Goal: Task Accomplishment & Management: Manage account settings

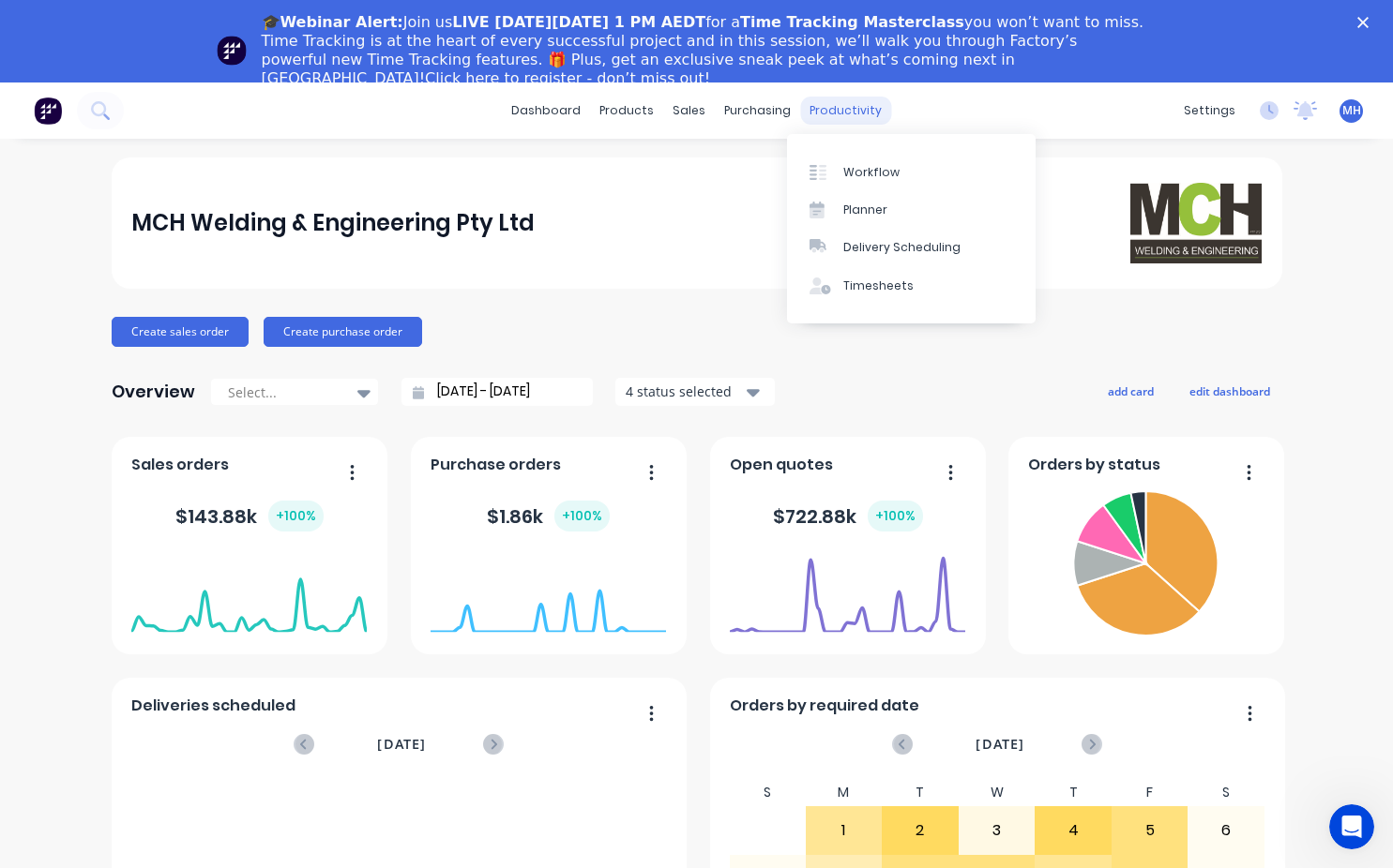
click at [847, 110] on div "productivity" at bounding box center [846, 111] width 91 height 28
click at [876, 177] on div "Workflow" at bounding box center [871, 172] width 56 height 16
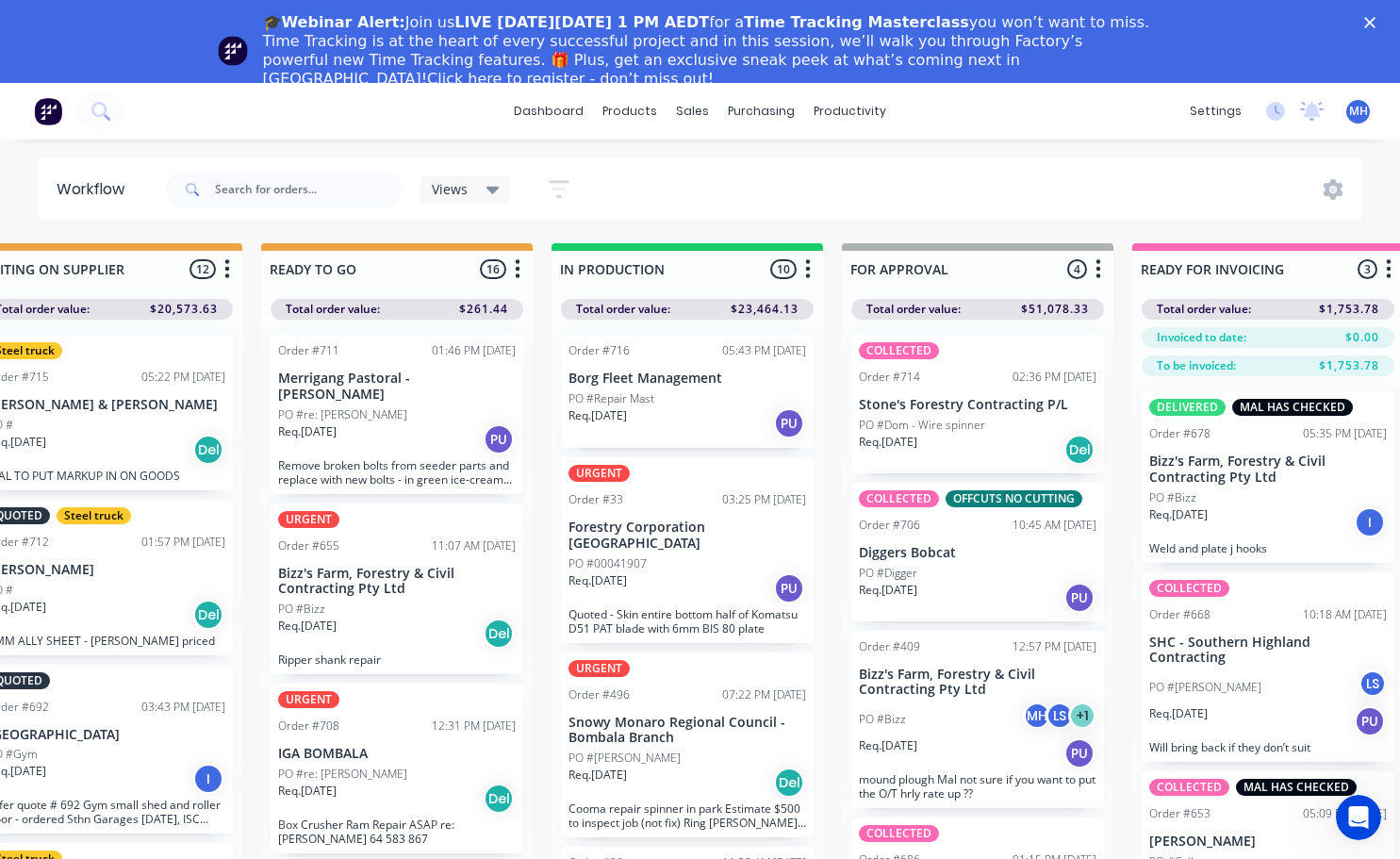
scroll to position [0, 658]
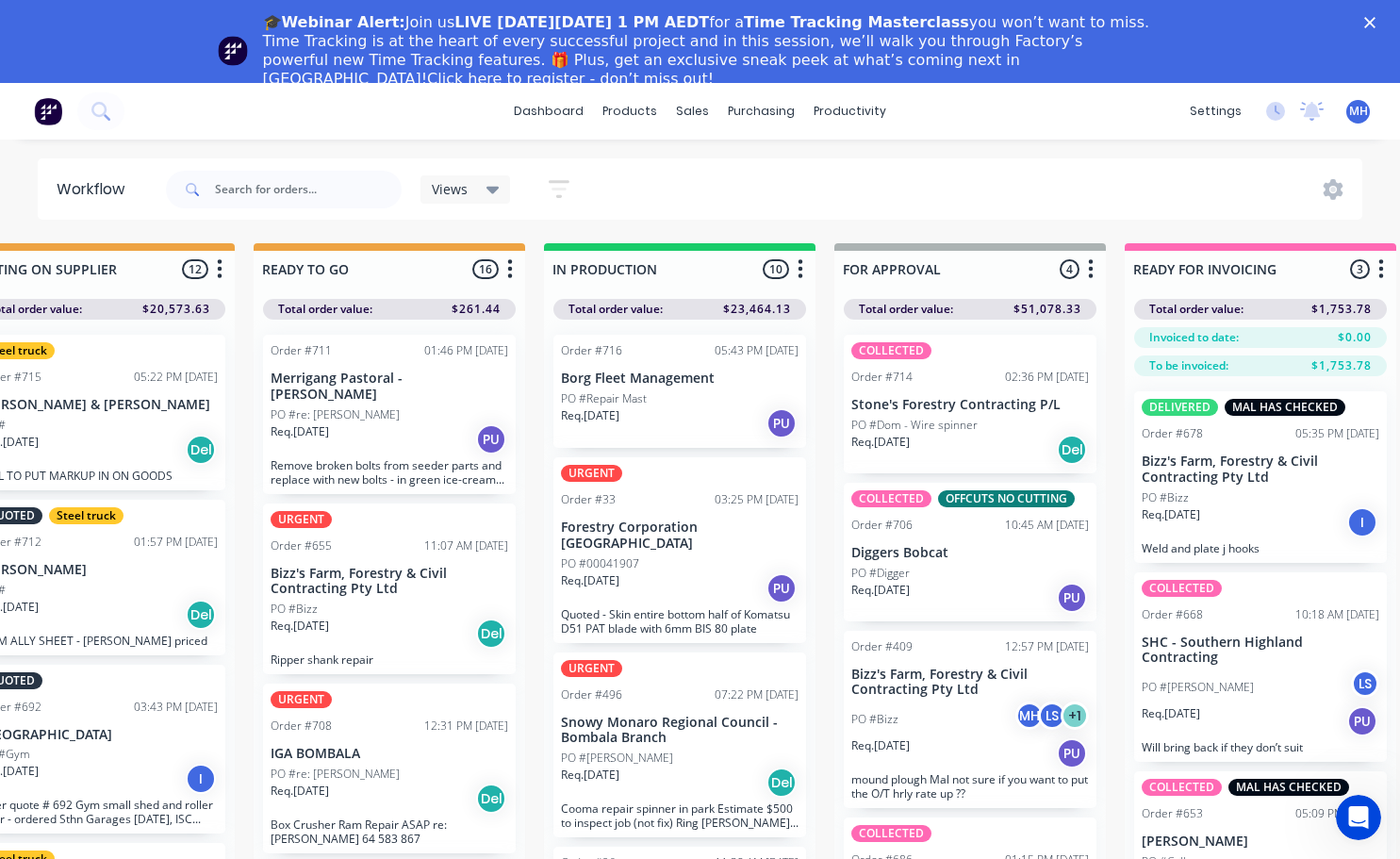
click at [632, 440] on div "Order #716 05:43 PM [DATE] Borg Fleet Management PO #Repair Mast Req. [DATE] PU" at bounding box center [679, 391] width 253 height 113
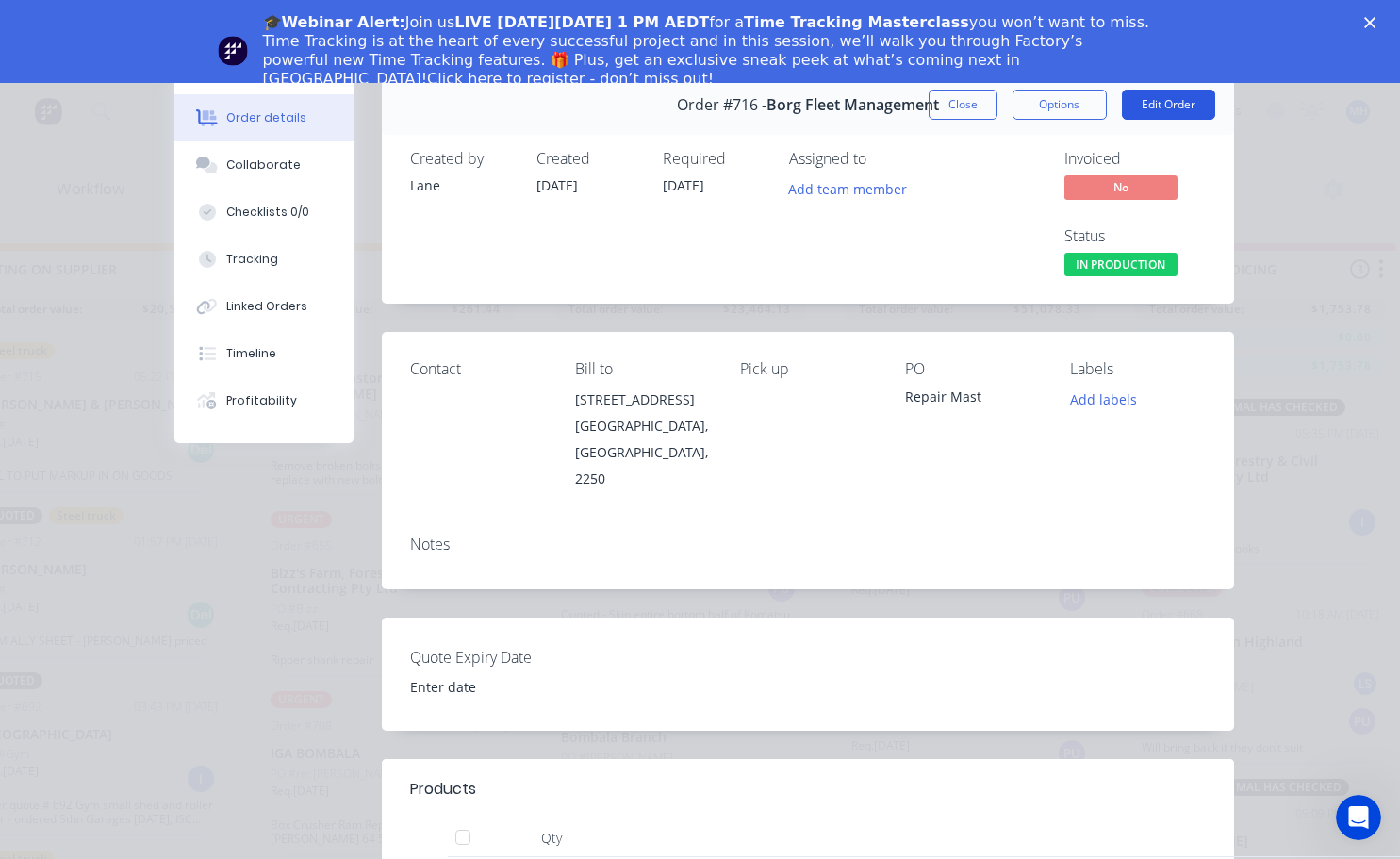
click at [1152, 110] on button "Edit Order" at bounding box center [1168, 104] width 94 height 30
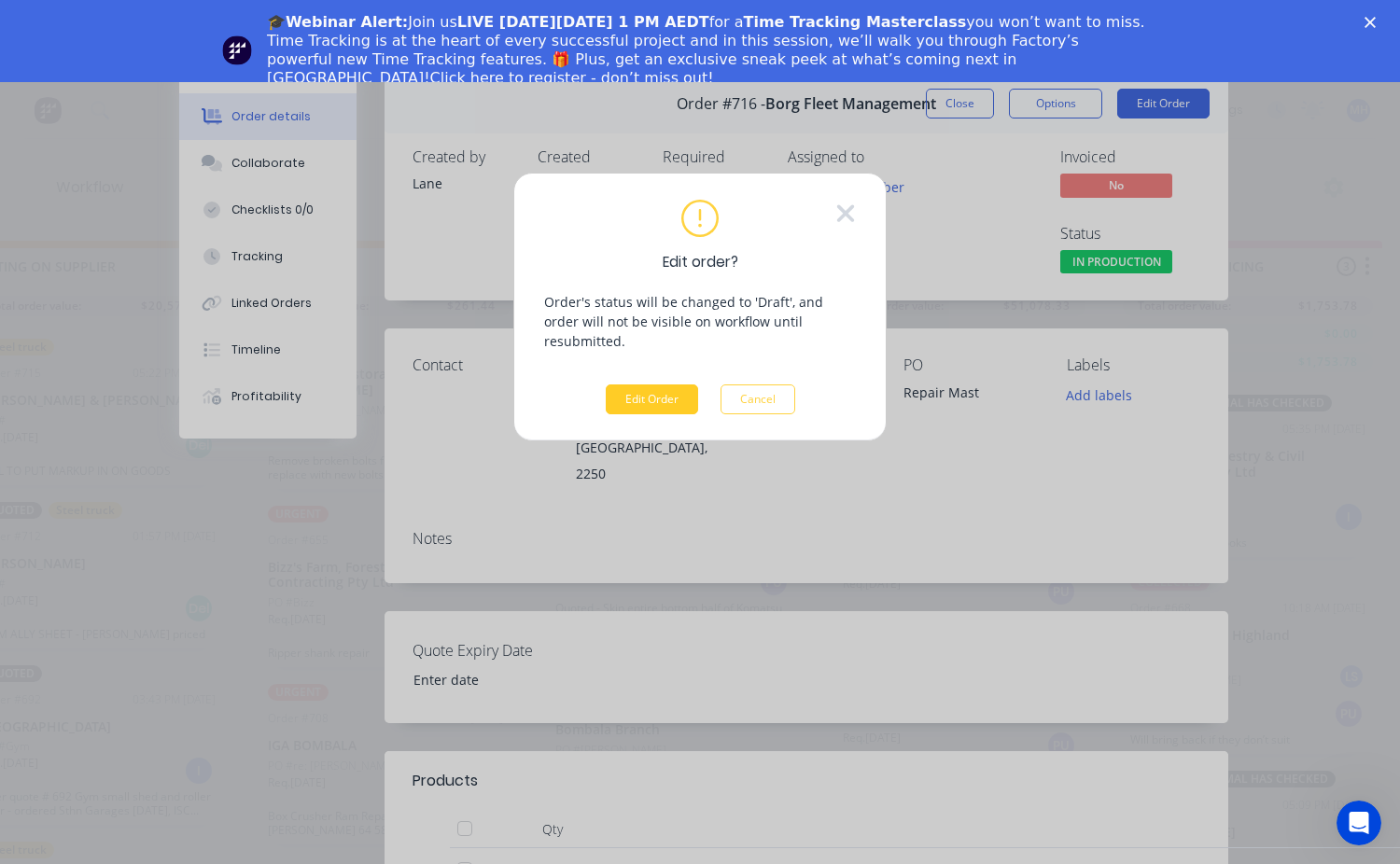
click at [680, 384] on button "Edit Order" at bounding box center [652, 399] width 93 height 30
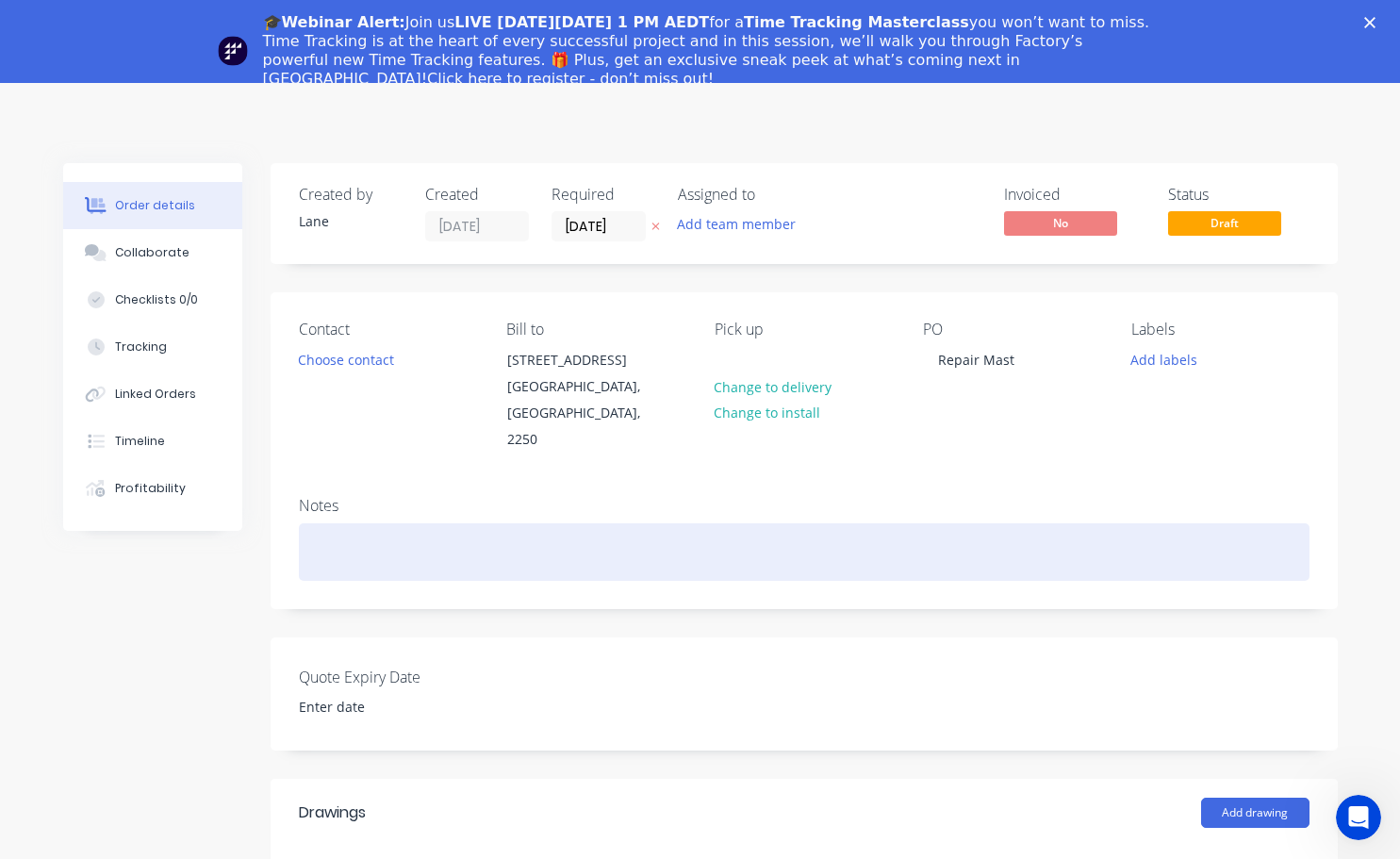
click at [326, 524] on div at bounding box center [803, 552] width 1010 height 58
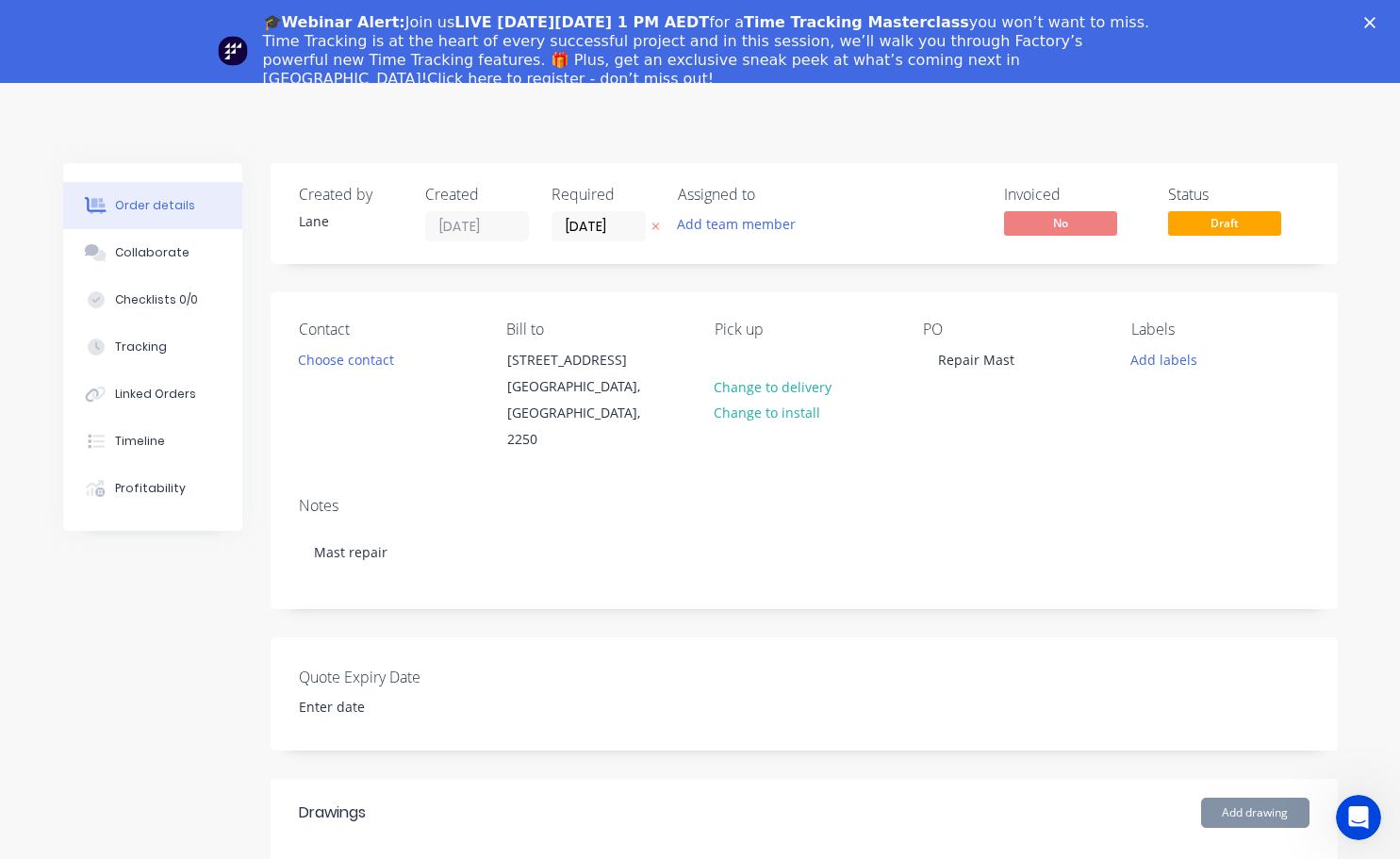
click at [1375, 19] on icon "Close" at bounding box center [1370, 22] width 12 height 12
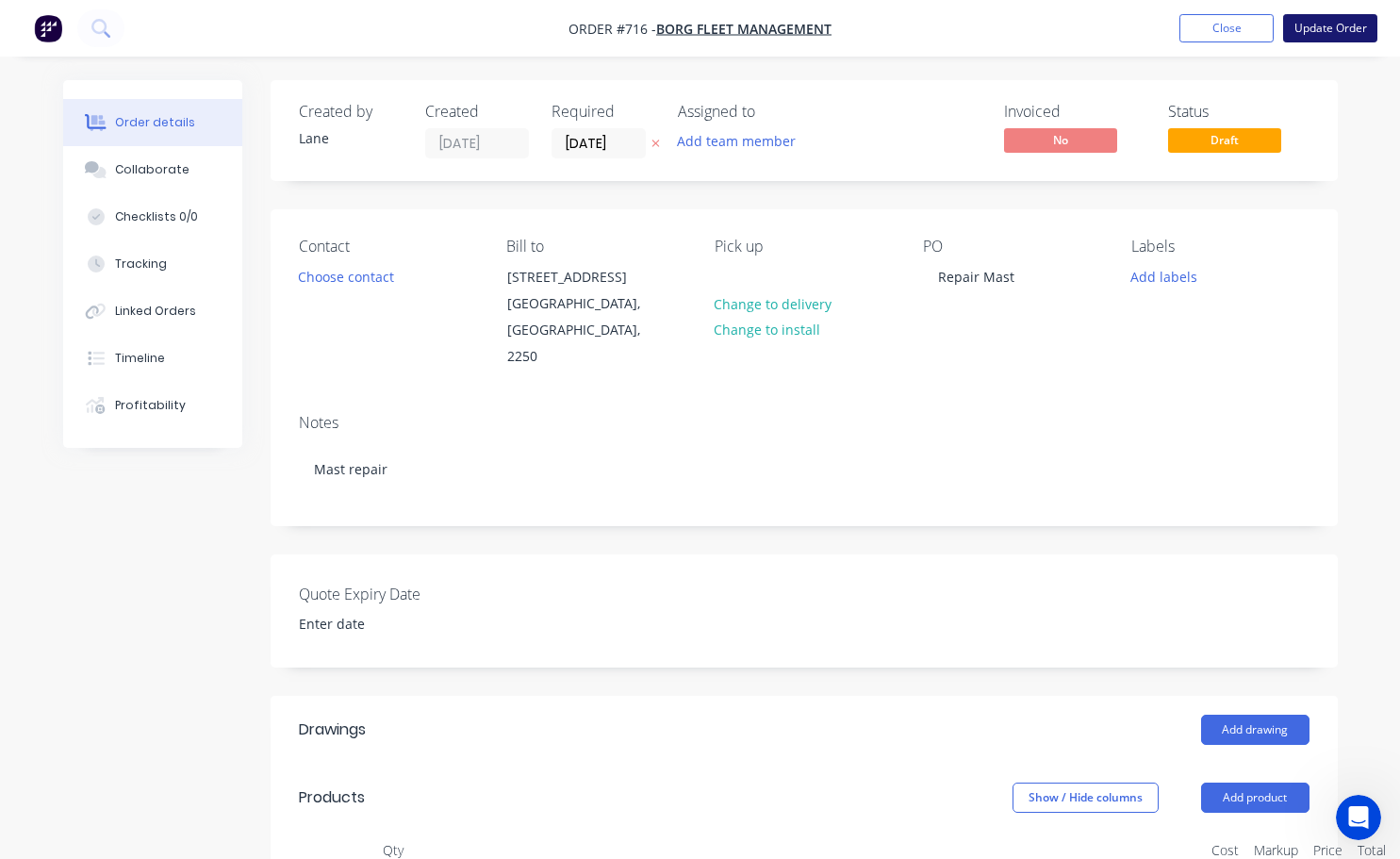
click at [1345, 27] on button "Update Order" at bounding box center [1330, 28] width 95 height 28
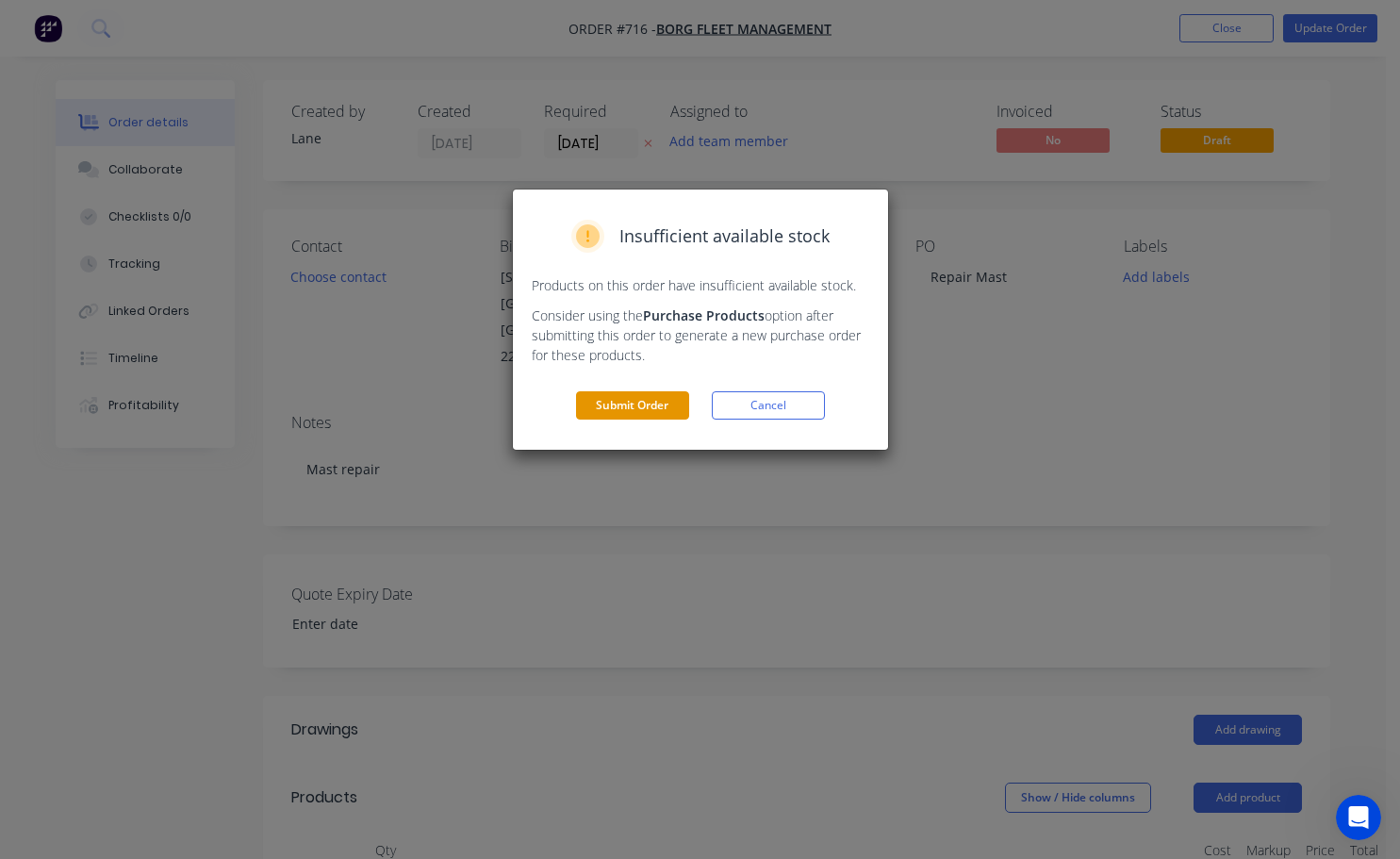
click at [671, 399] on button "Submit Order" at bounding box center [633, 405] width 113 height 28
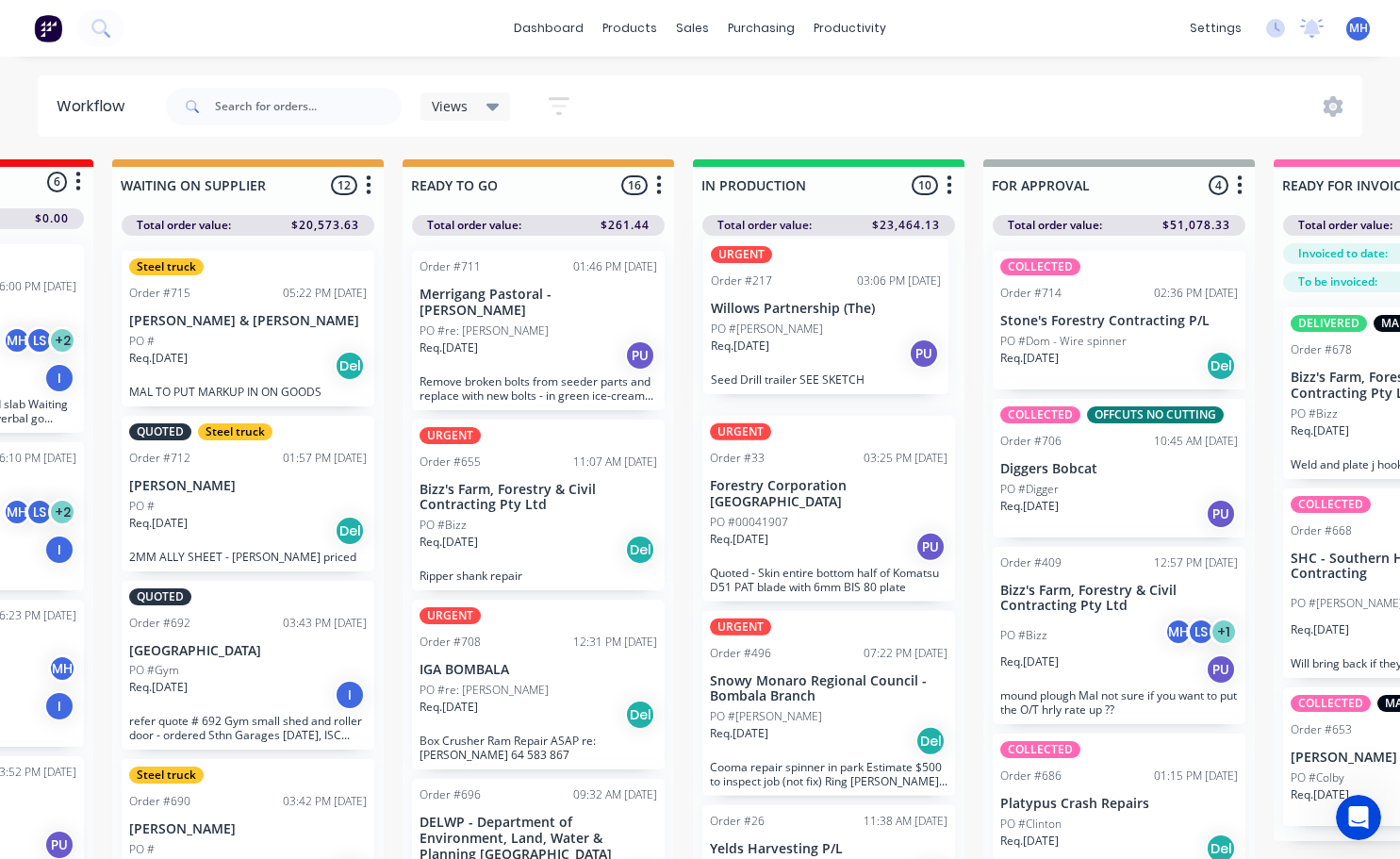
drag, startPoint x: 813, startPoint y: 670, endPoint x: 812, endPoint y: 317, distance: 353.0
click at [812, 317] on div "URGENT Order #33 03:25 PM [DATE] Forestry Corporation NSW PO #00041907 Req. [DA…" at bounding box center [829, 552] width 271 height 633
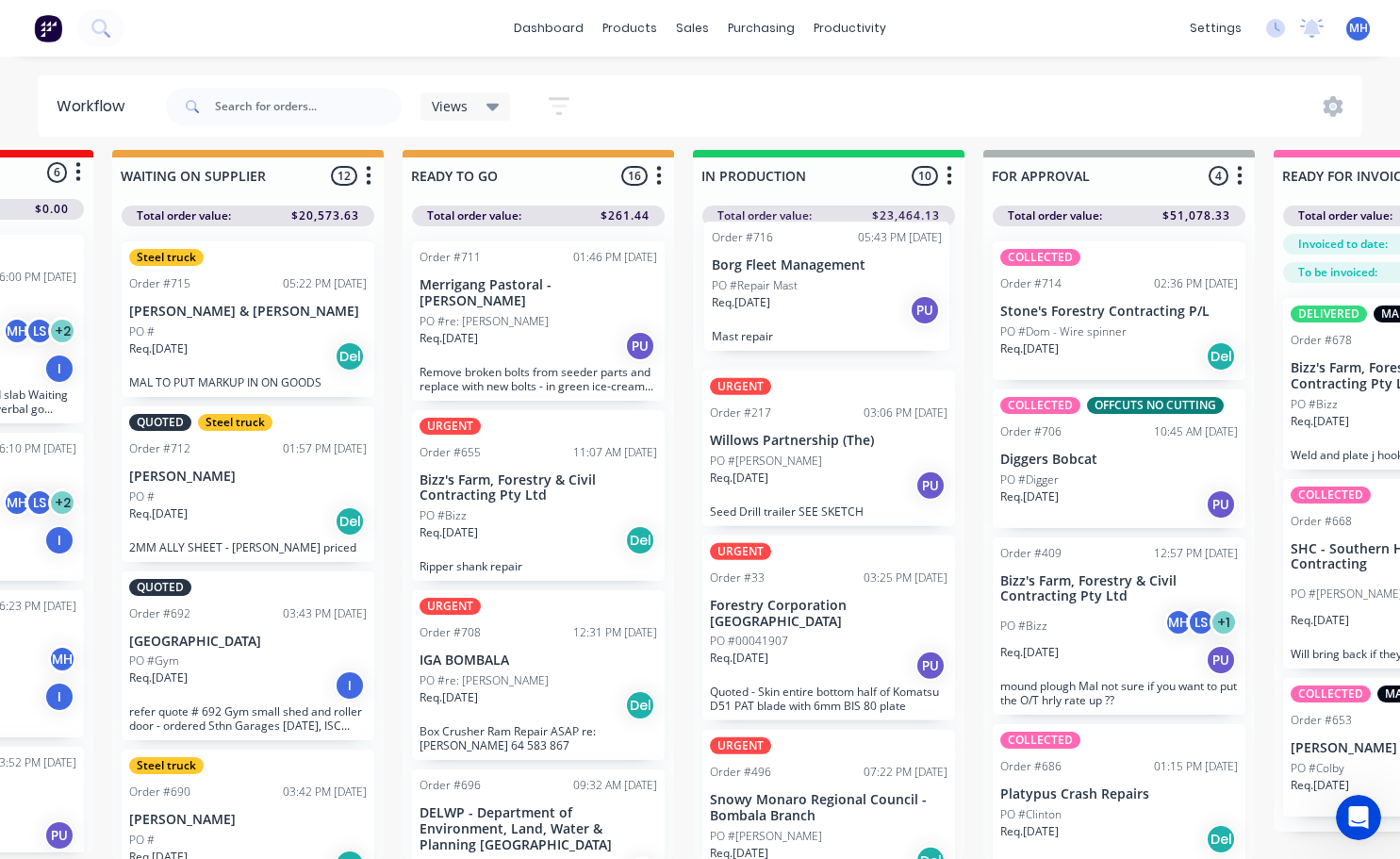
drag, startPoint x: 809, startPoint y: 795, endPoint x: 811, endPoint y: 287, distance: 508.0
click at [811, 287] on div "URGENT Order #217 03:06 PM [DATE] Willows Partnership (The) PO #[PERSON_NAME]. …" at bounding box center [829, 542] width 271 height 633
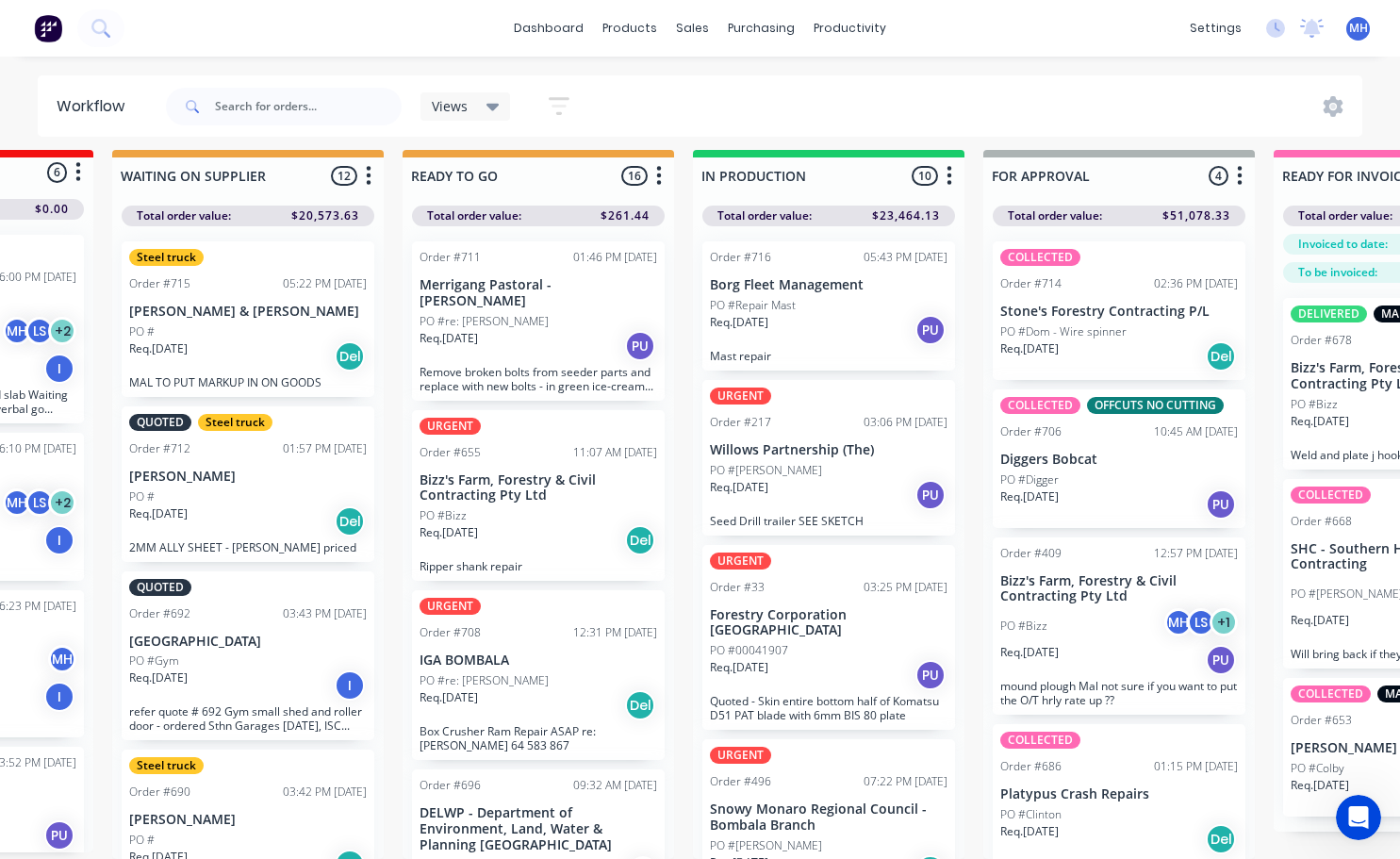
click at [836, 297] on div "PO #Repair Mast" at bounding box center [829, 305] width 238 height 17
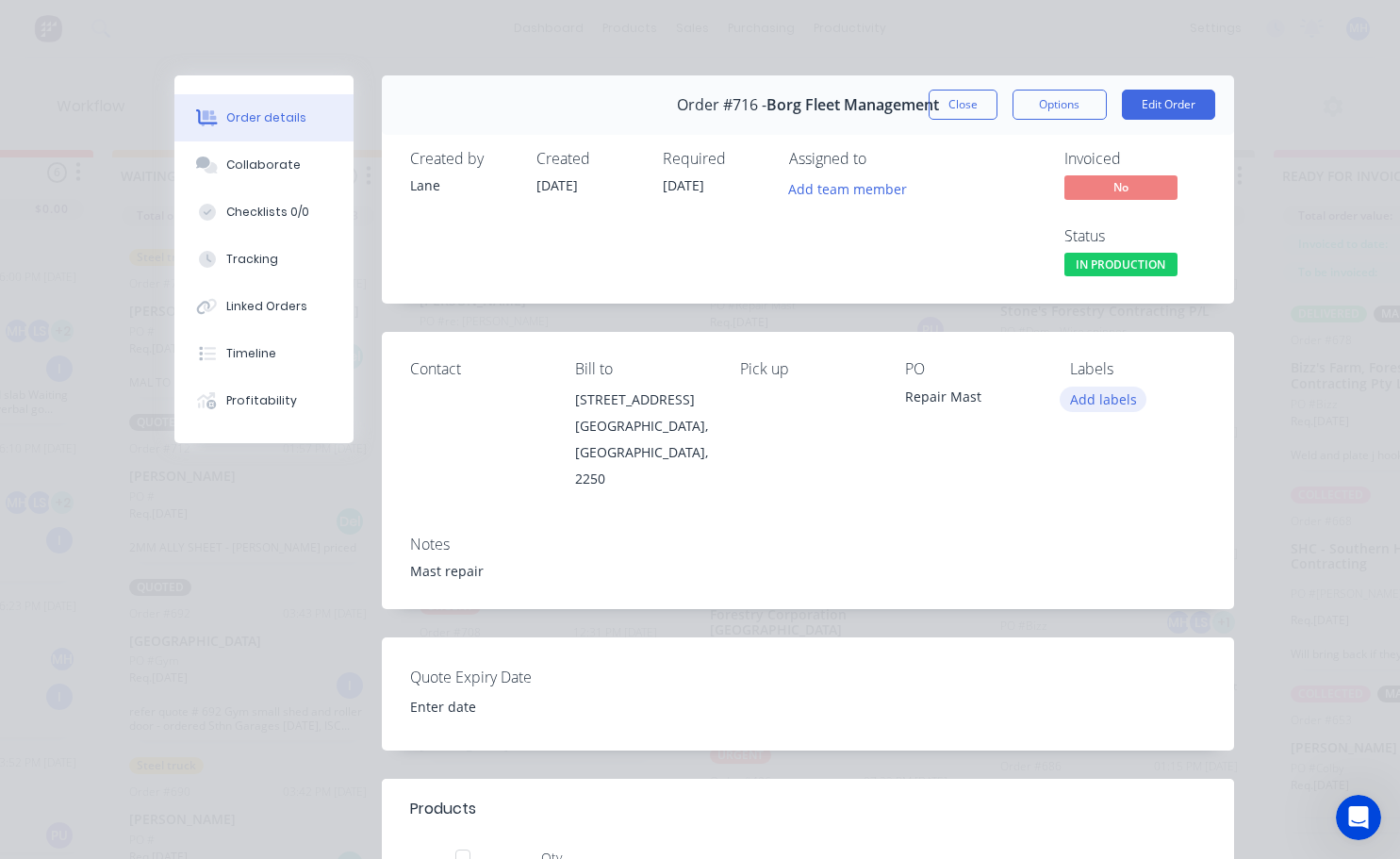
click at [1067, 405] on button "Add labels" at bounding box center [1103, 399] width 87 height 25
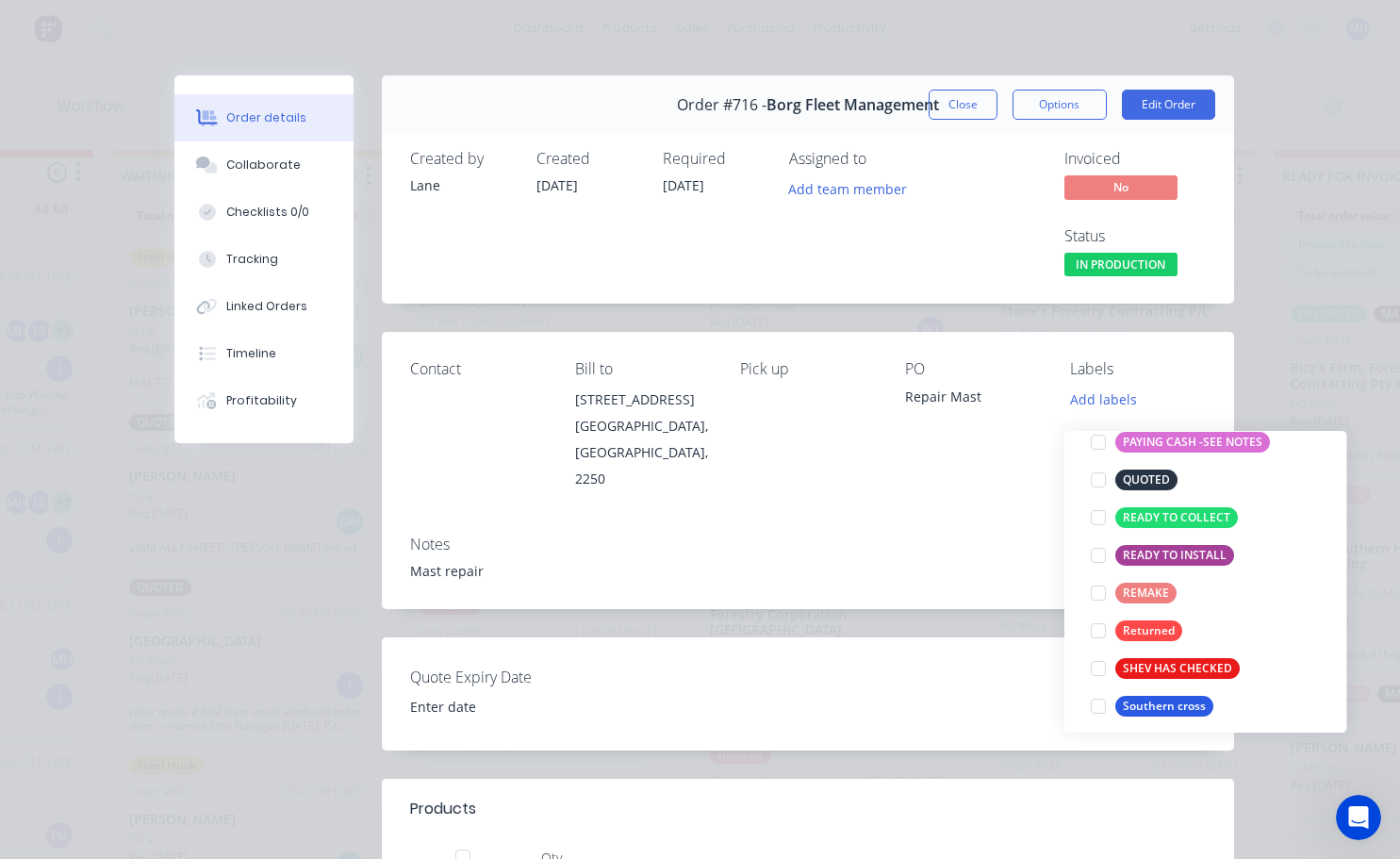
scroll to position [660, 0]
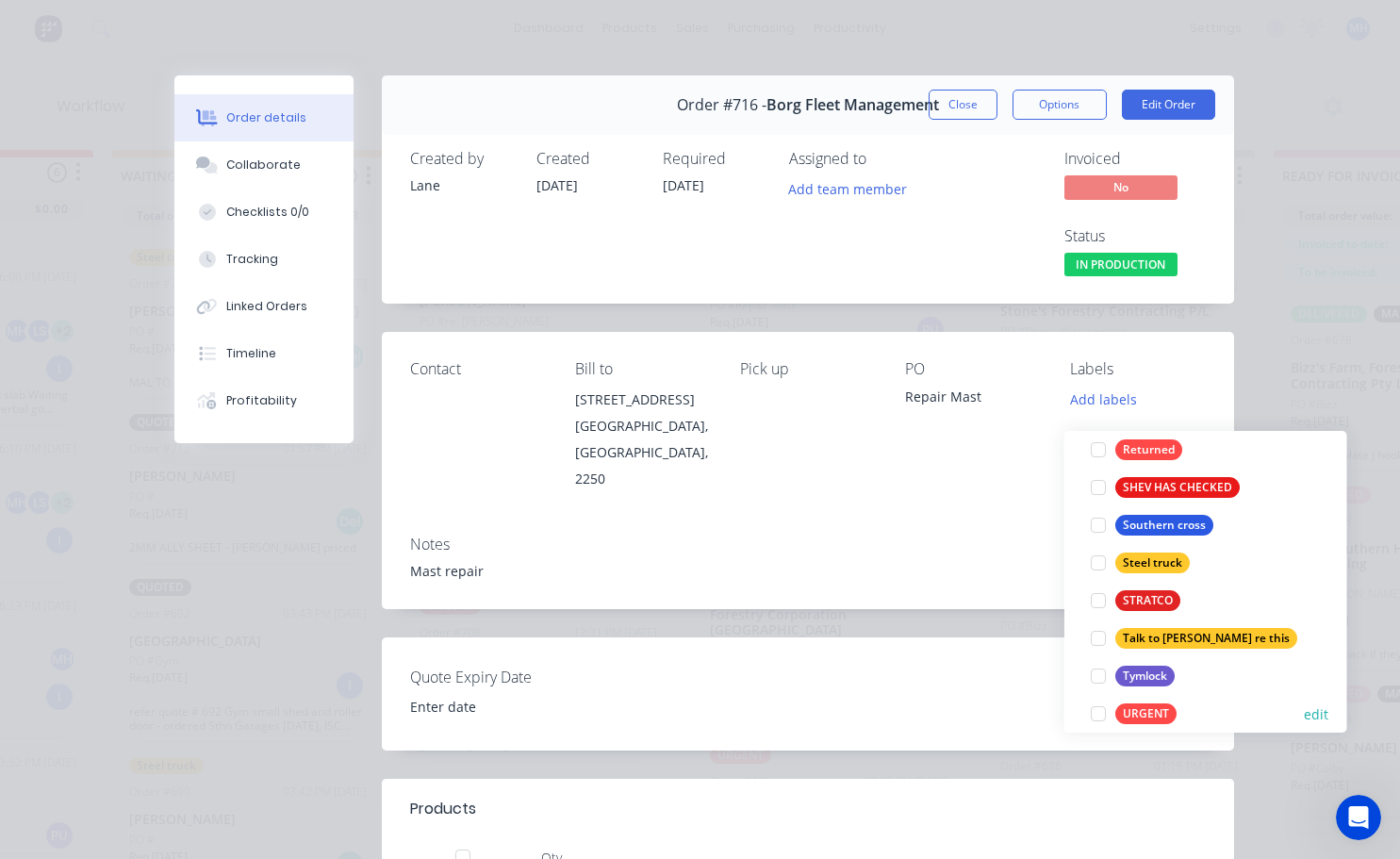
click at [1097, 703] on div at bounding box center [1098, 713] width 38 height 38
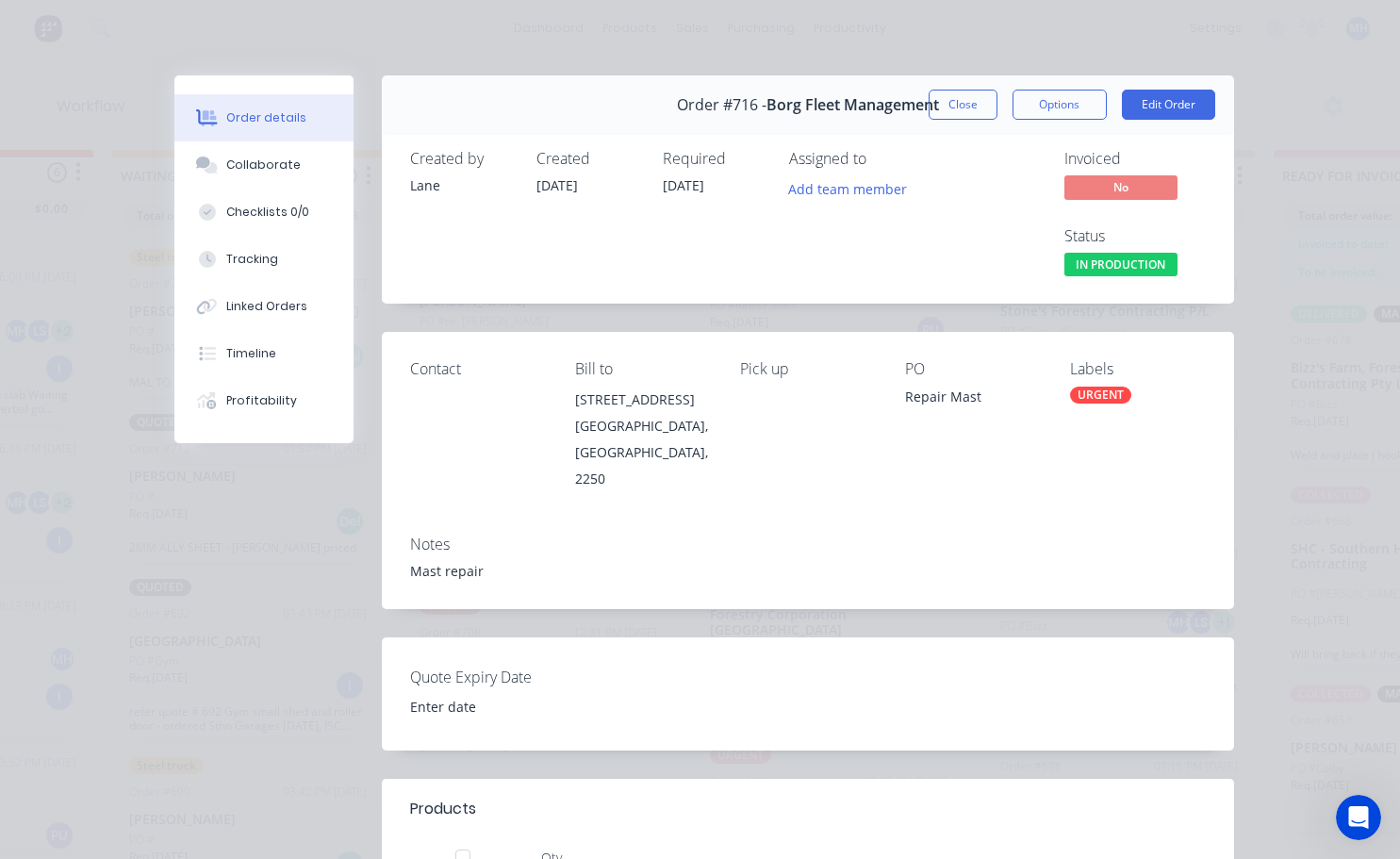
click at [945, 489] on div "Contact Bill to [STREET_ADDRESS] Pick up PO Repair Mast Labels URGENT" at bounding box center [808, 425] width 852 height 187
click at [961, 107] on button "Close" at bounding box center [962, 104] width 69 height 30
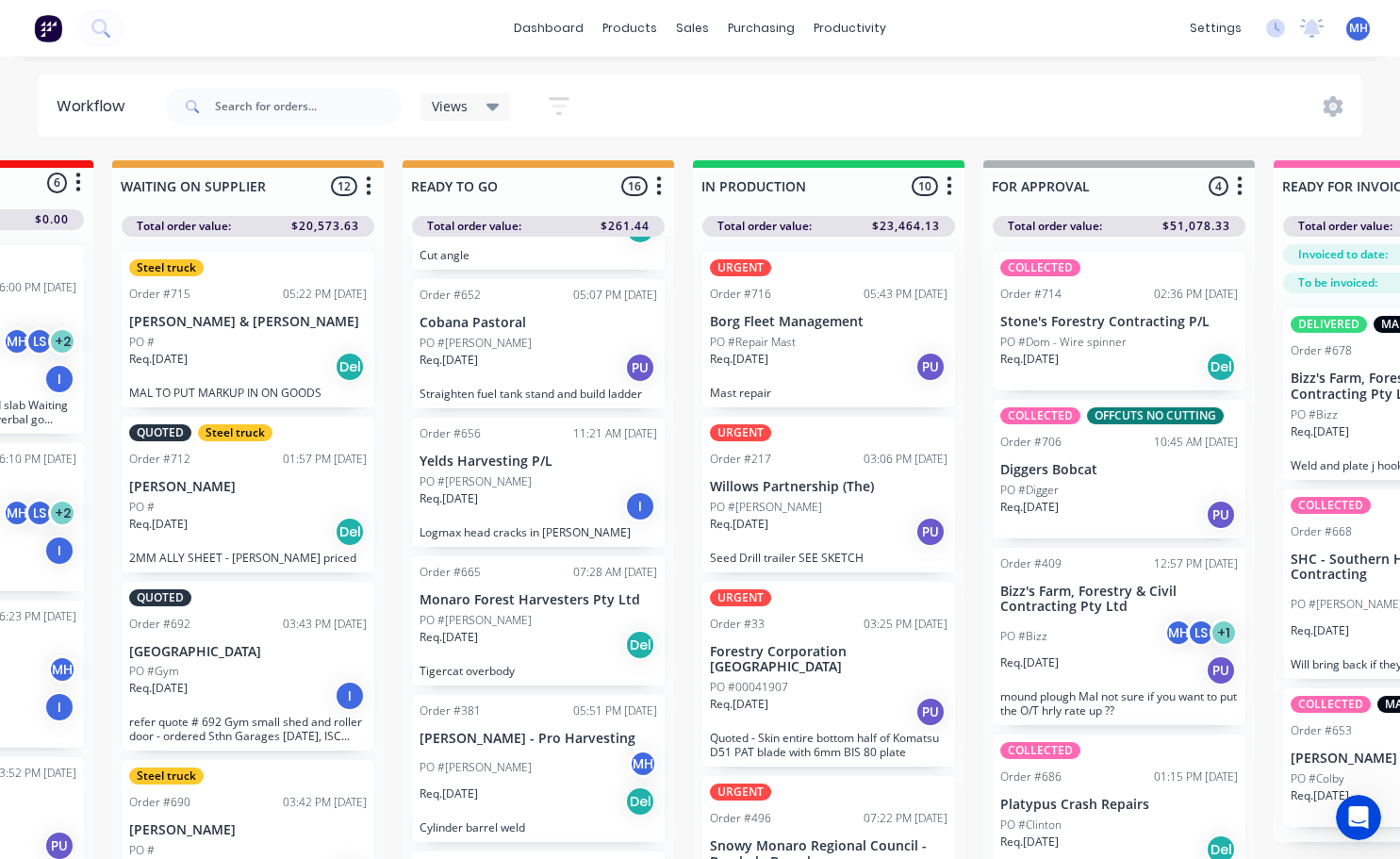
scroll to position [848, 0]
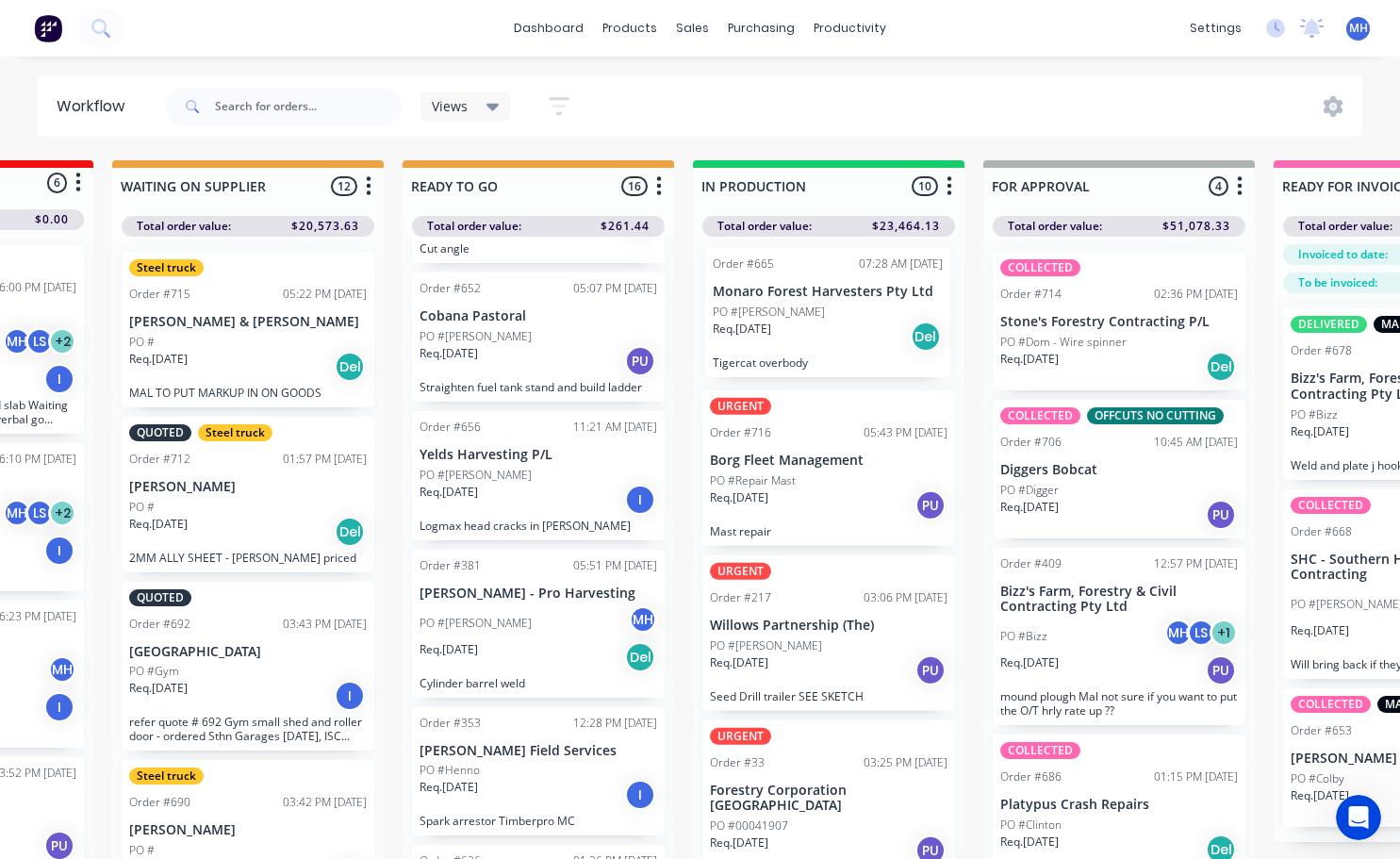
drag, startPoint x: 542, startPoint y: 601, endPoint x: 844, endPoint y: 324, distance: 409.8
click at [844, 324] on div "QUOTES TO DO 1 Status colour #273444 hex #273444 Save Cancel Notifications Emai…" at bounding box center [1048, 514] width 3143 height 709
click at [847, 325] on div "Req. [DATE] Del" at bounding box center [829, 340] width 238 height 32
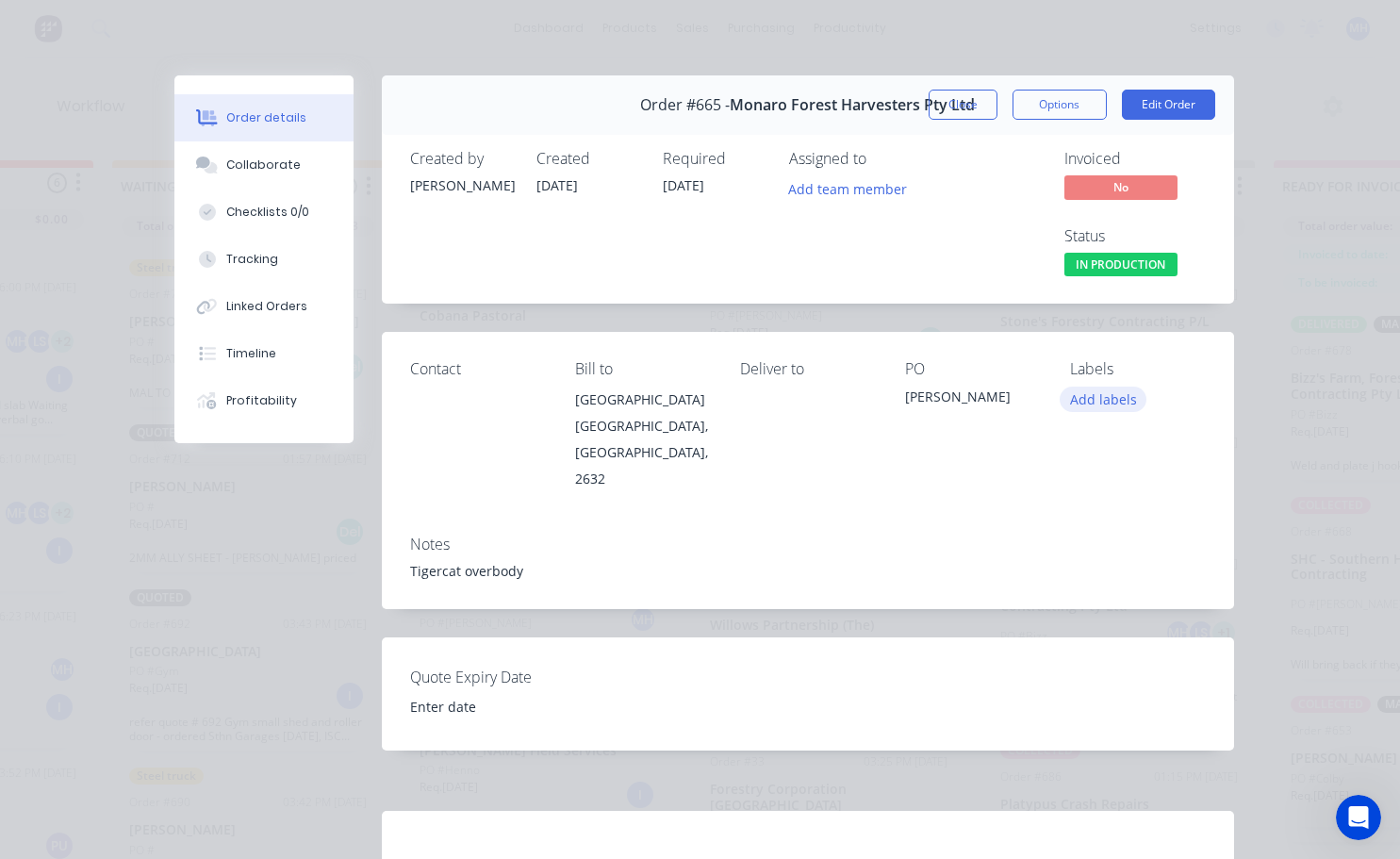
click at [1129, 395] on button "Add labels" at bounding box center [1103, 399] width 87 height 25
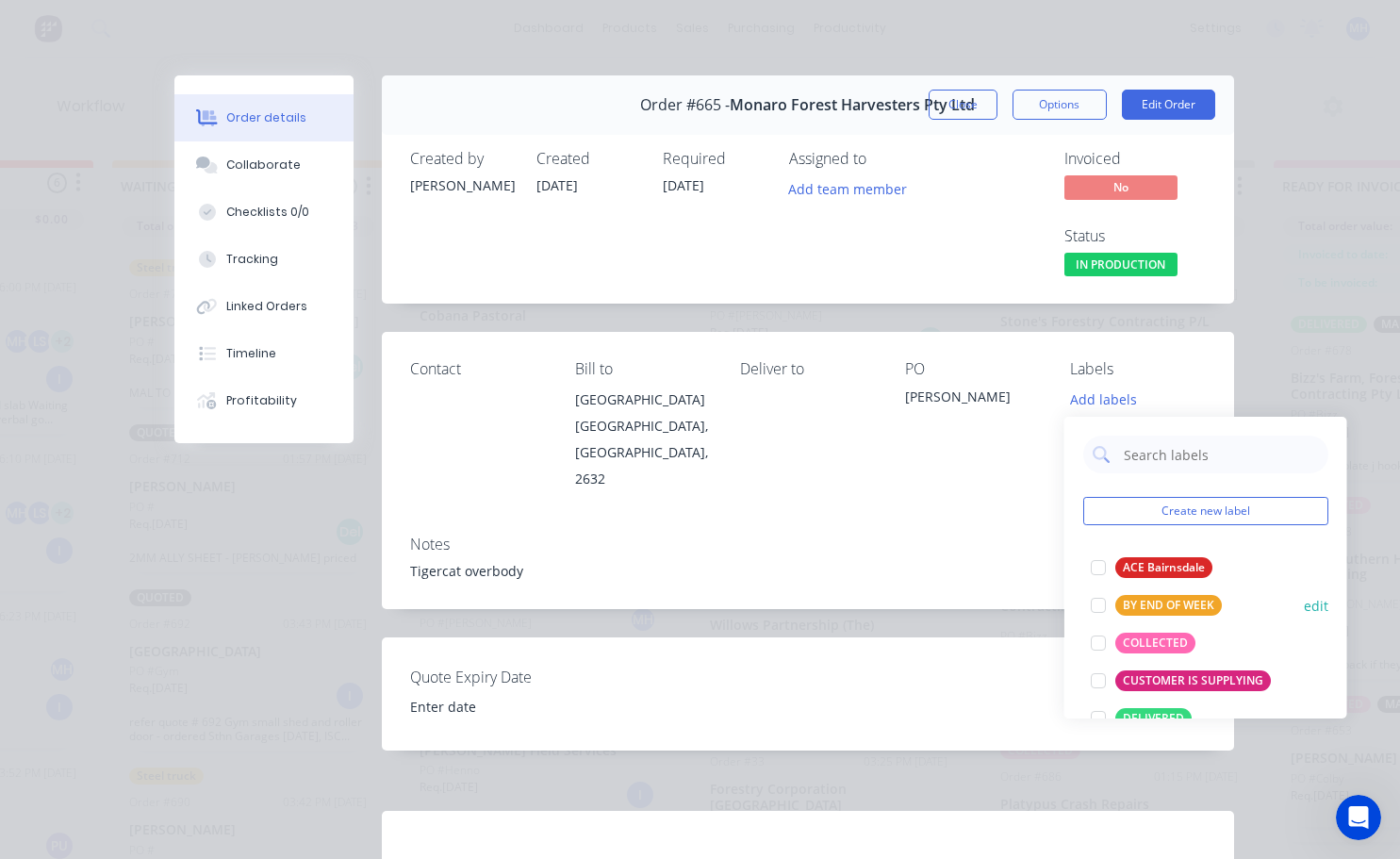
scroll to position [679, 0]
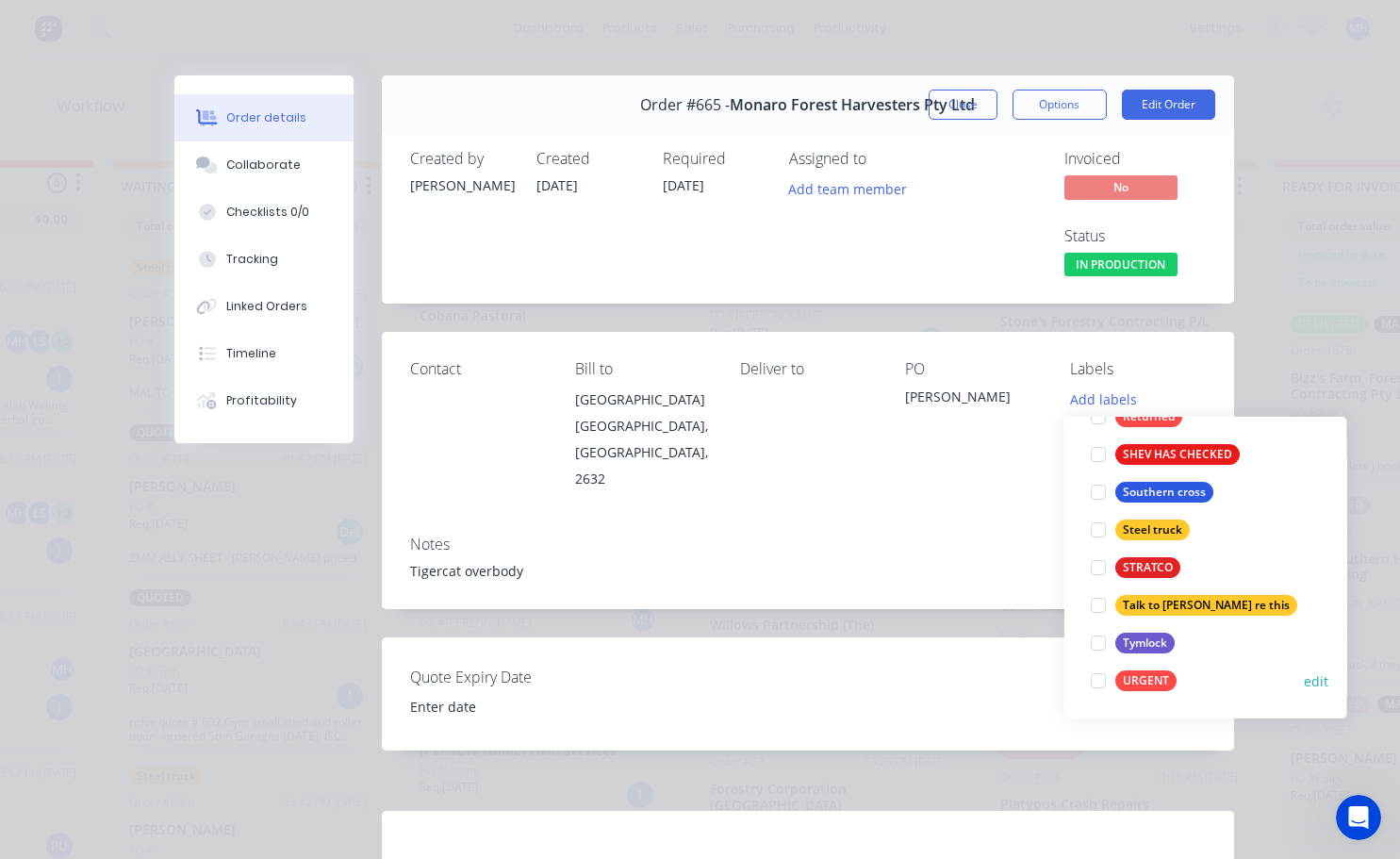
click at [1091, 687] on div at bounding box center [1098, 681] width 38 height 38
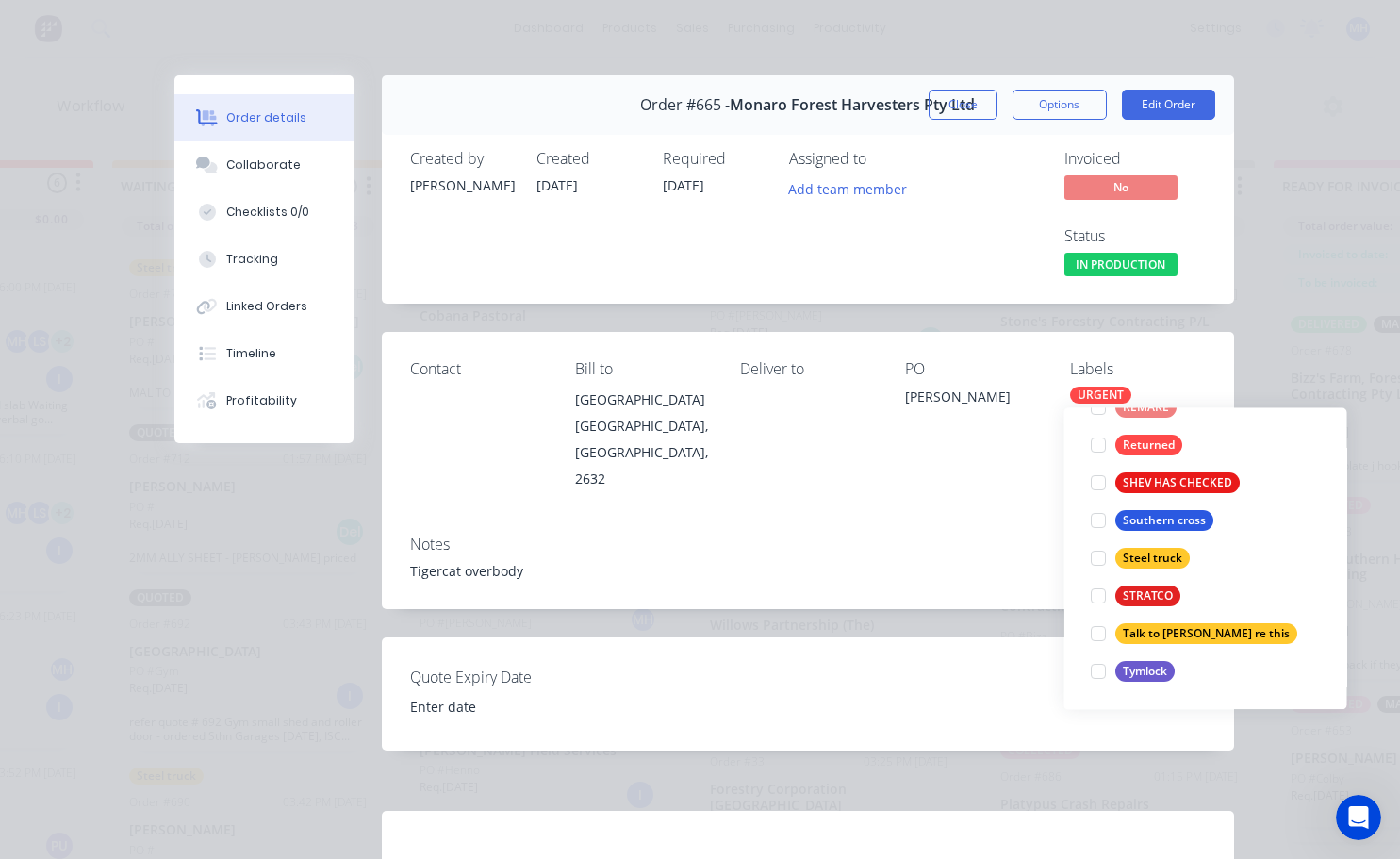
scroll to position [0, 0]
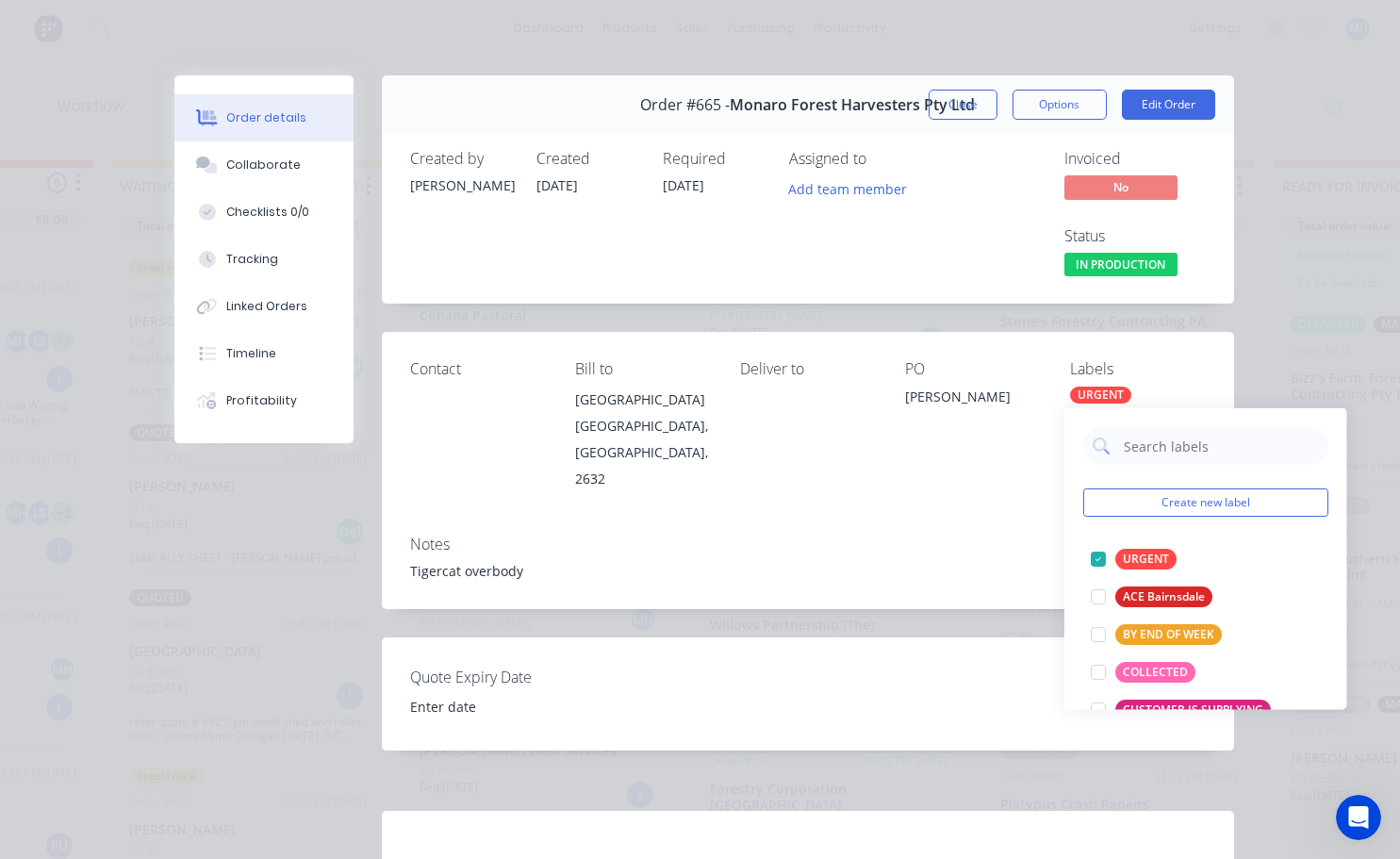
click at [947, 488] on div "Contact Bill to [GEOGRAPHIC_DATA], 2632 Deliver to PO [PERSON_NAME] Labels URGE…" at bounding box center [808, 425] width 852 height 187
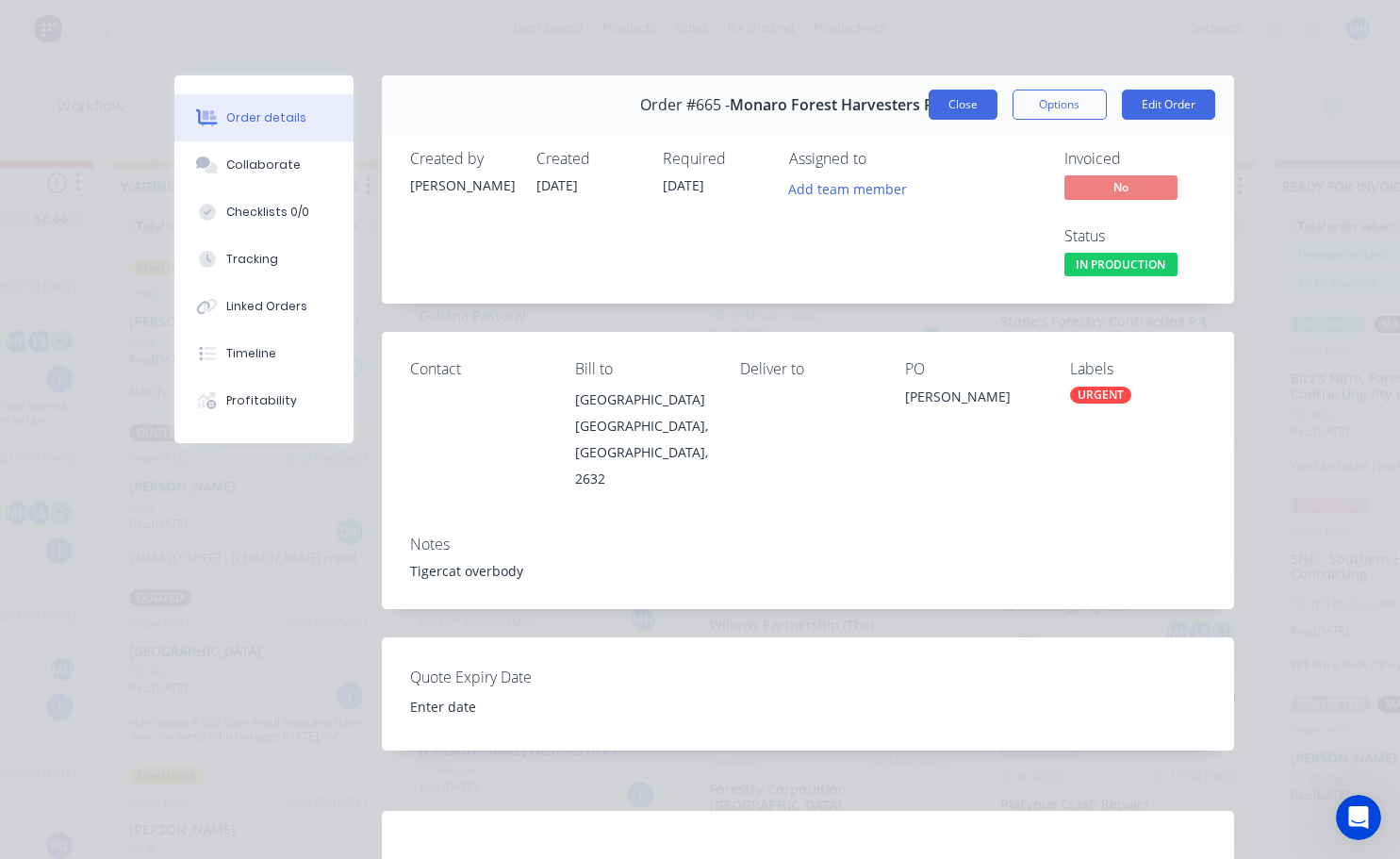
click at [972, 110] on button "Close" at bounding box center [962, 104] width 69 height 30
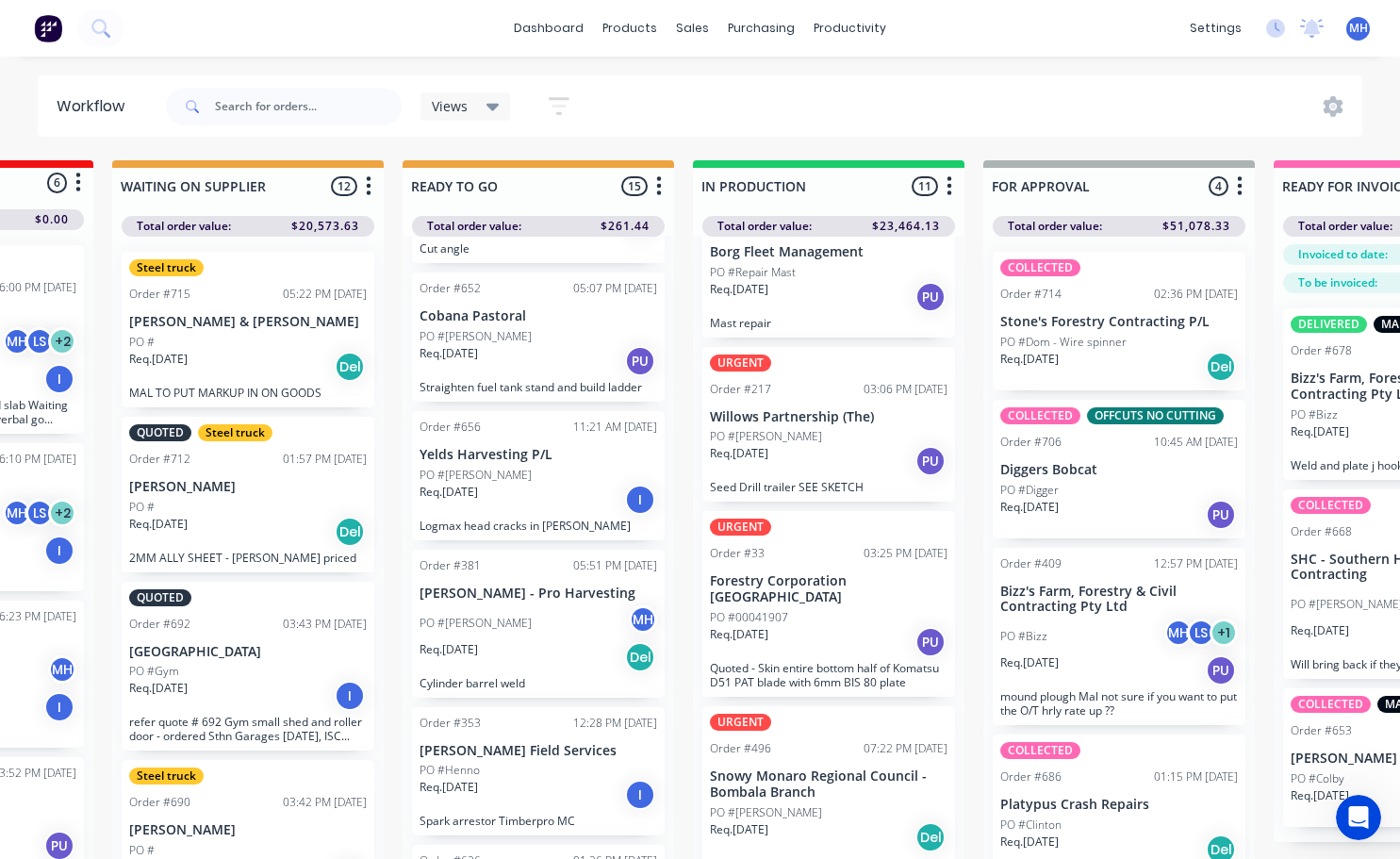
scroll to position [283, 0]
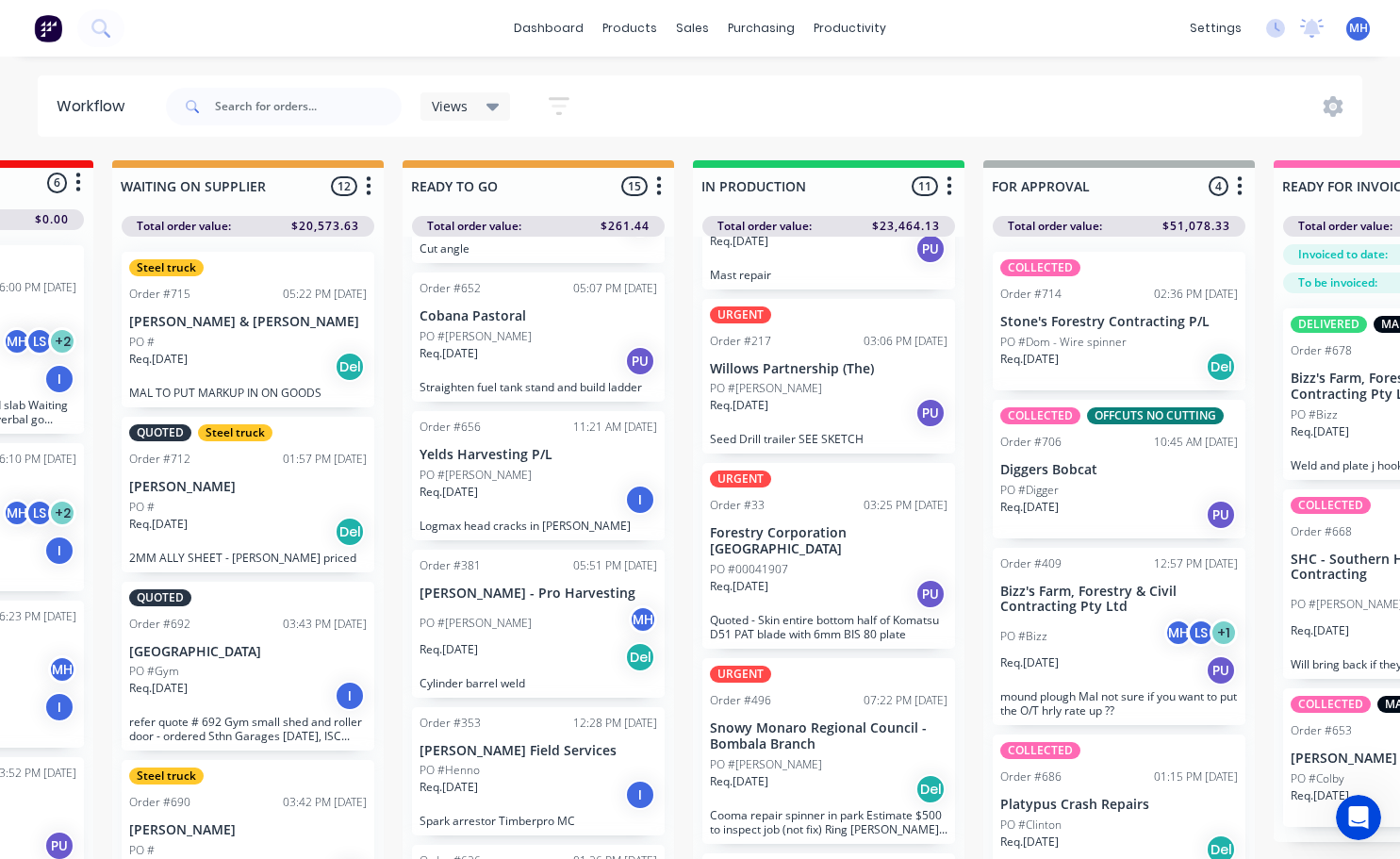
click at [823, 736] on div "URGENT Order #496 07:22 PM [DATE] Snowy Monaro Regional Council - Bombala Branc…" at bounding box center [828, 751] width 253 height 185
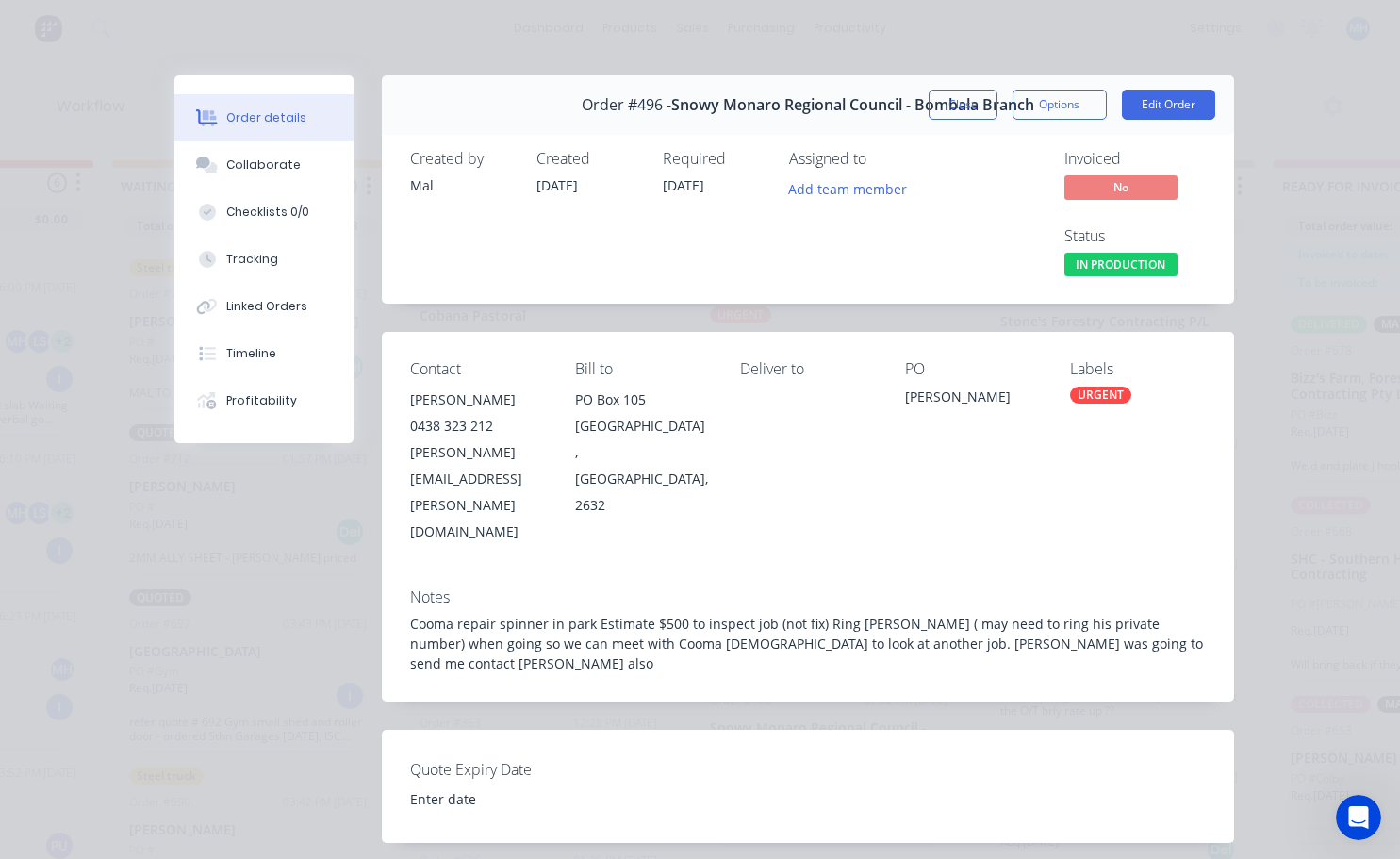
click at [1099, 393] on div "URGENT" at bounding box center [1100, 394] width 61 height 17
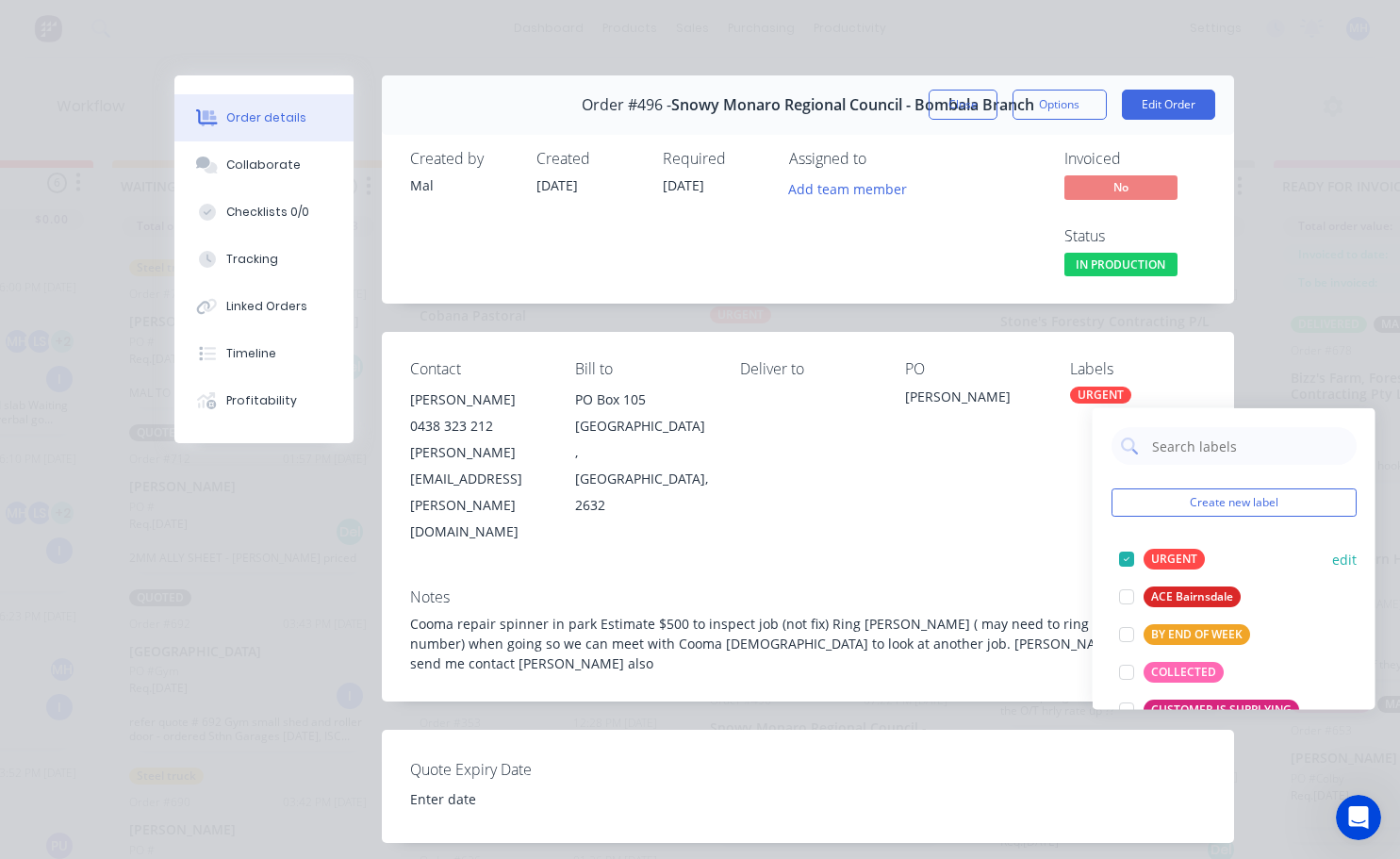
click at [1125, 559] on div at bounding box center [1126, 559] width 38 height 38
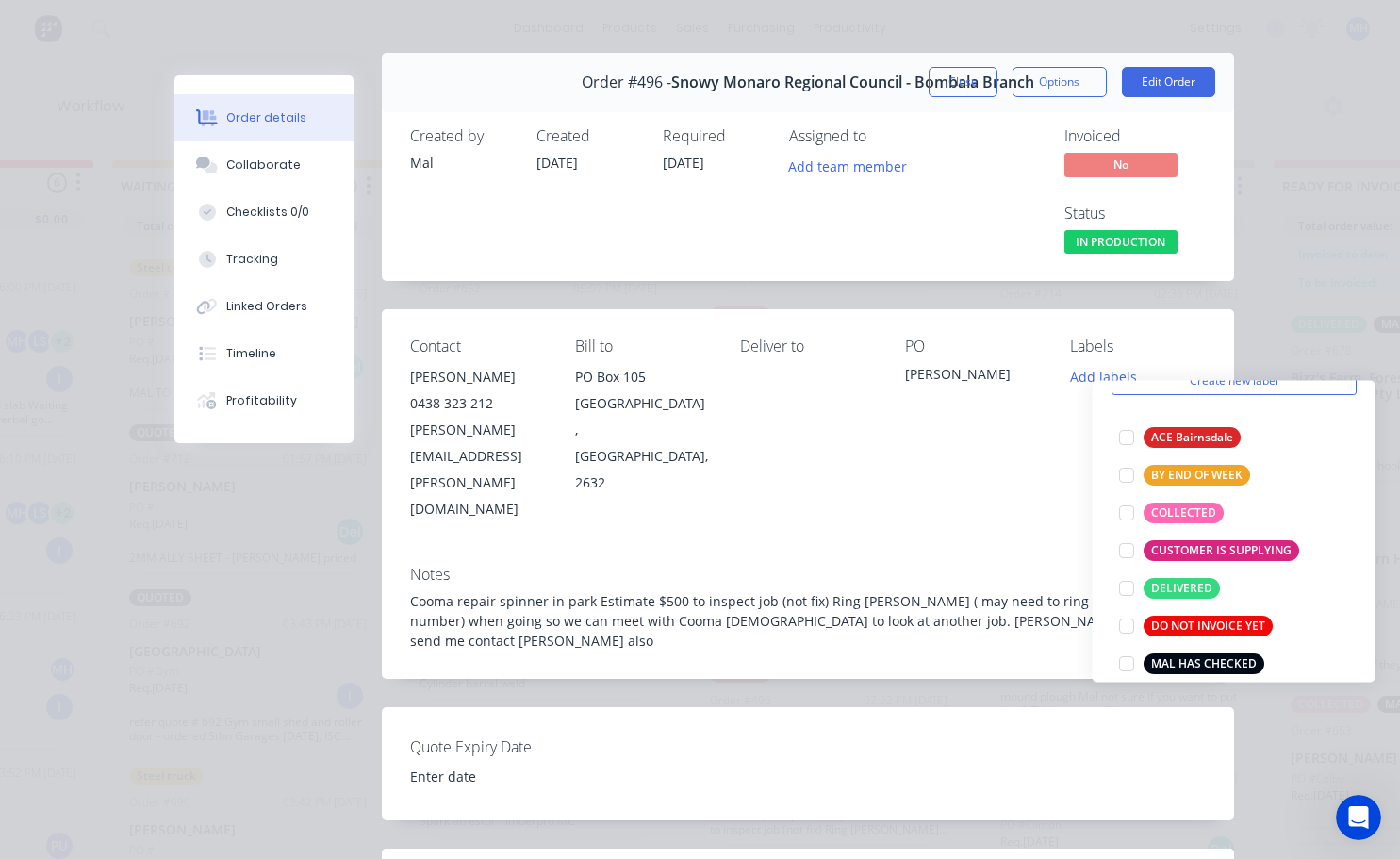
scroll to position [0, 0]
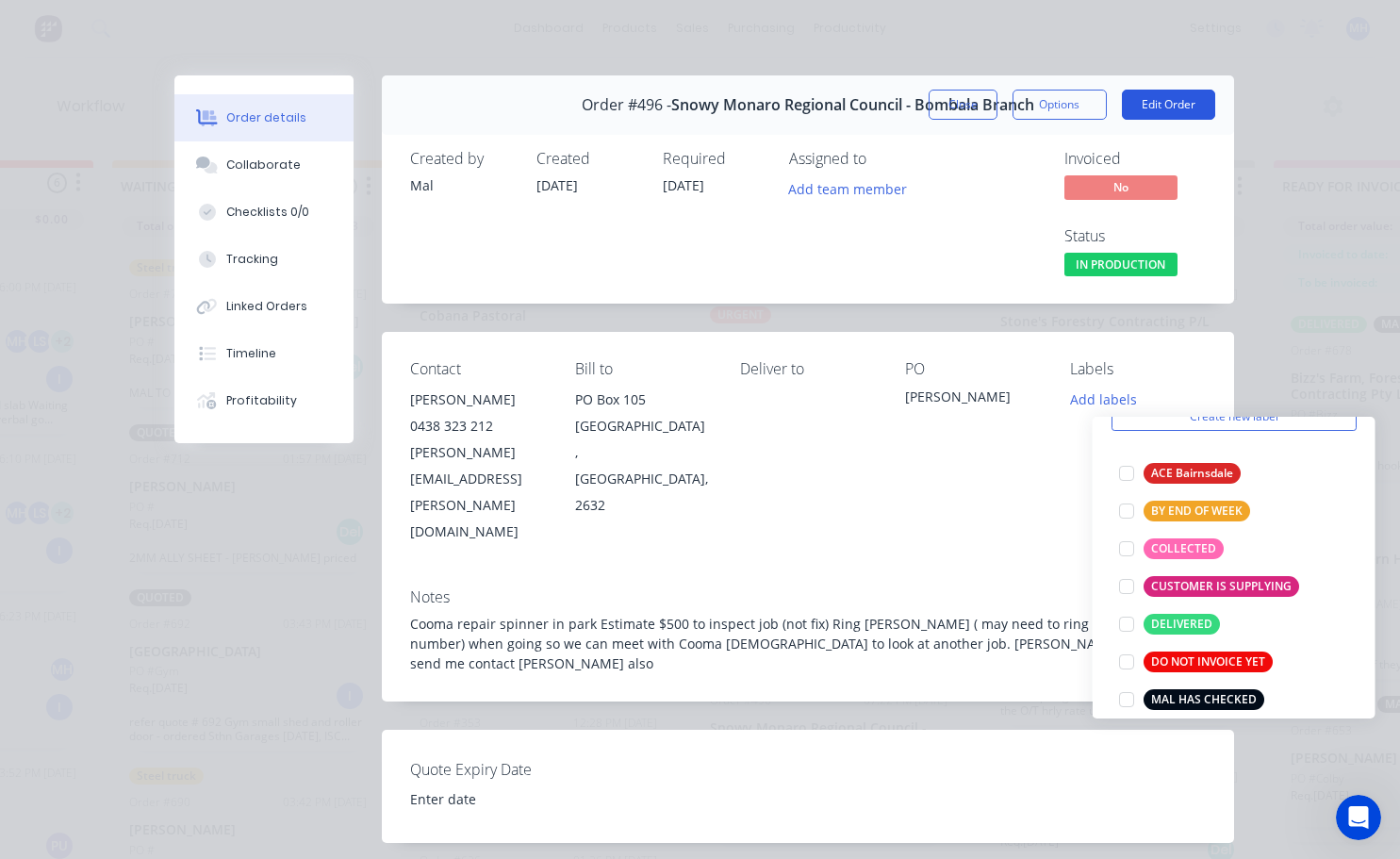
click at [1166, 99] on button "Edit Order" at bounding box center [1168, 104] width 94 height 30
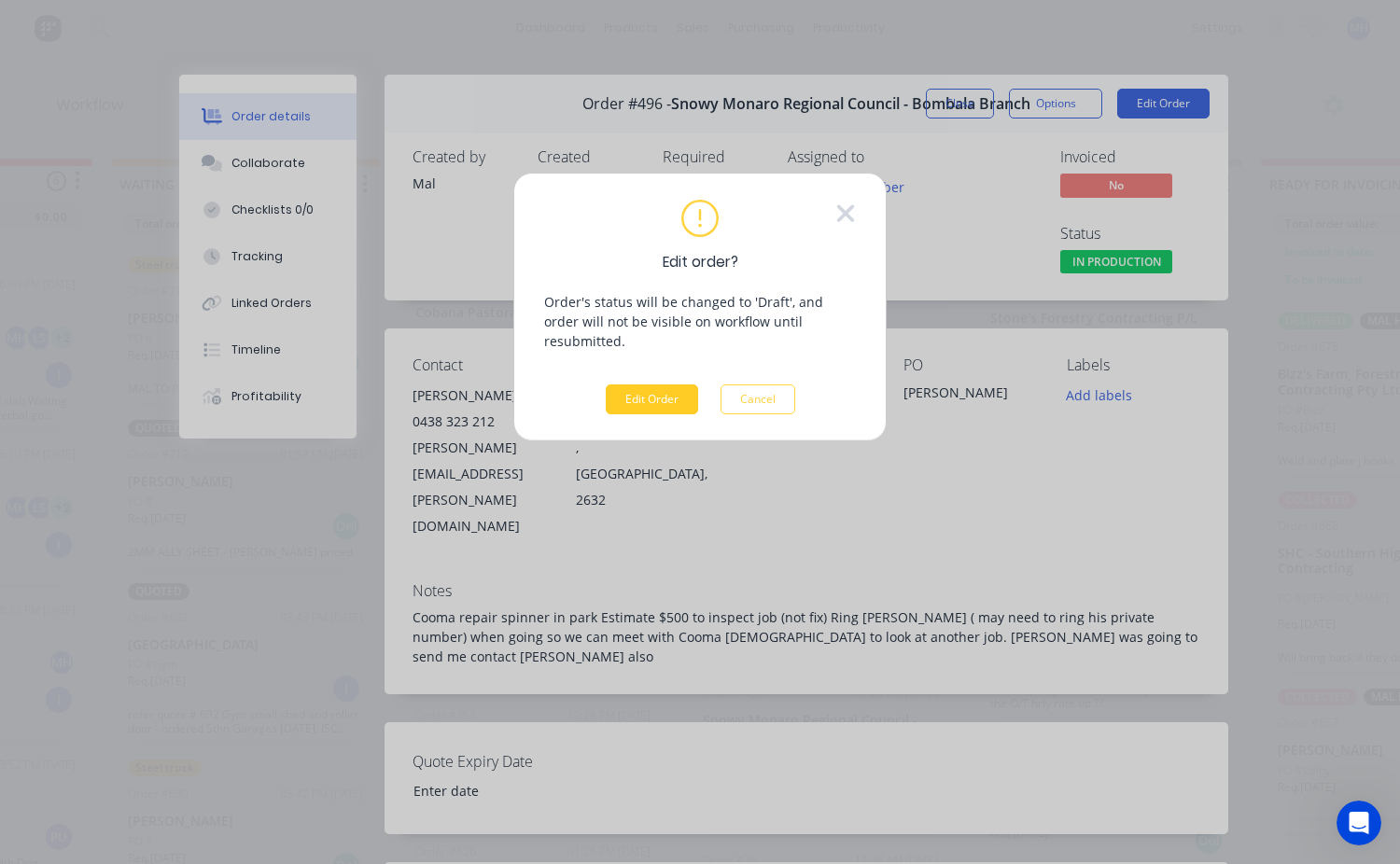
drag, startPoint x: 639, startPoint y: 383, endPoint x: 649, endPoint y: 390, distance: 12.2
click at [640, 384] on button "Edit Order" at bounding box center [652, 399] width 93 height 30
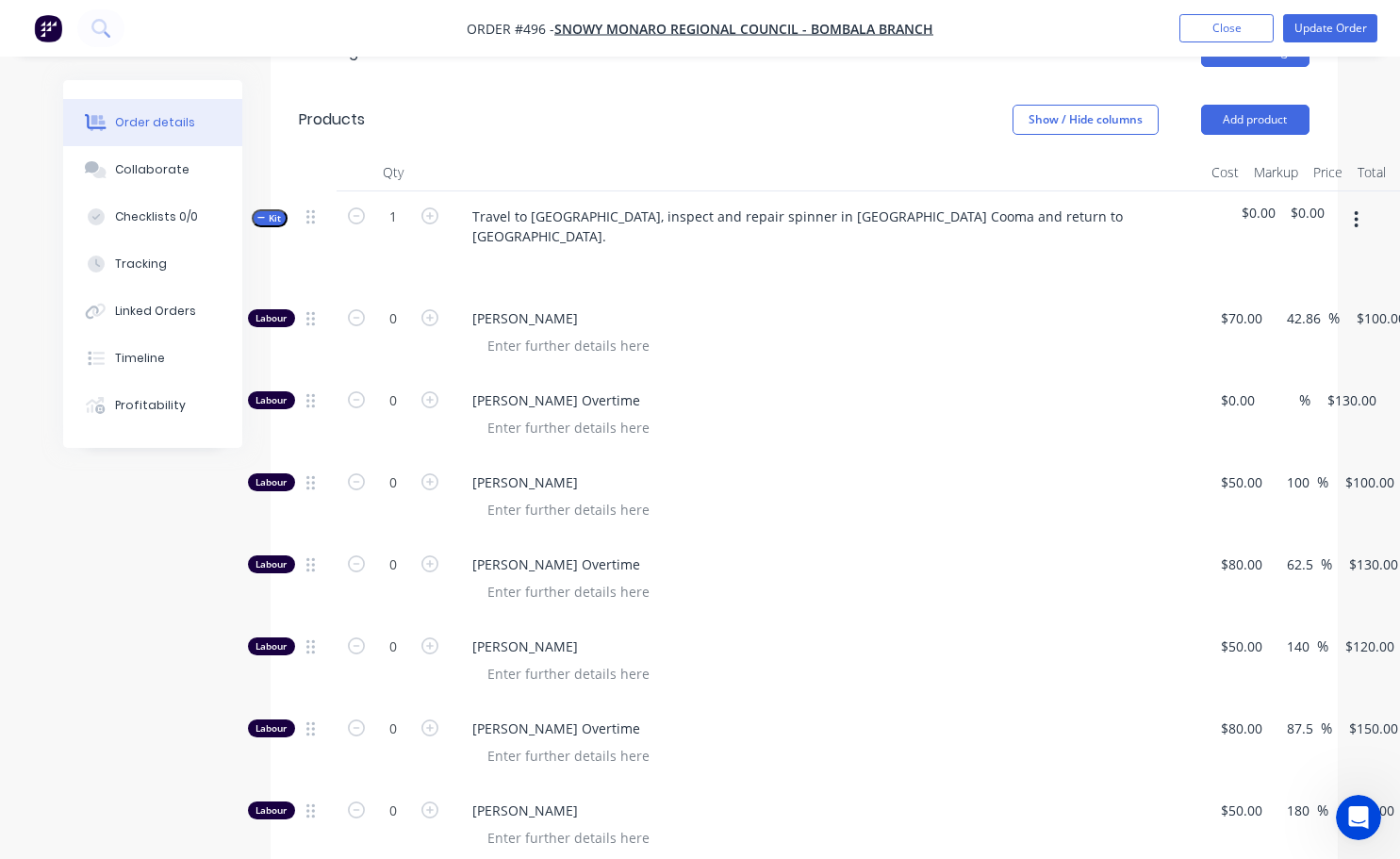
scroll to position [848, 0]
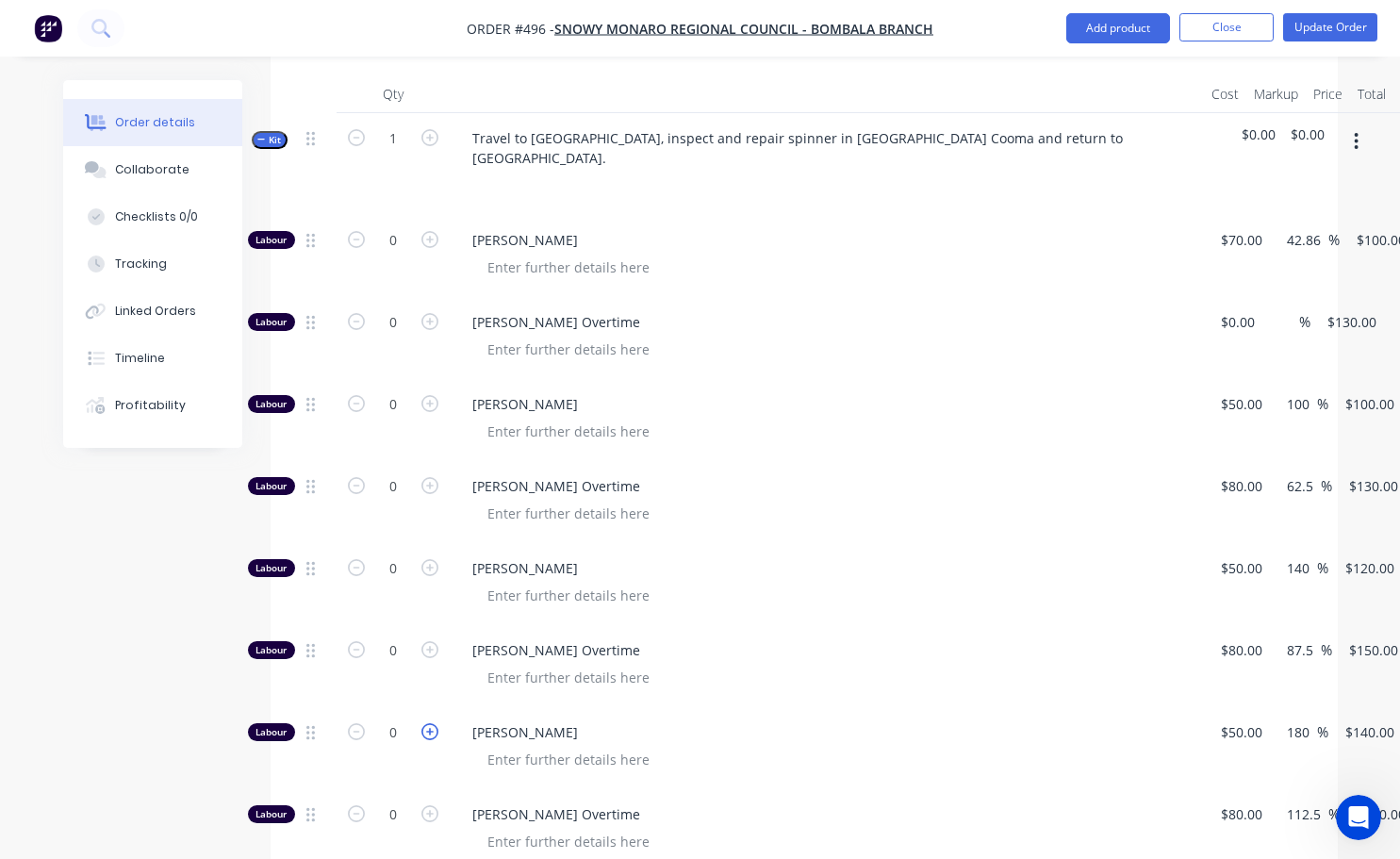
click at [429, 722] on icon "button" at bounding box center [429, 730] width 17 height 17
type input "1"
type input "$140.00"
click at [429, 722] on icon "button" at bounding box center [429, 730] width 17 height 17
type input "2"
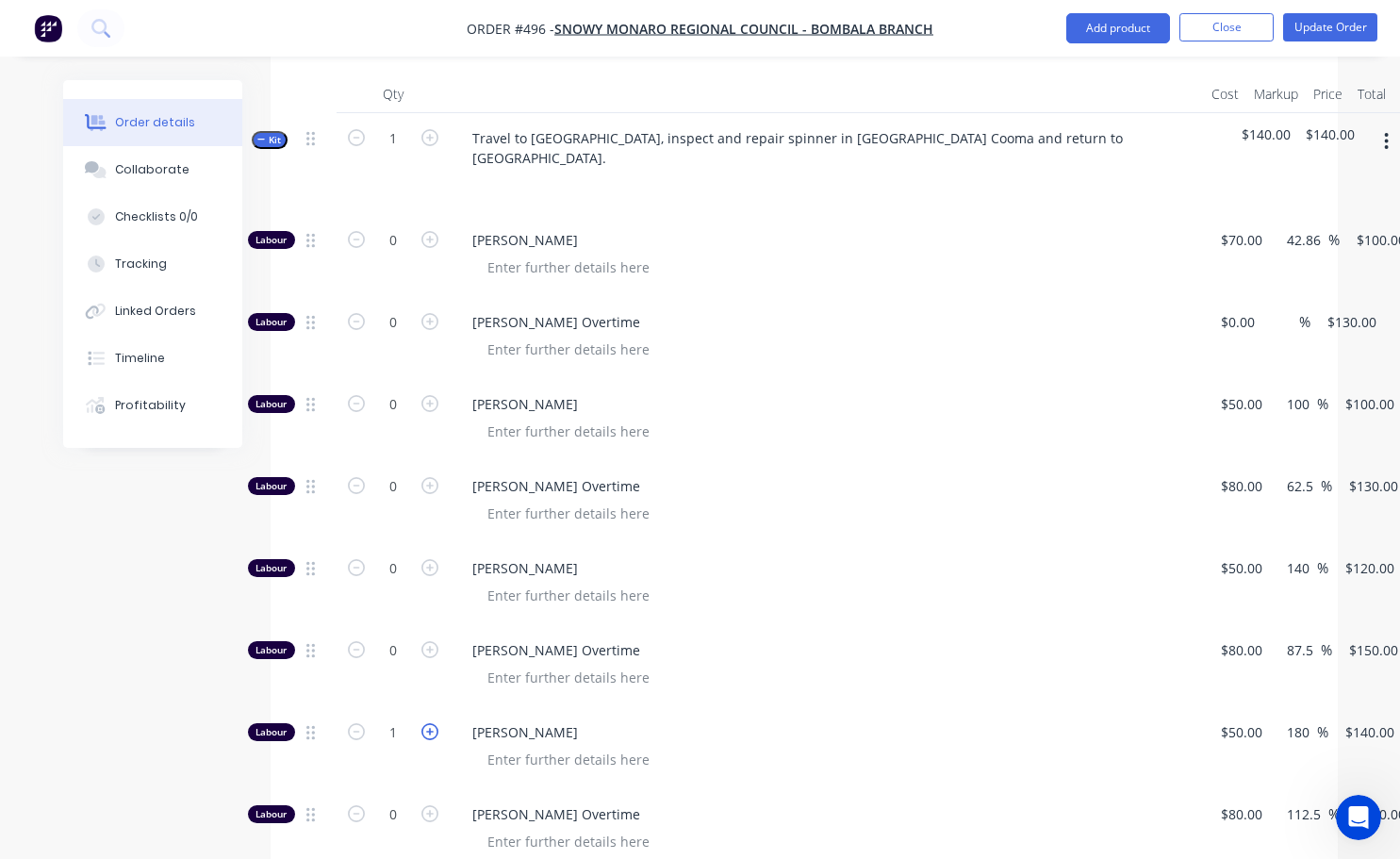
type input "$280.00"
click at [429, 722] on icon "button" at bounding box center [429, 730] width 17 height 17
type input "3"
type input "$420.00"
click at [429, 722] on icon "button" at bounding box center [429, 730] width 17 height 17
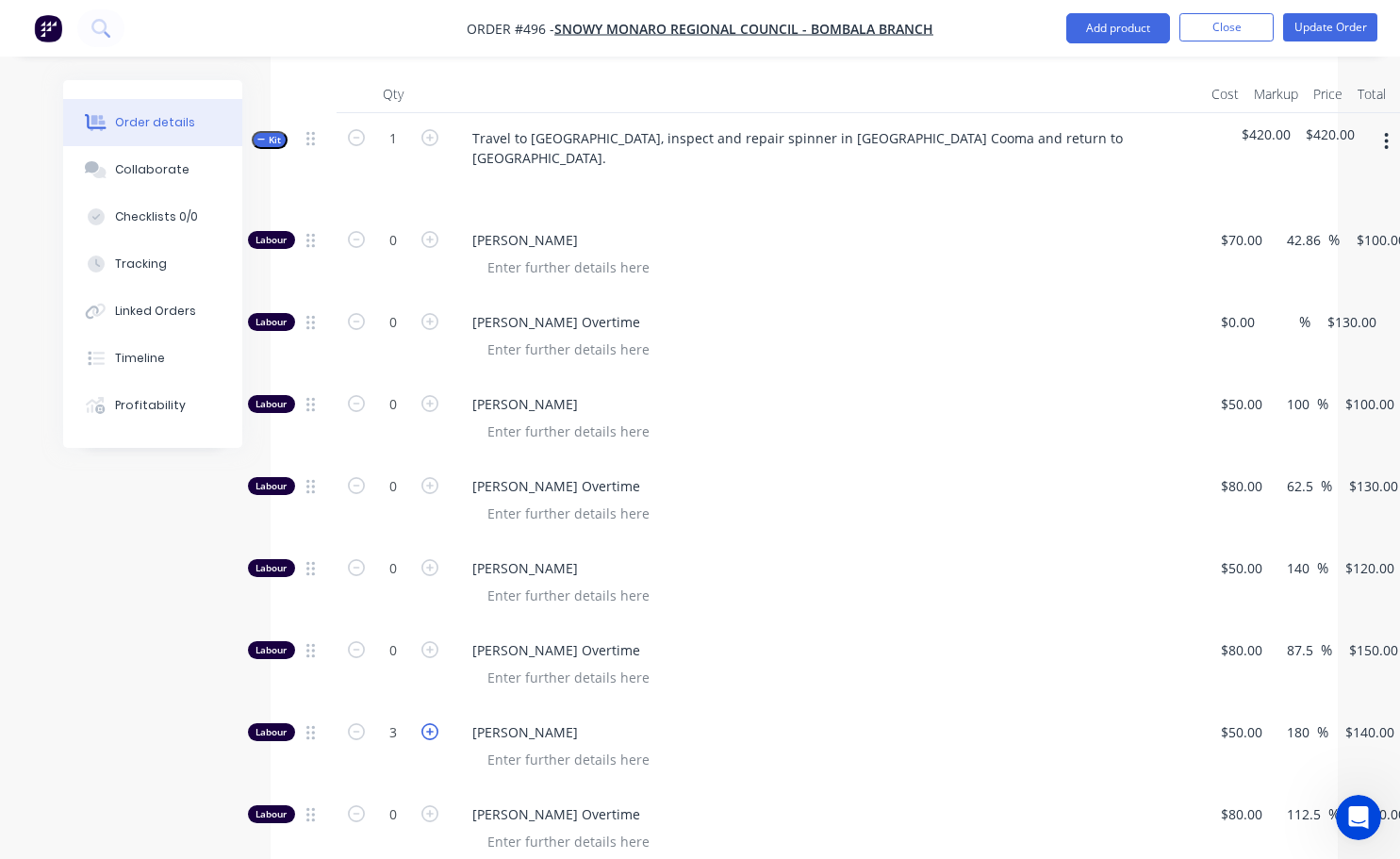
type input "4"
type input "$560.00"
click at [429, 722] on icon "button" at bounding box center [429, 730] width 17 height 17
type input "5"
type input "$700.00"
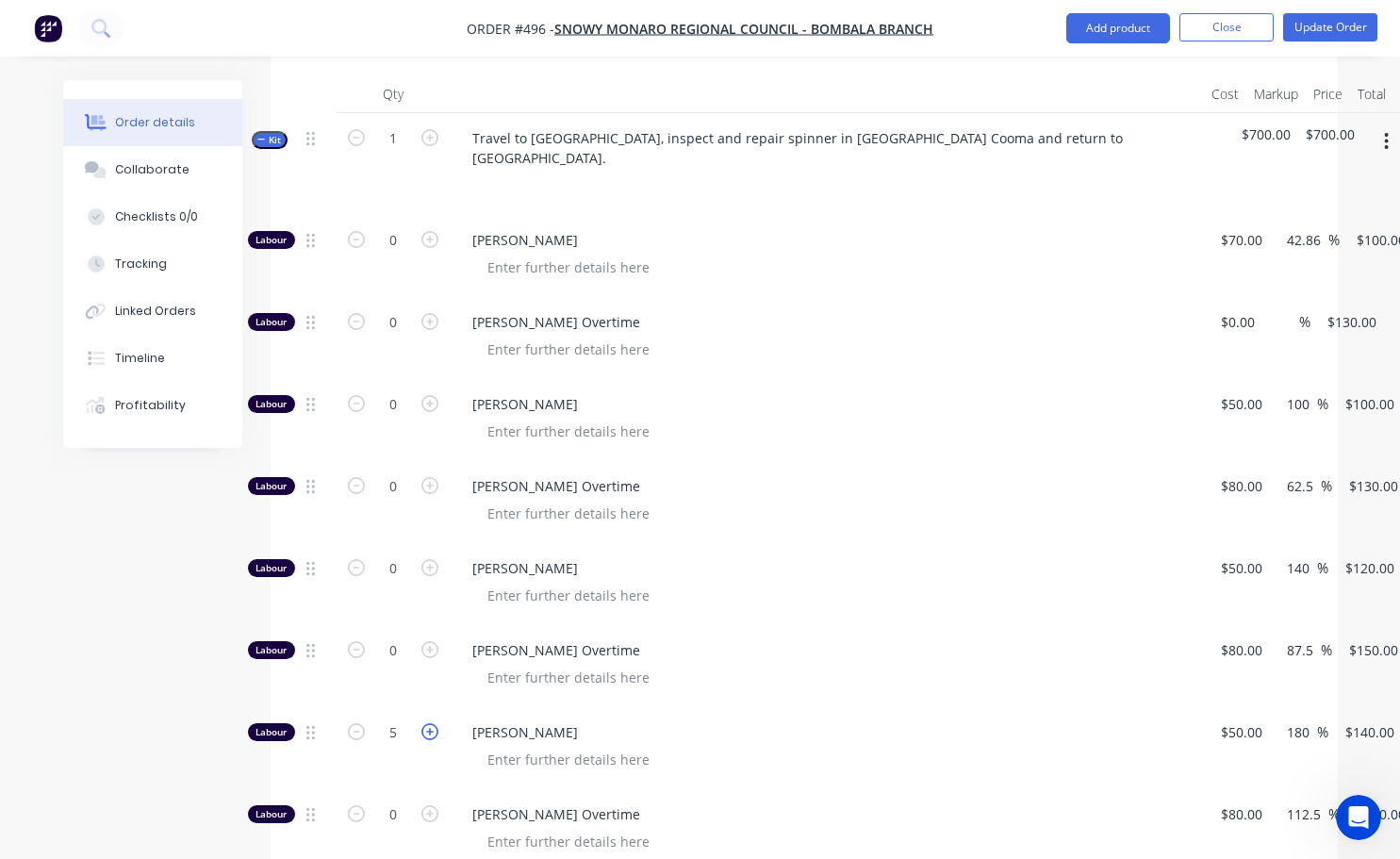
click at [431, 722] on icon "button" at bounding box center [429, 730] width 17 height 17
type input "6"
type input "$840.00"
click at [429, 395] on icon "button" at bounding box center [429, 403] width 17 height 17
type input "1"
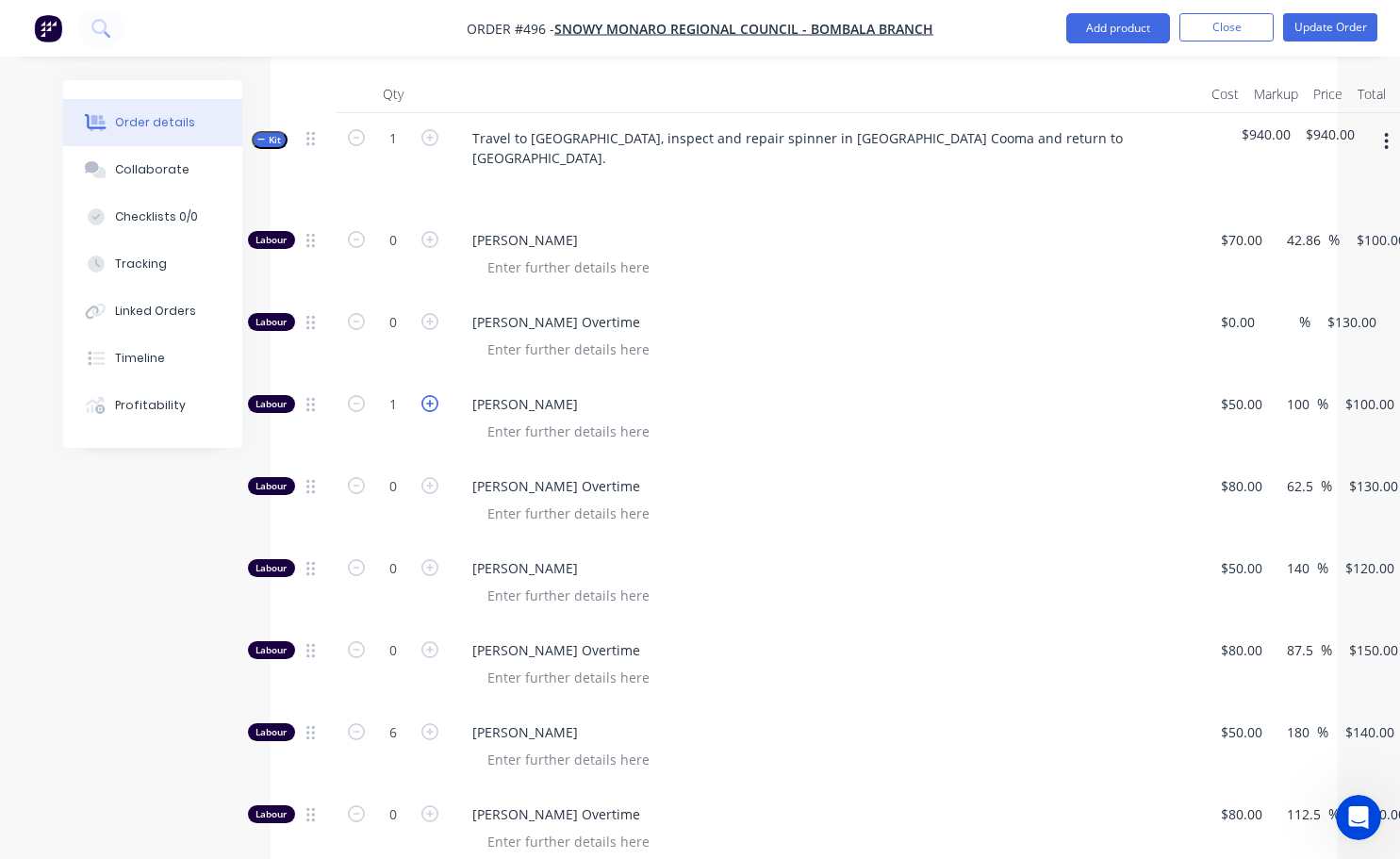
type input "$100.00"
click at [429, 395] on icon "button" at bounding box center [429, 403] width 17 height 17
type input "2"
type input "$200.00"
click at [429, 395] on icon "button" at bounding box center [429, 403] width 17 height 17
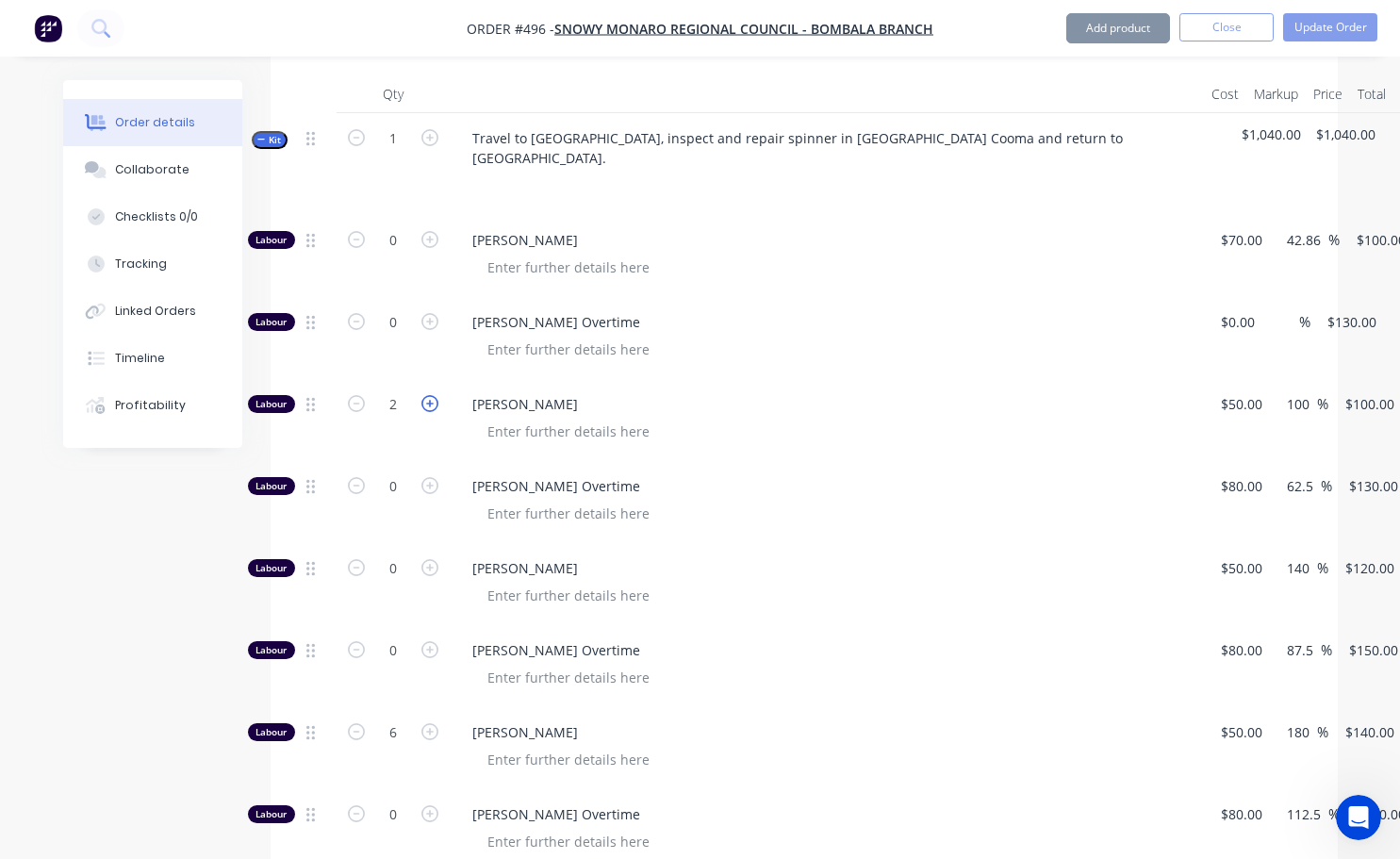
type input "3"
type input "$300.00"
click at [429, 395] on icon "button" at bounding box center [429, 403] width 17 height 17
type input "4"
type input "$400.00"
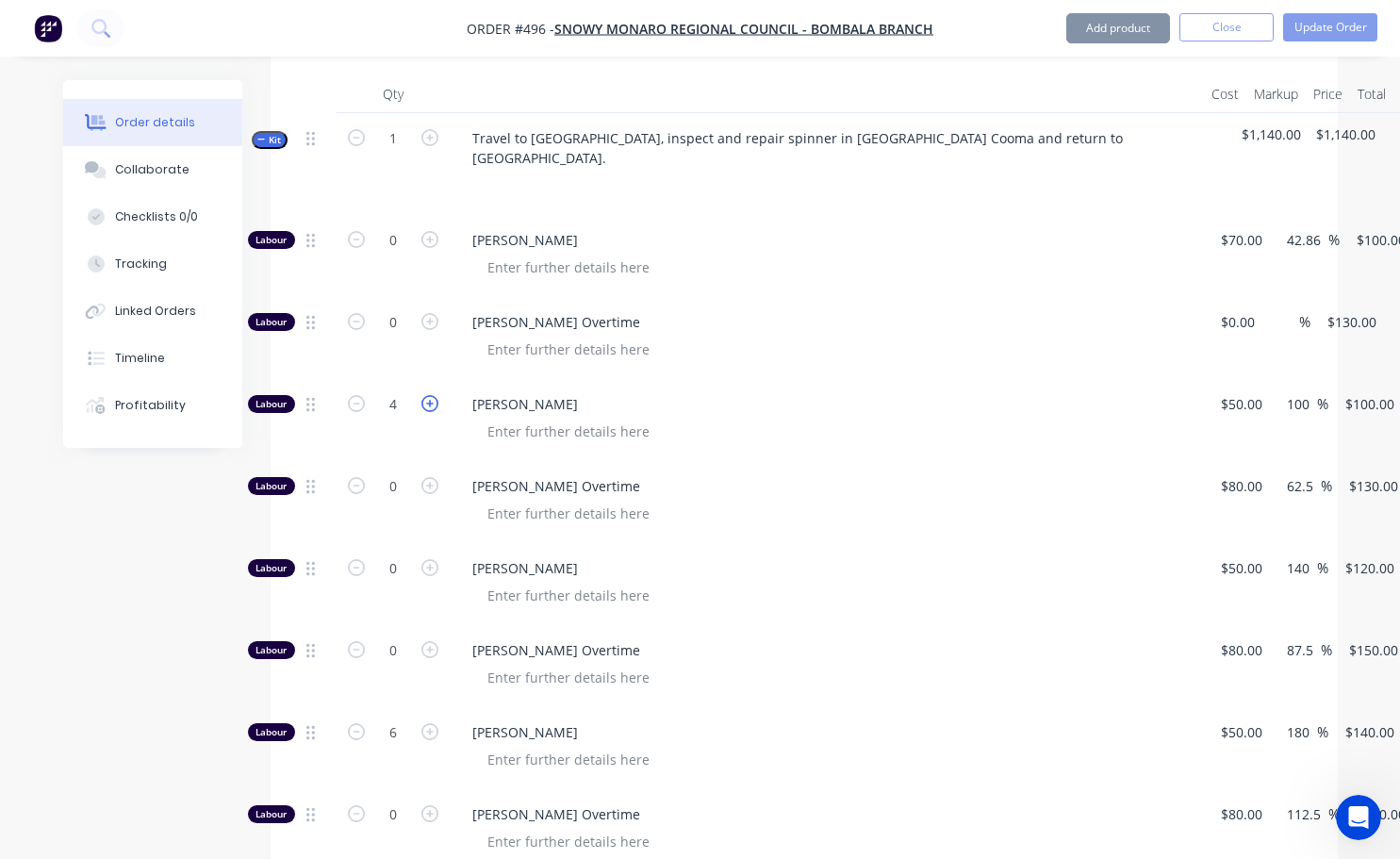
click at [429, 395] on icon "button" at bounding box center [429, 403] width 17 height 17
type input "5"
type input "$500.00"
click at [429, 395] on icon "button" at bounding box center [429, 403] width 17 height 17
type input "6"
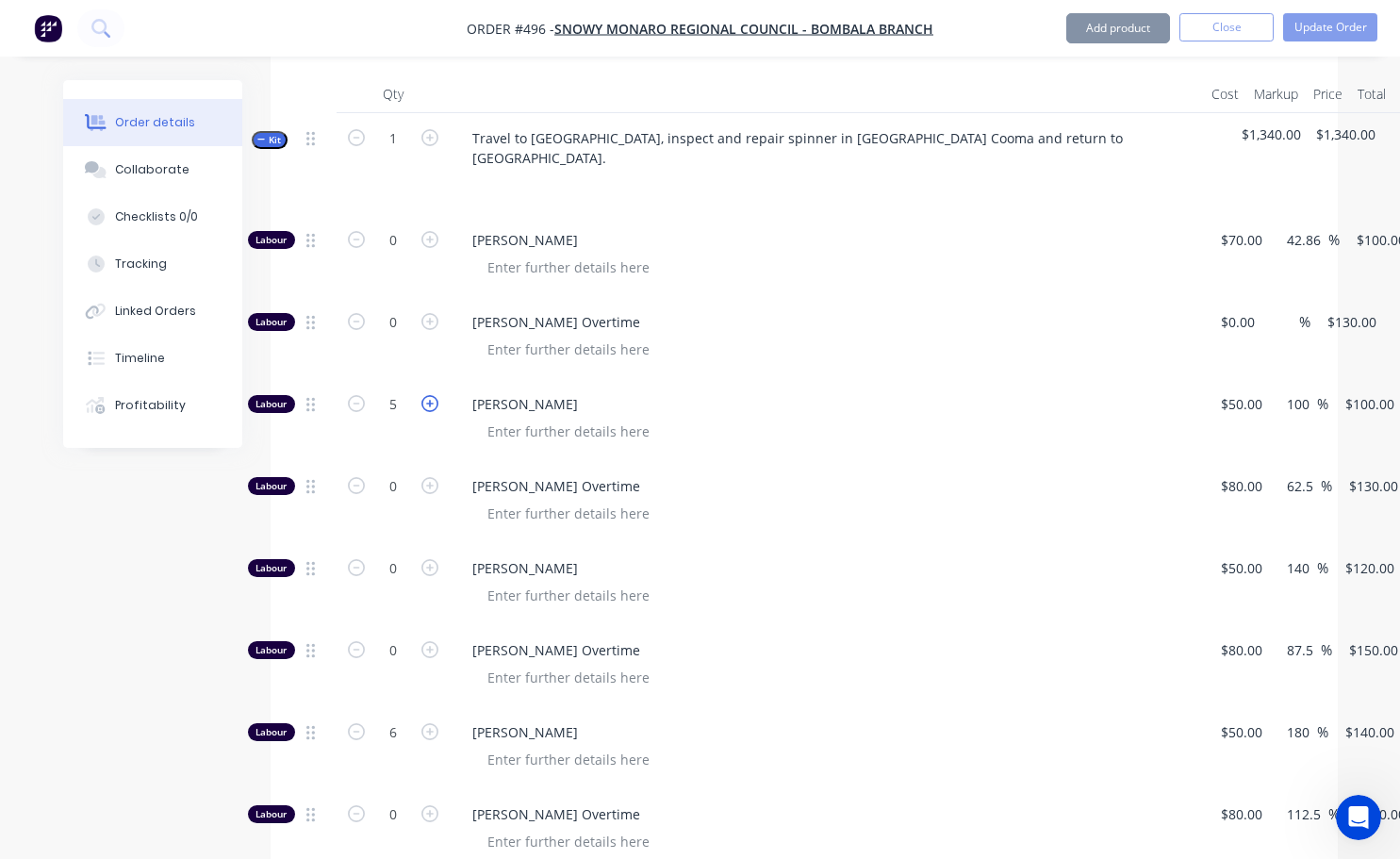
type input "$600.00"
click at [432, 395] on icon "button" at bounding box center [429, 403] width 17 height 17
type input "7"
type input "$700.00"
click at [428, 722] on icon "button" at bounding box center [429, 730] width 17 height 17
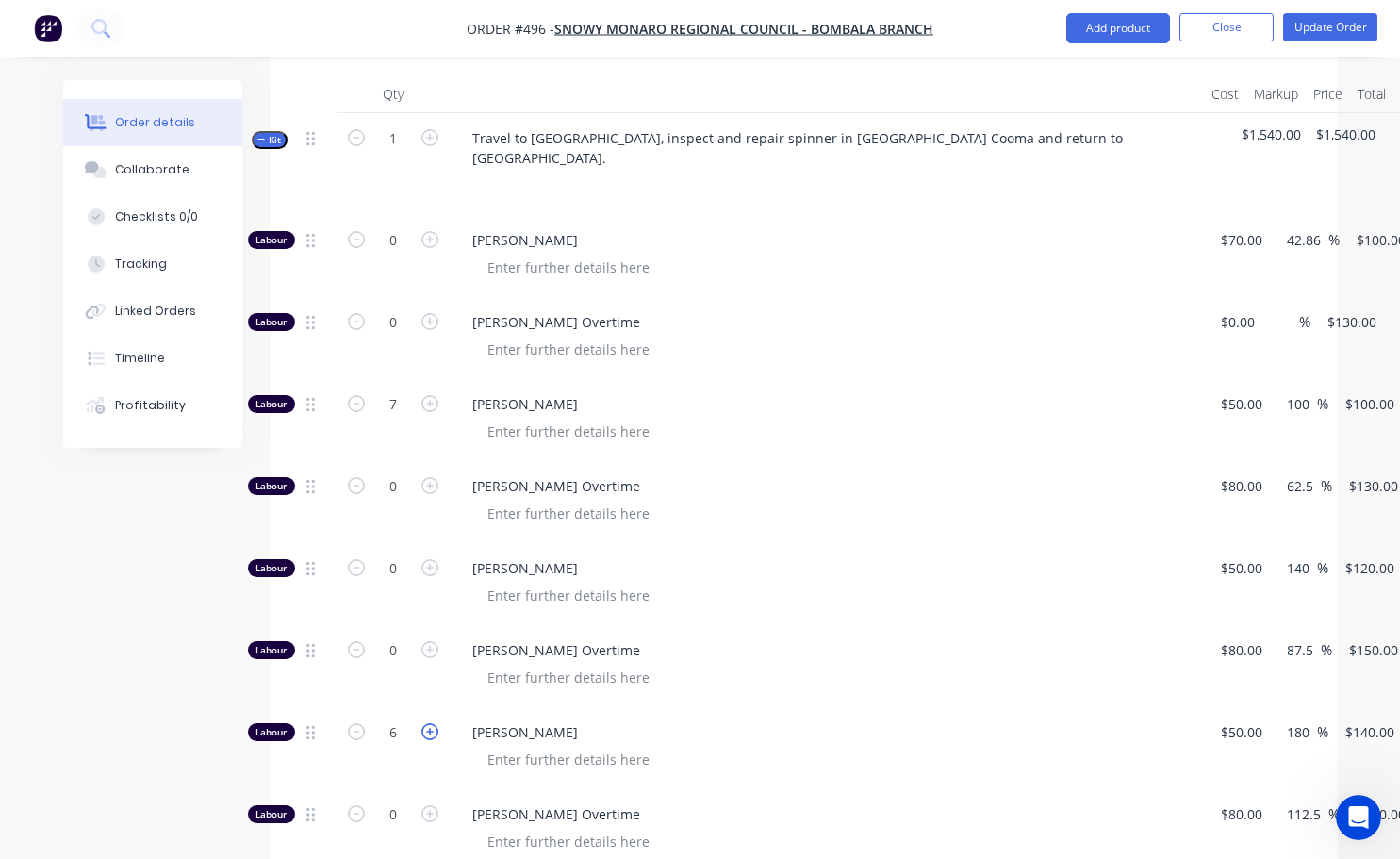
type input "7"
type input "$980.00"
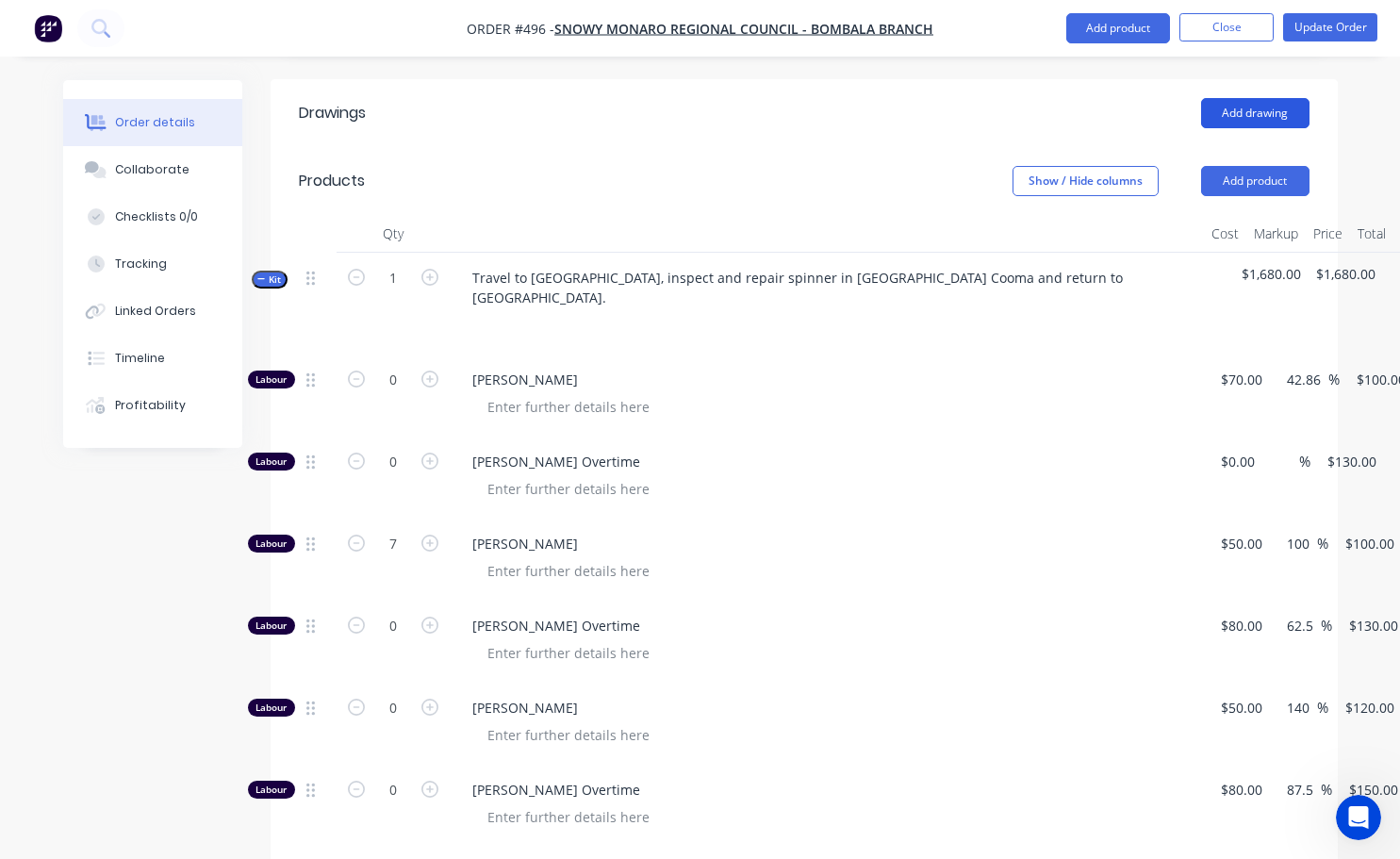
scroll to position [514, 0]
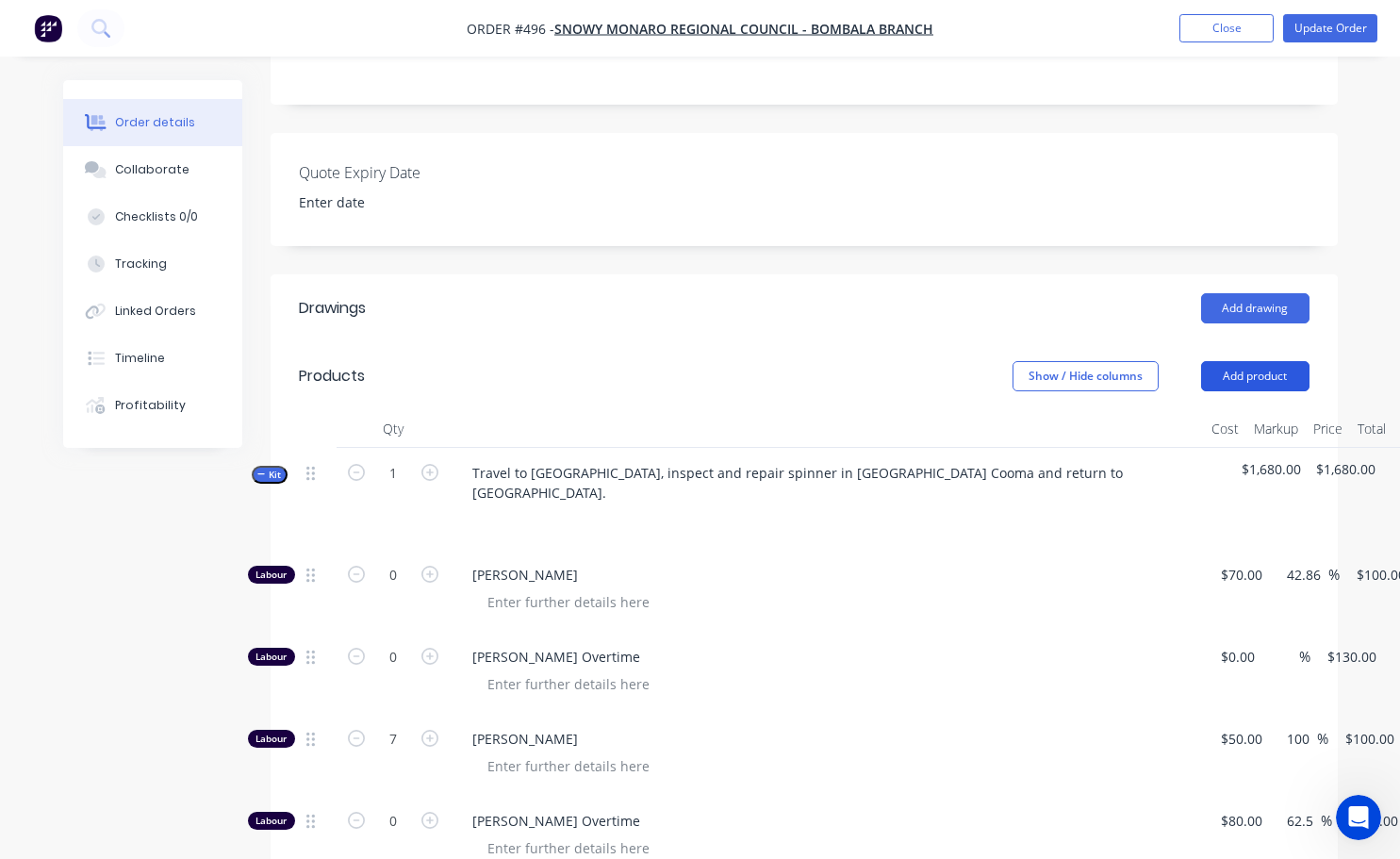
click at [1259, 361] on button "Add product" at bounding box center [1255, 375] width 108 height 30
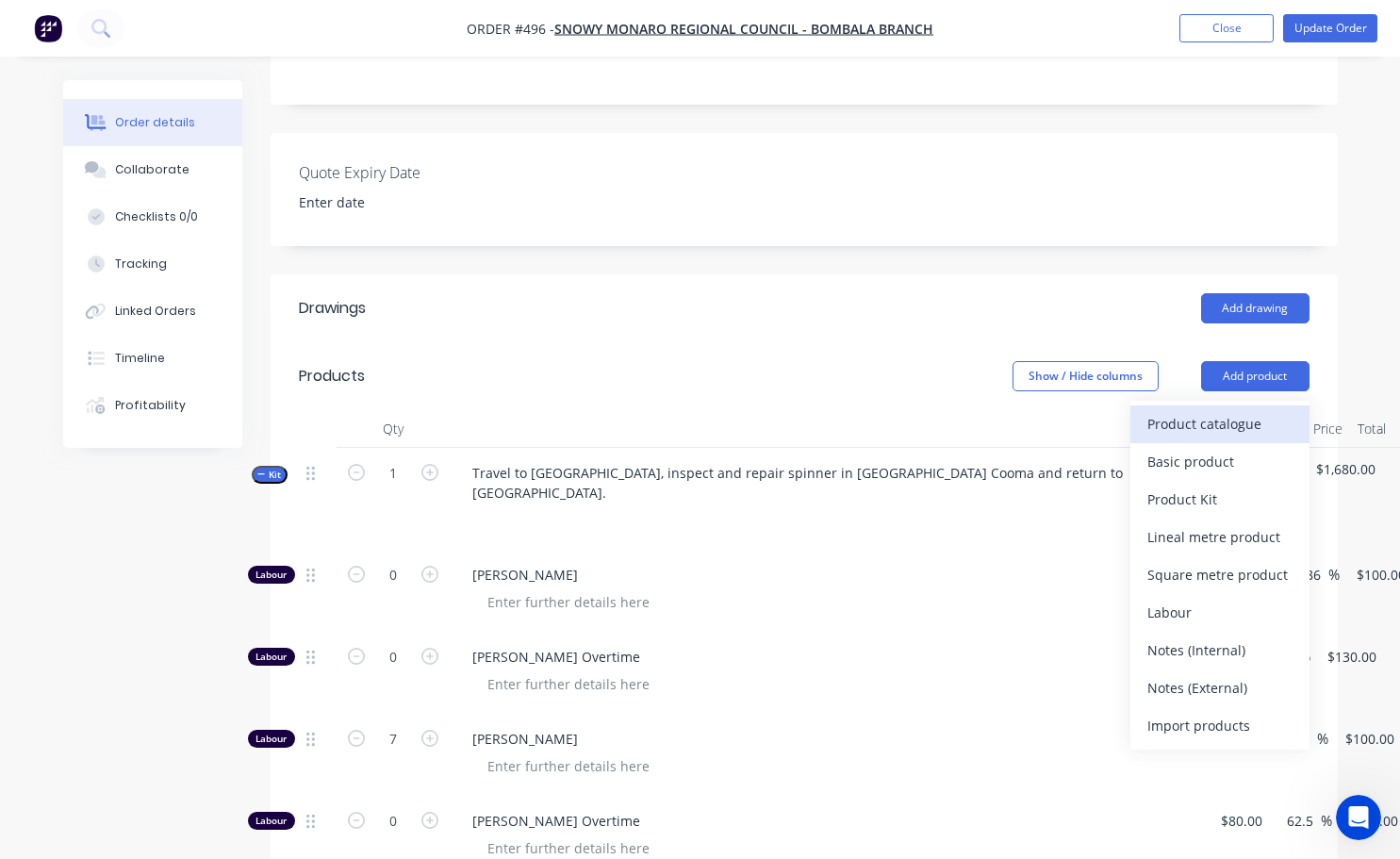
click at [1216, 406] on button "Product catalogue" at bounding box center [1220, 424] width 179 height 38
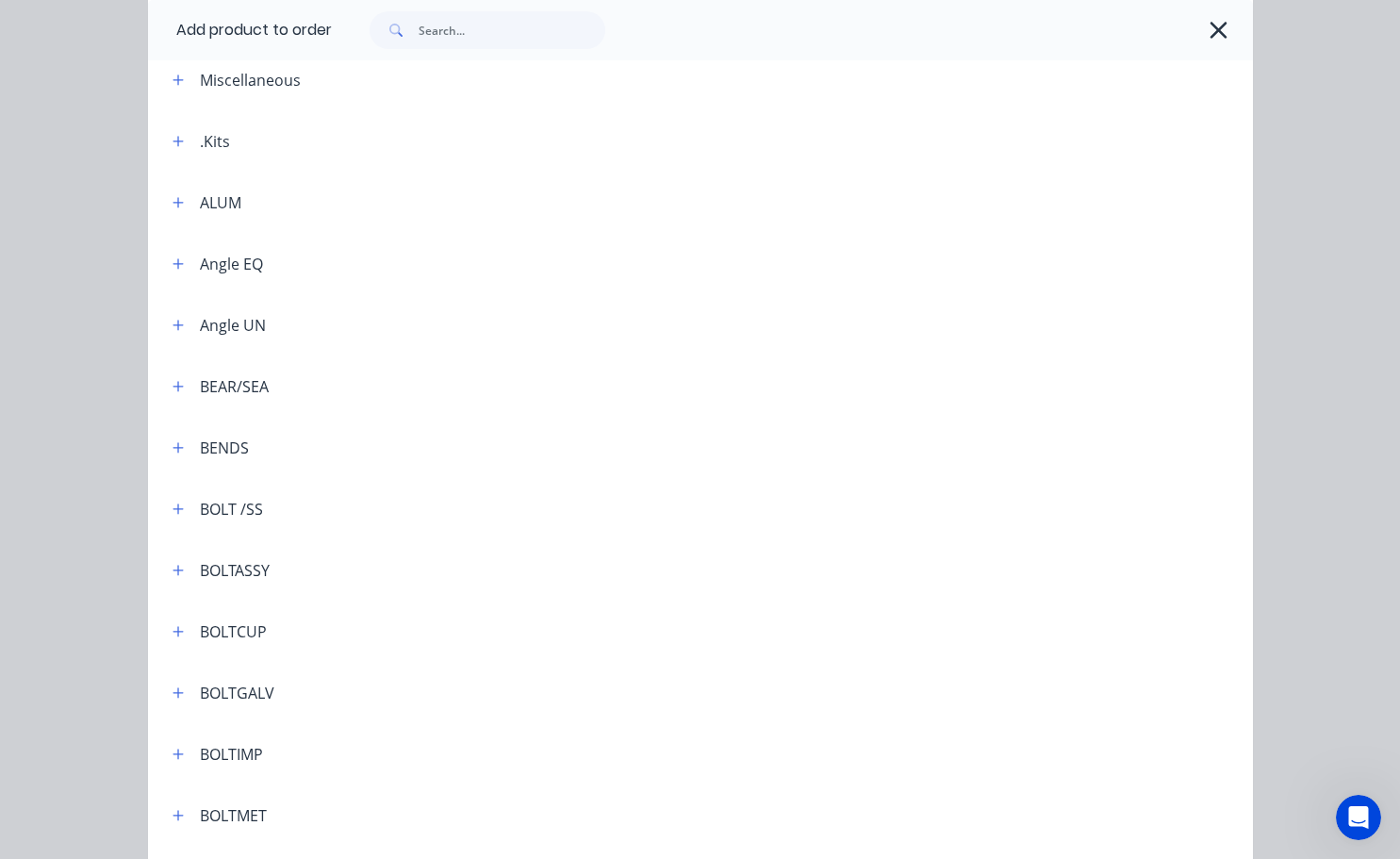
scroll to position [0, 0]
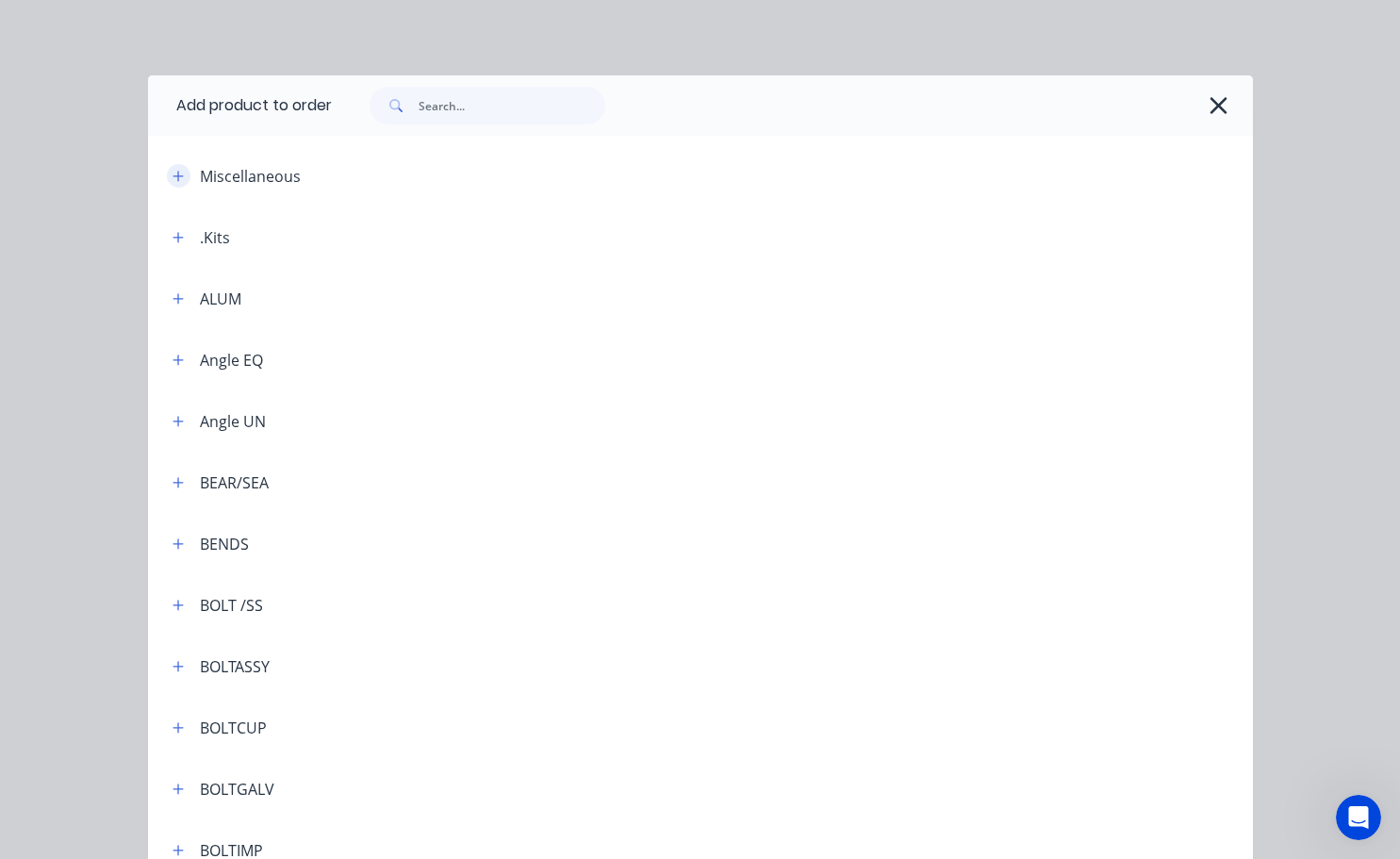
click at [175, 179] on icon "button" at bounding box center [178, 176] width 12 height 14
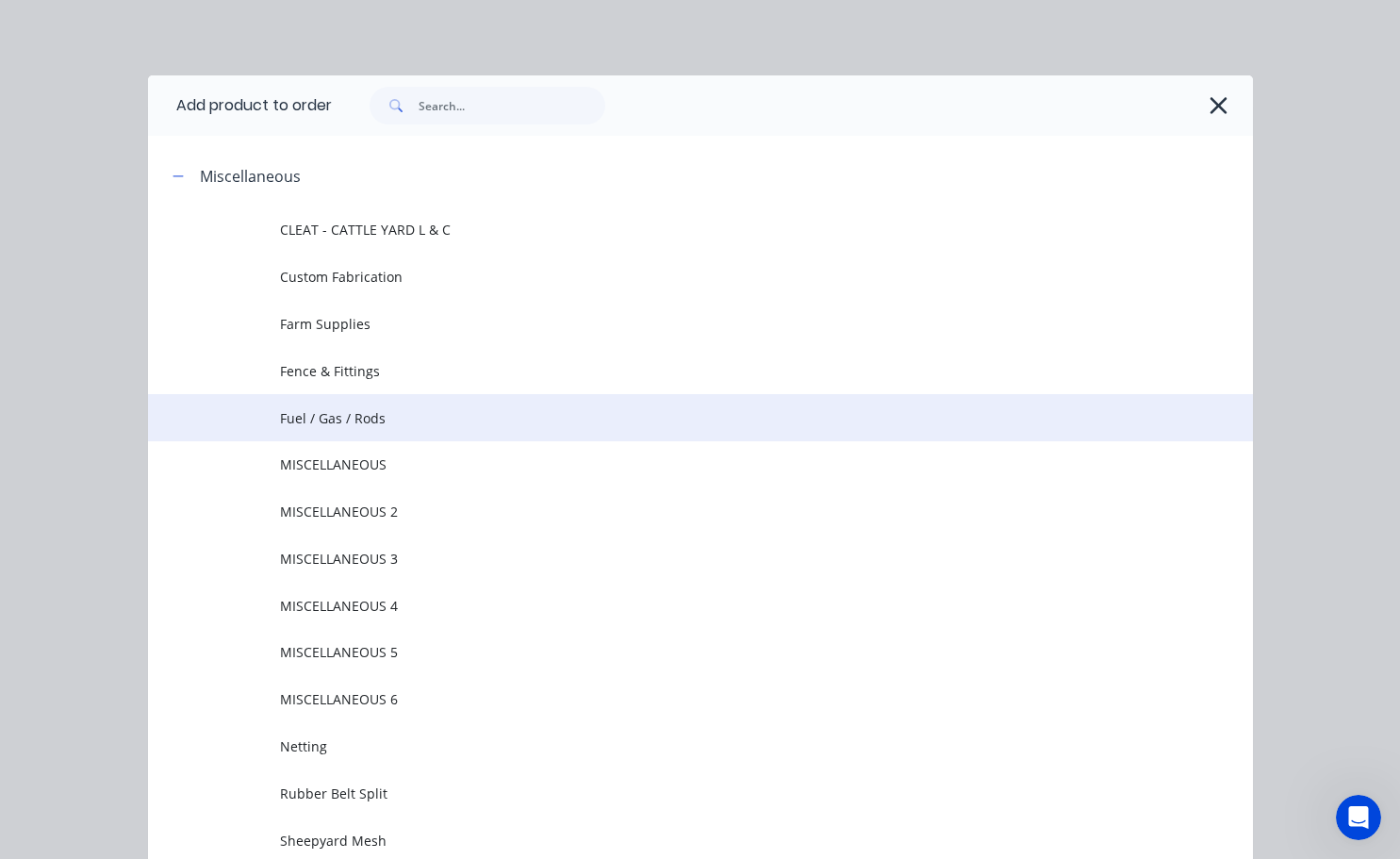
click at [331, 428] on td "Fuel / Gas / Rods" at bounding box center [765, 417] width 972 height 47
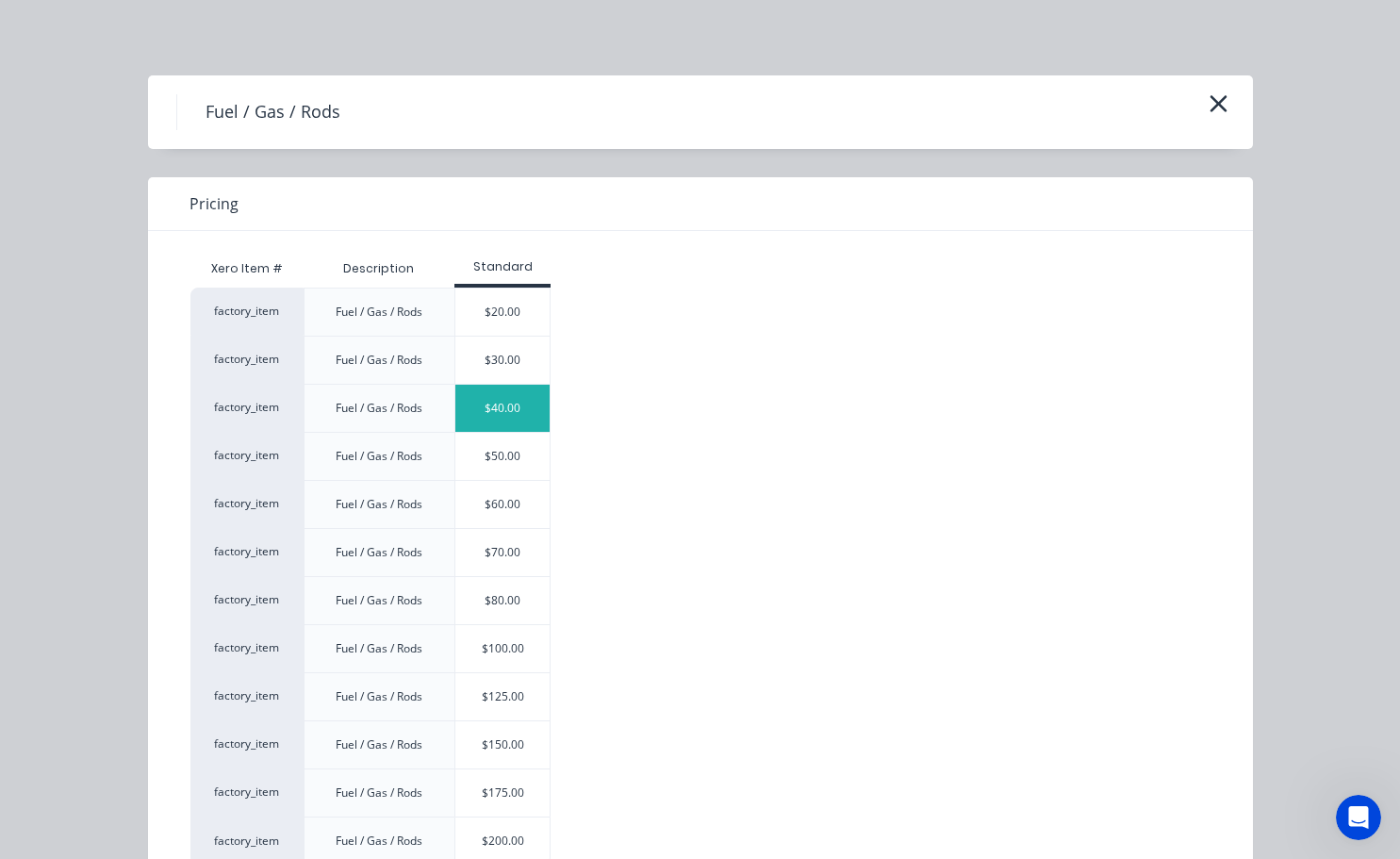
click at [505, 418] on div "$40.00" at bounding box center [502, 408] width 95 height 47
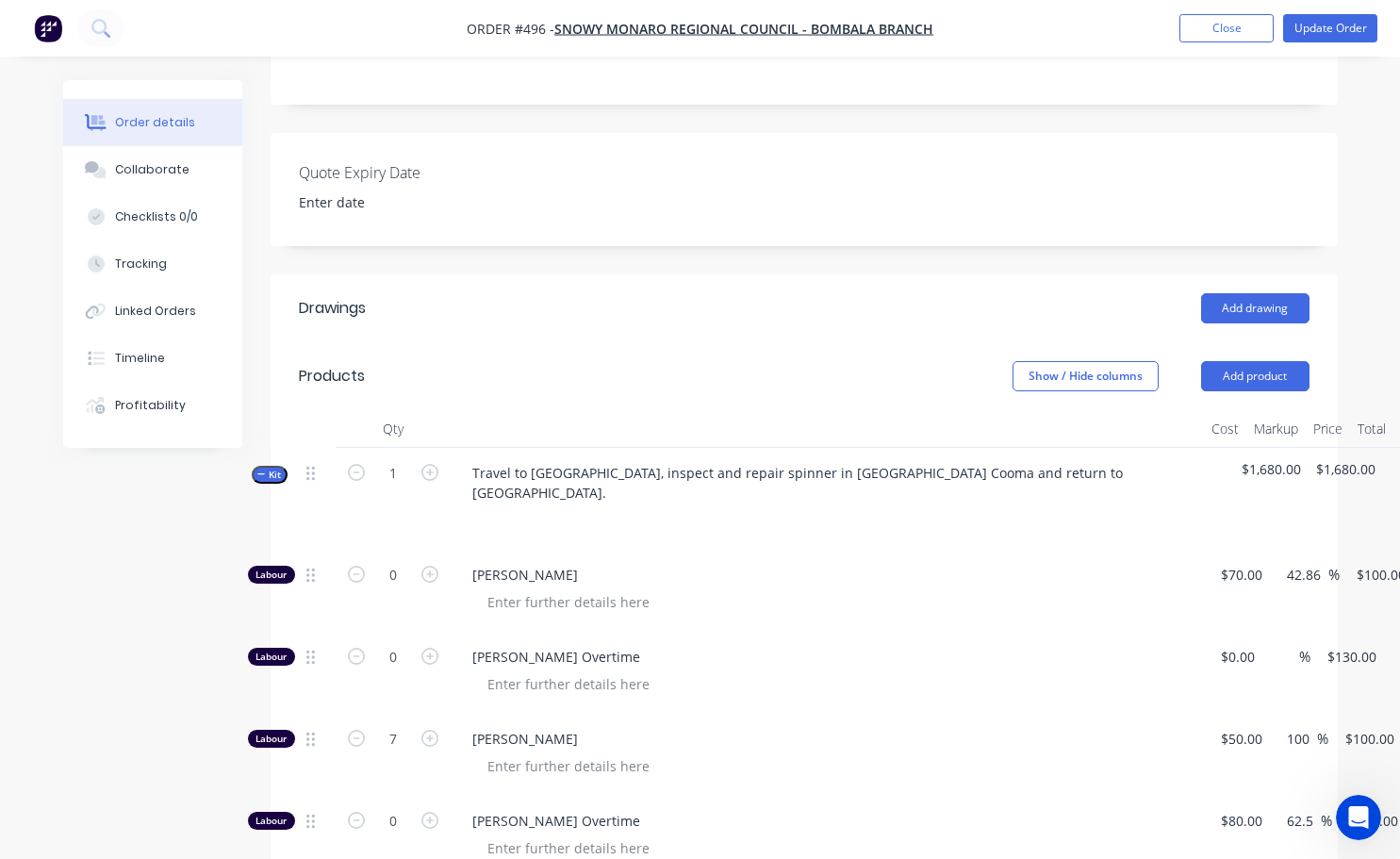
scroll to position [1268, 0]
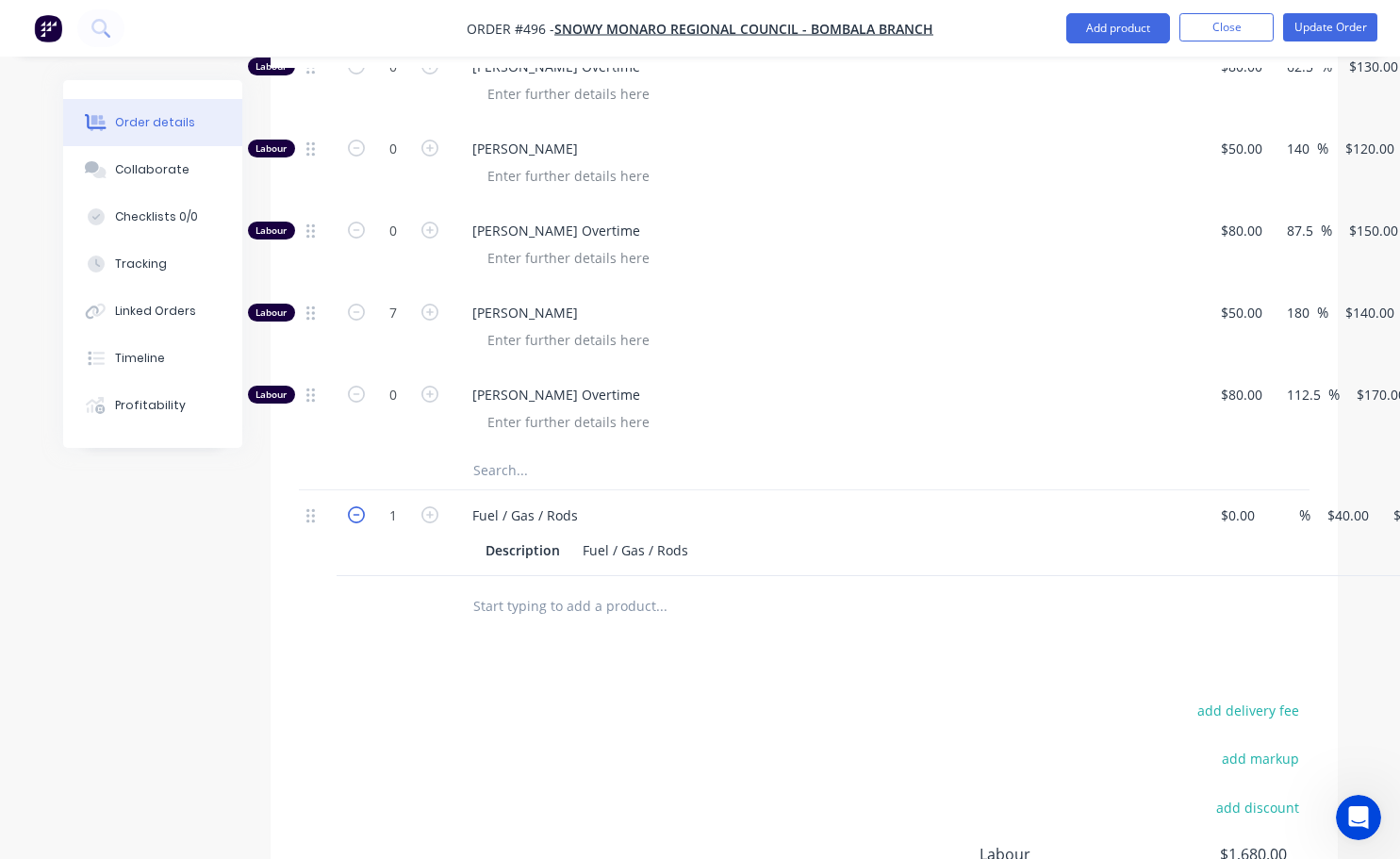
click at [350, 506] on icon "button" at bounding box center [356, 514] width 17 height 17
type input "0"
type input "$0.00"
click at [429, 506] on icon "button" at bounding box center [429, 514] width 17 height 17
type input "1"
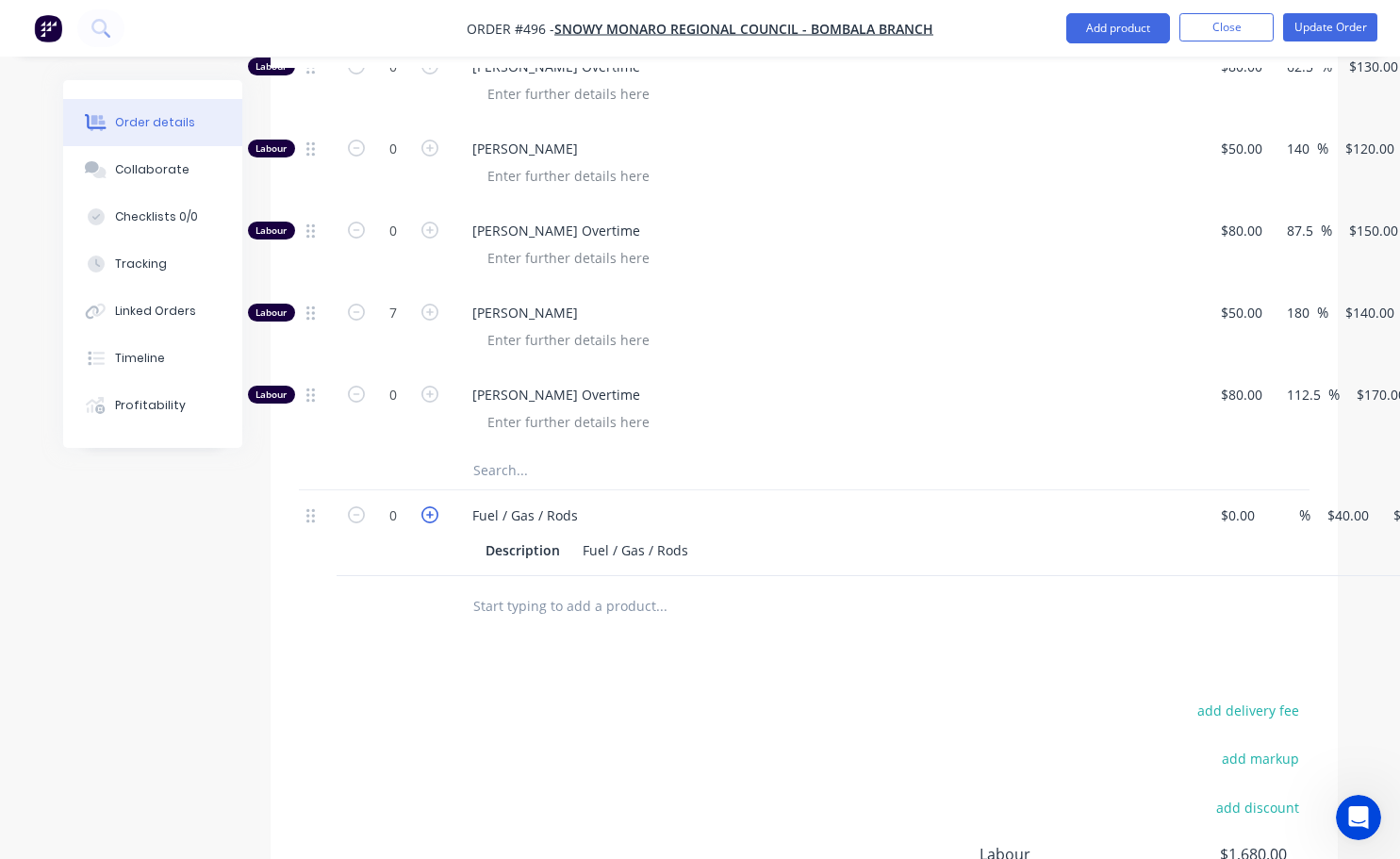
type input "$40.00"
click at [410, 501] on input "1" at bounding box center [393, 515] width 49 height 28
type input "1.5"
type input "$60.00"
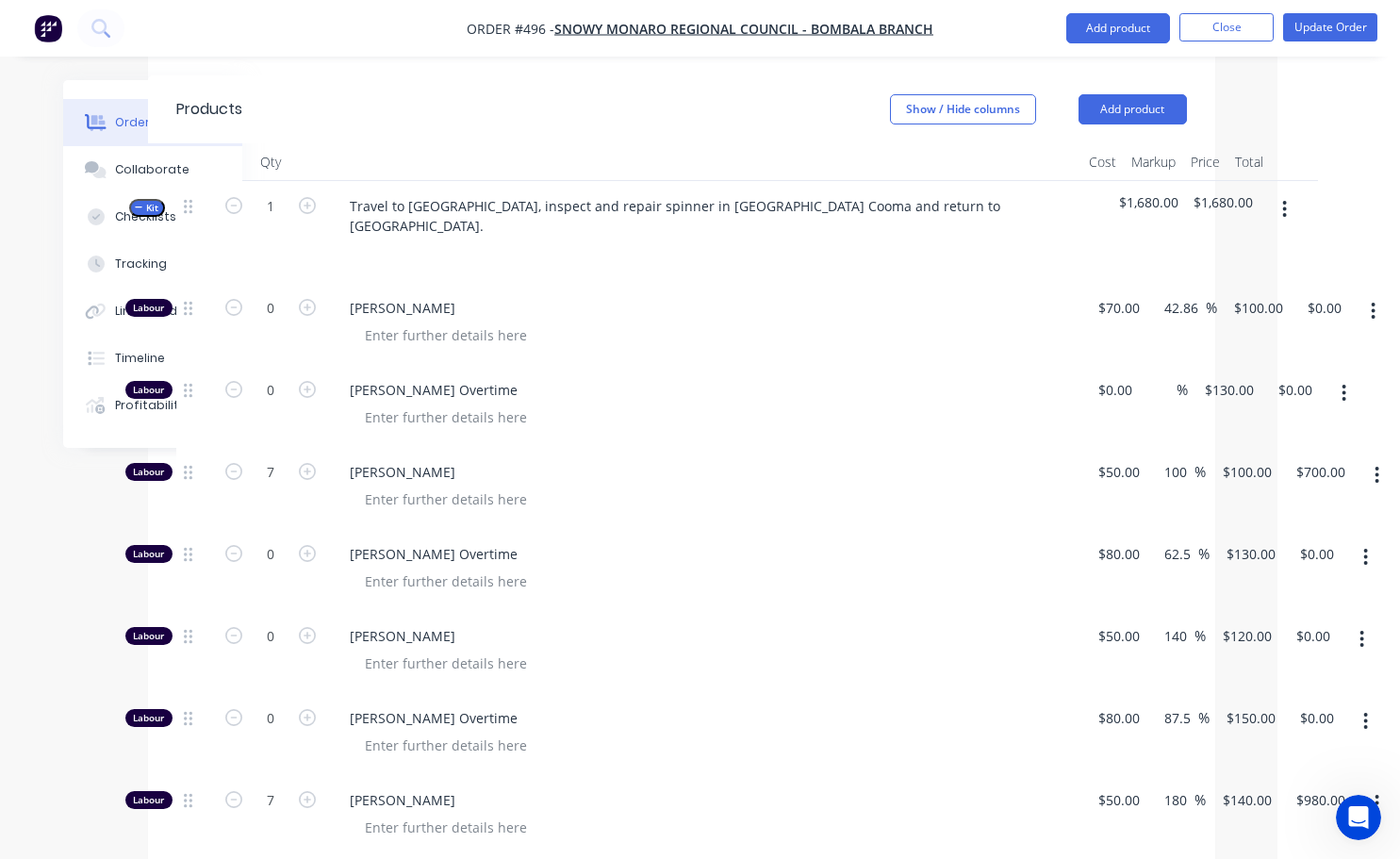
scroll to position [608, 123]
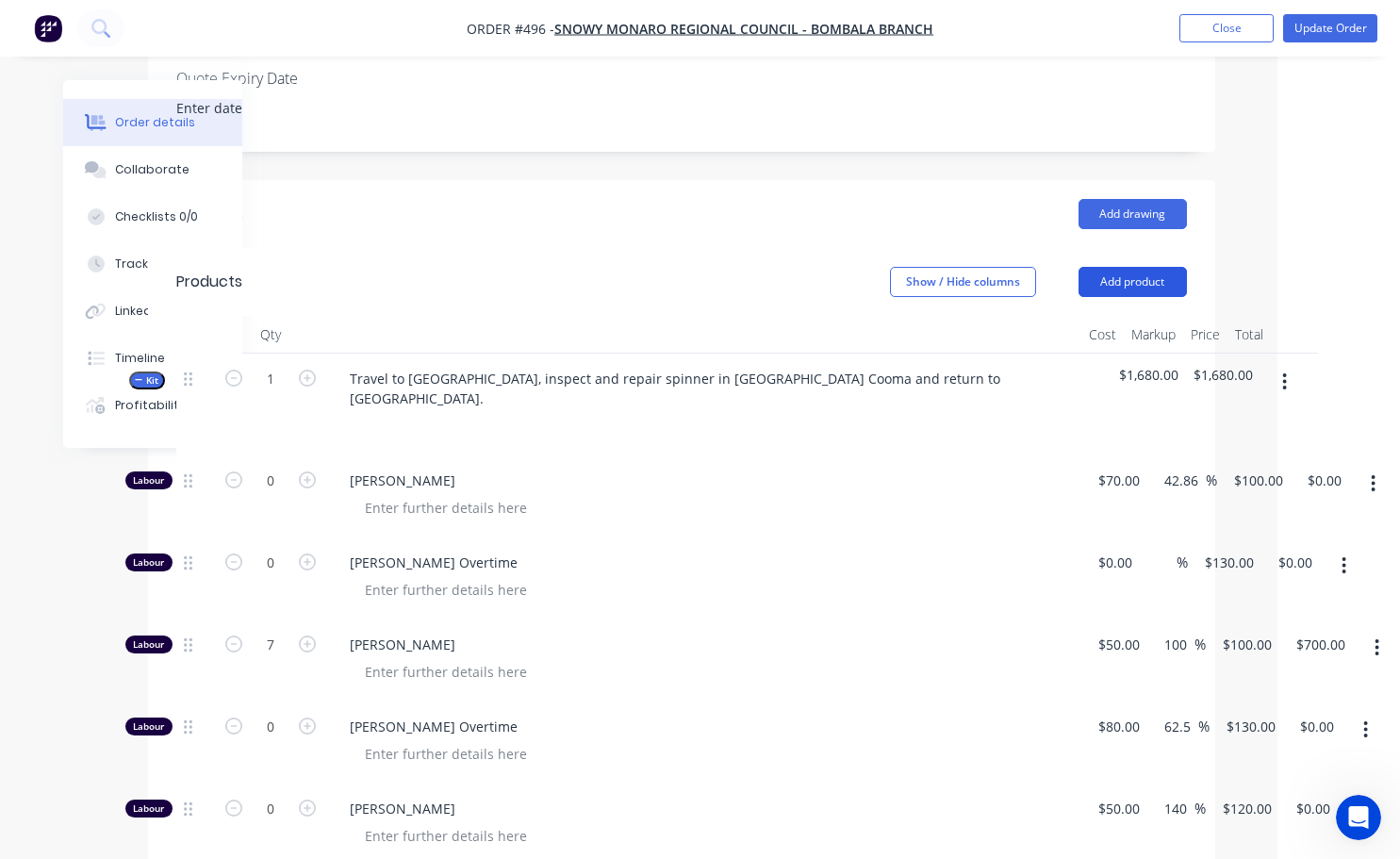
click at [1122, 267] on button "Add product" at bounding box center [1132, 282] width 108 height 30
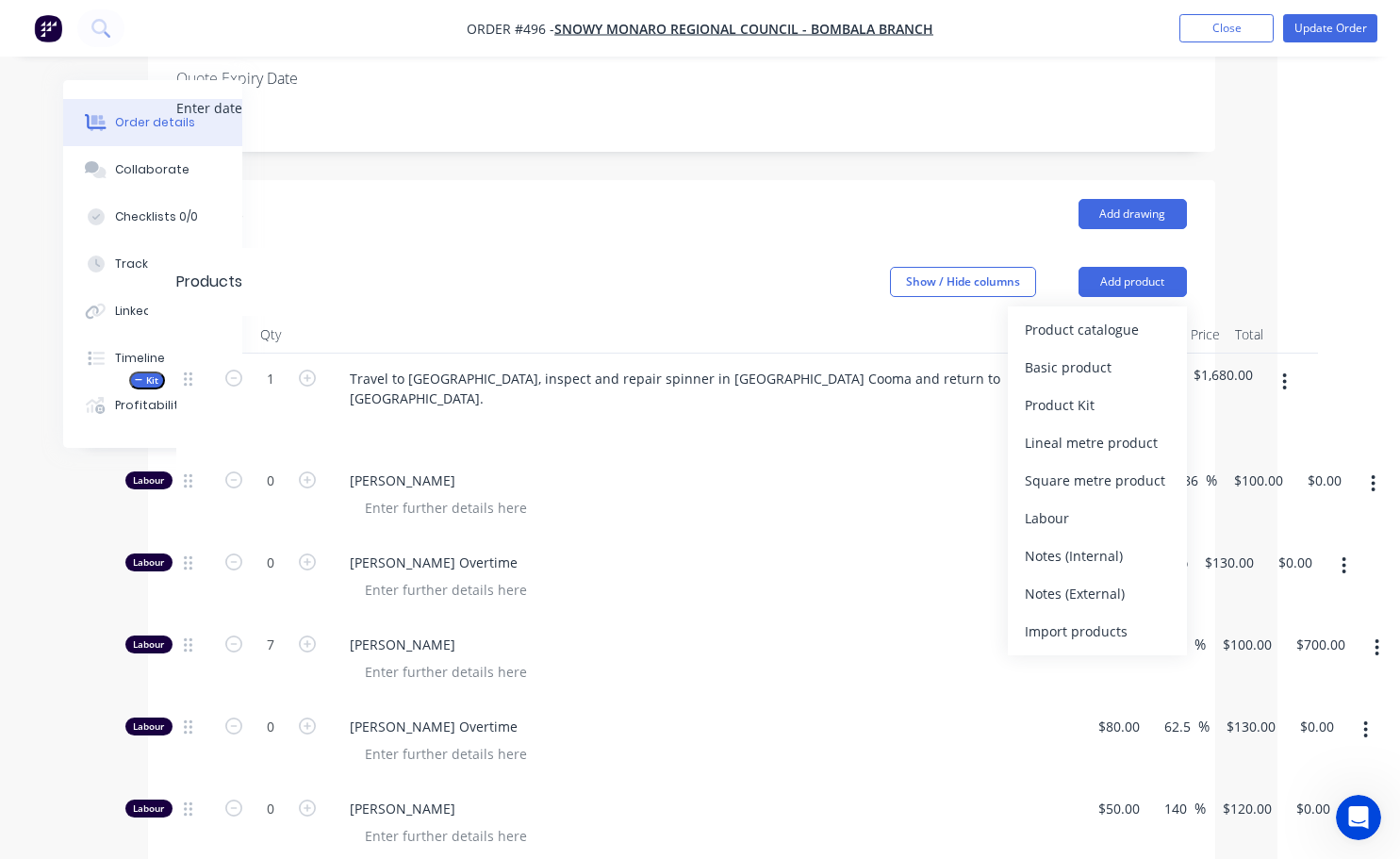
click at [995, 316] on div at bounding box center [703, 334] width 754 height 38
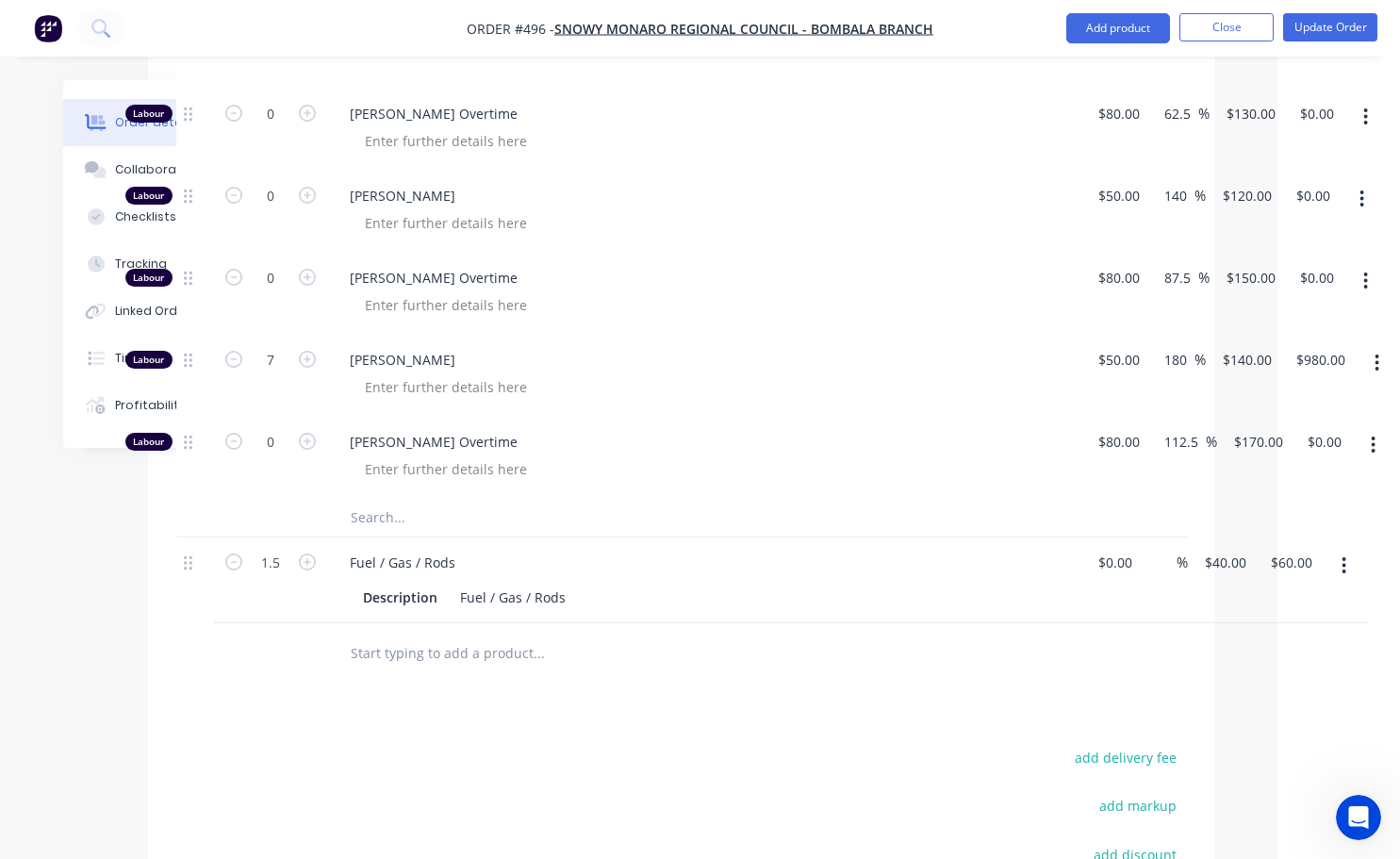
scroll to position [1268, 123]
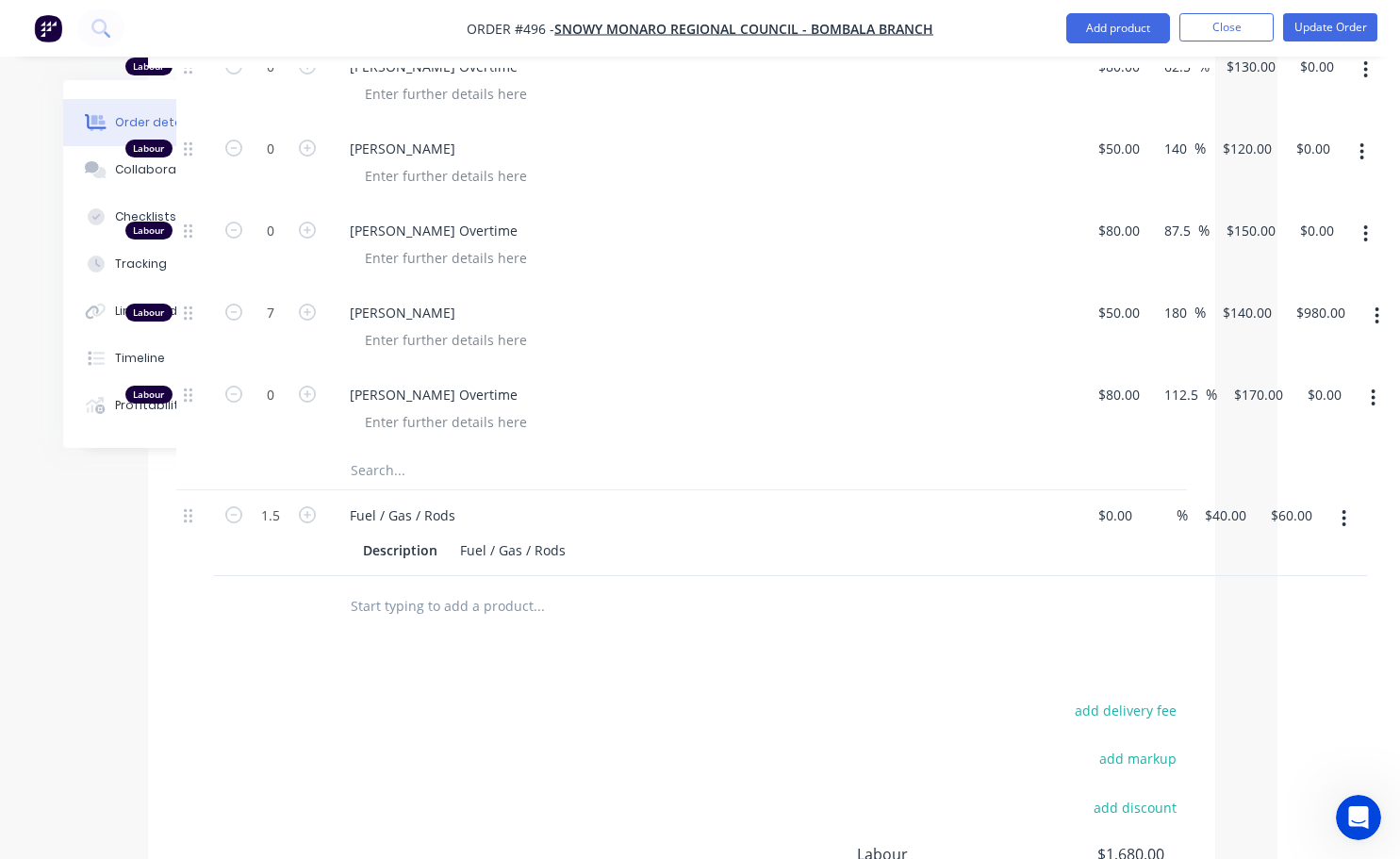
click at [1343, 510] on icon "button" at bounding box center [1344, 518] width 4 height 17
click at [1259, 667] on div "Delete" at bounding box center [1276, 681] width 145 height 27
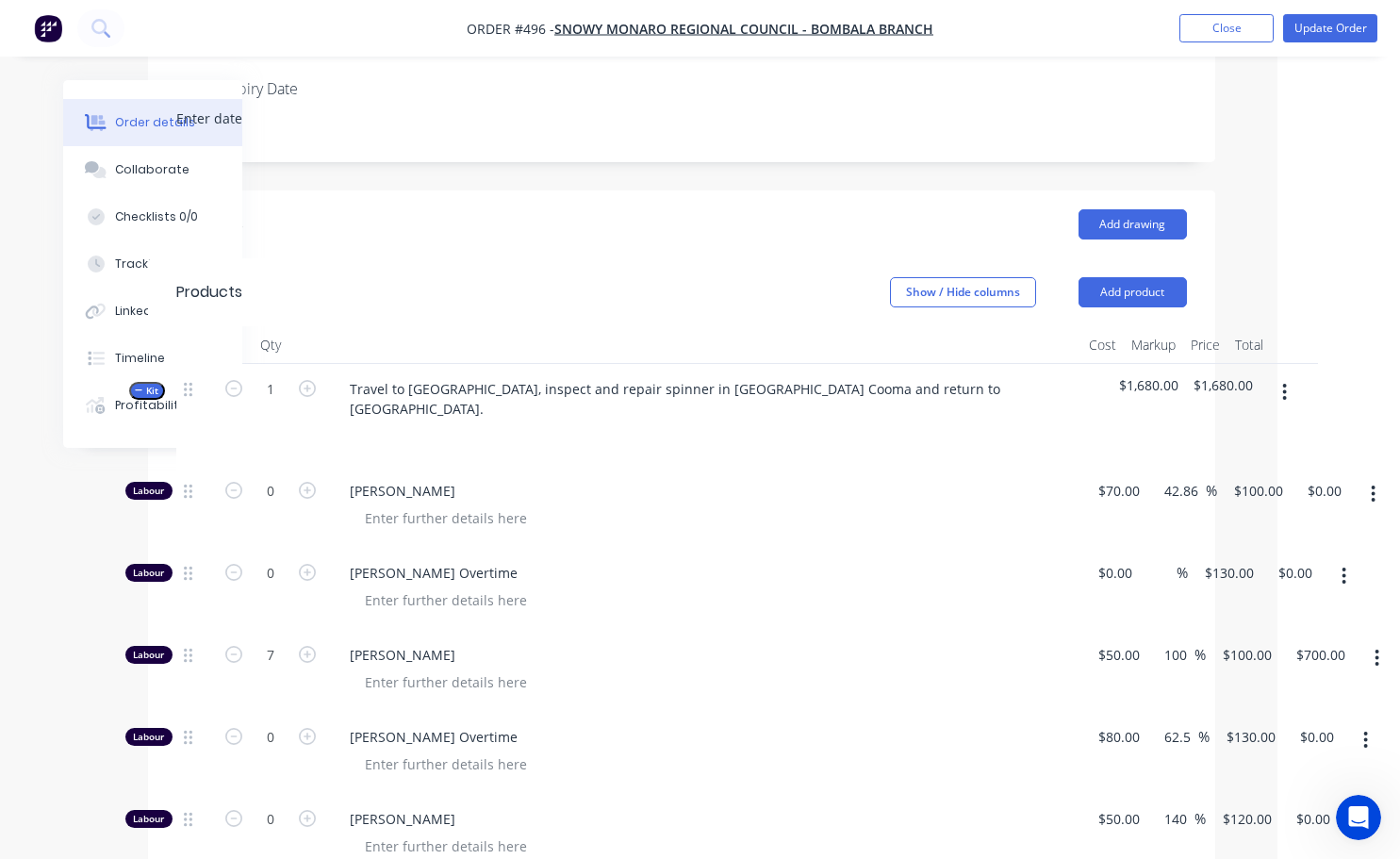
scroll to position [419, 123]
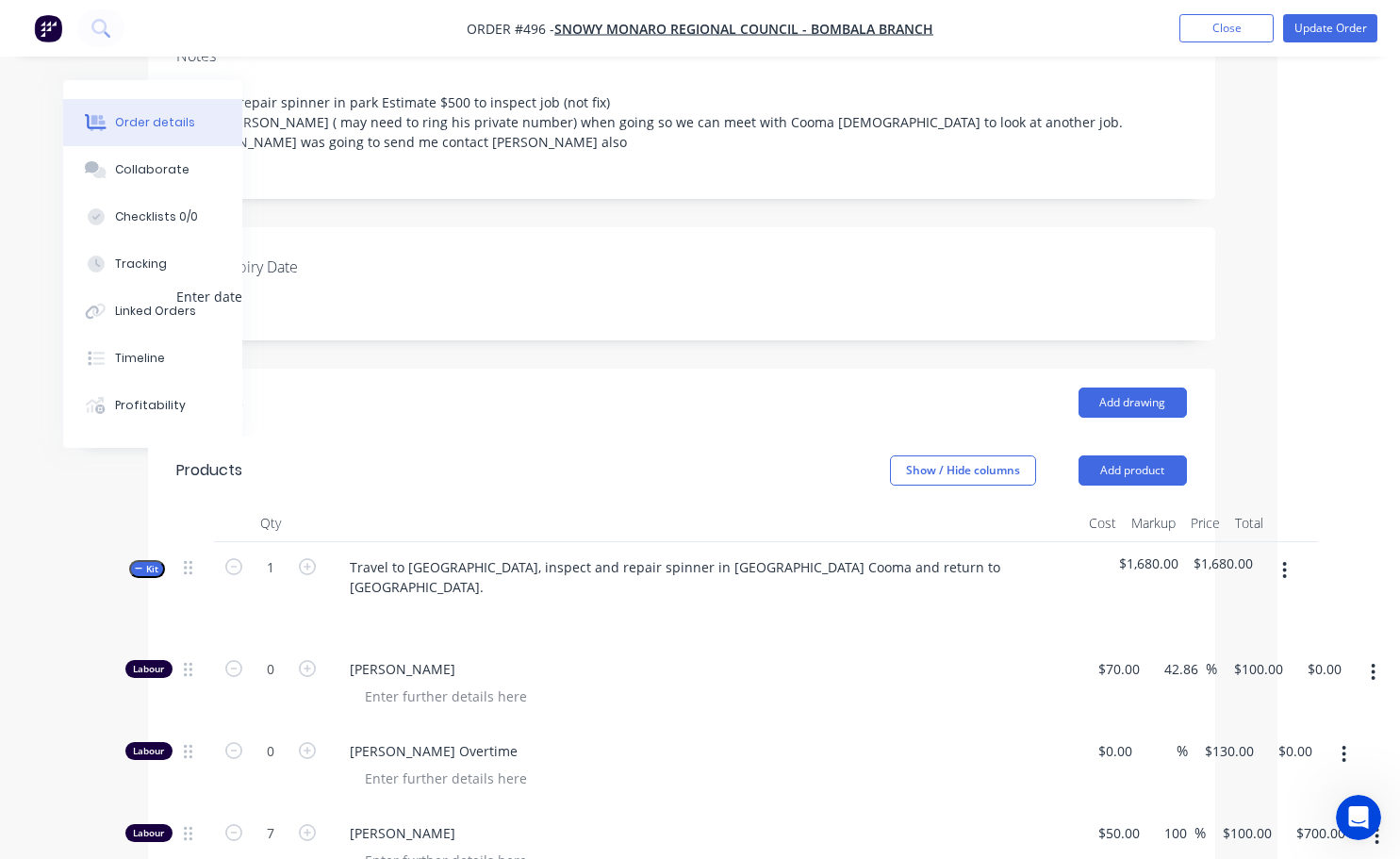
click at [1291, 553] on button "button" at bounding box center [1283, 569] width 44 height 34
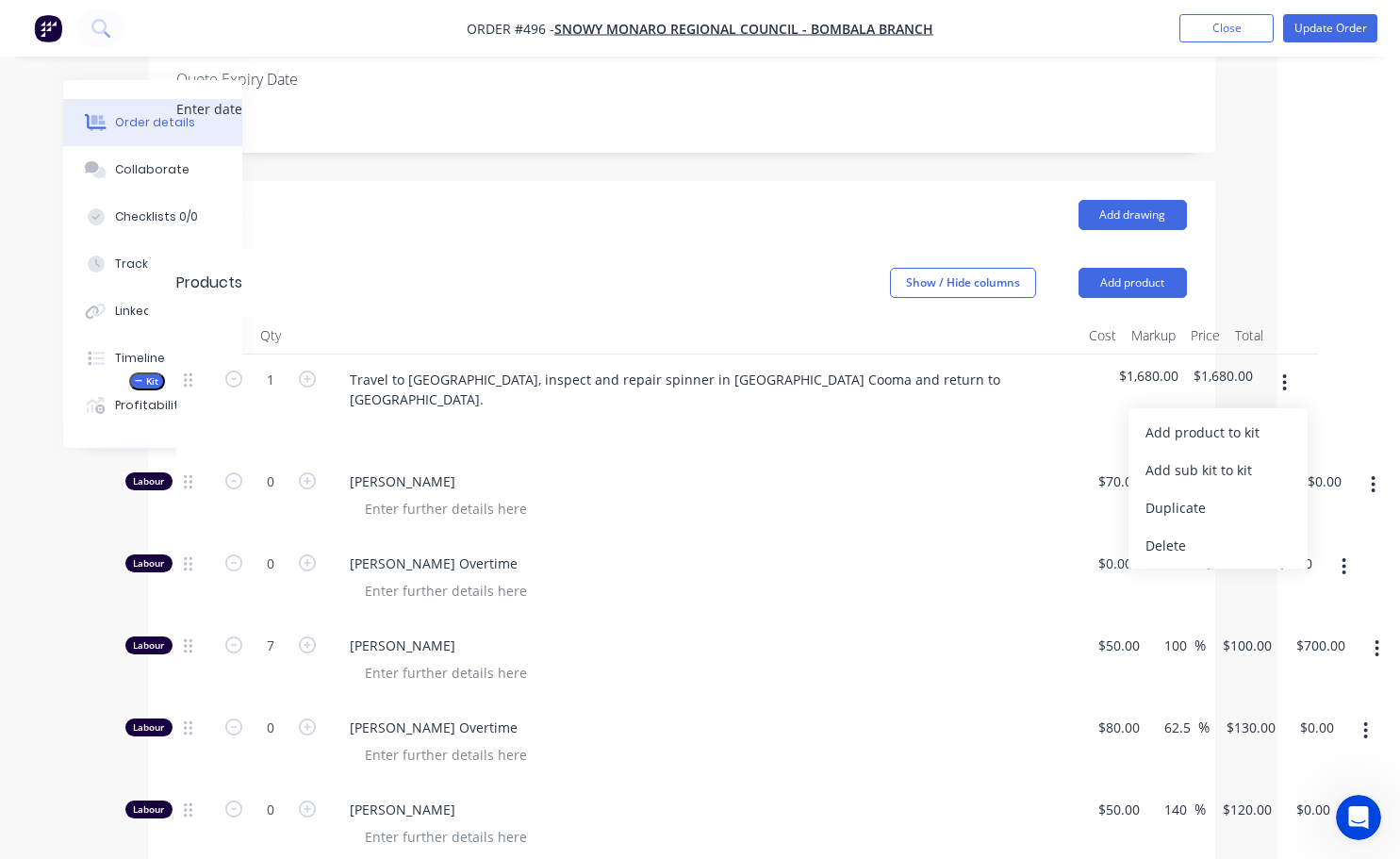
scroll to position [608, 123]
click at [1186, 417] on div "Add product to kit" at bounding box center [1218, 431] width 145 height 27
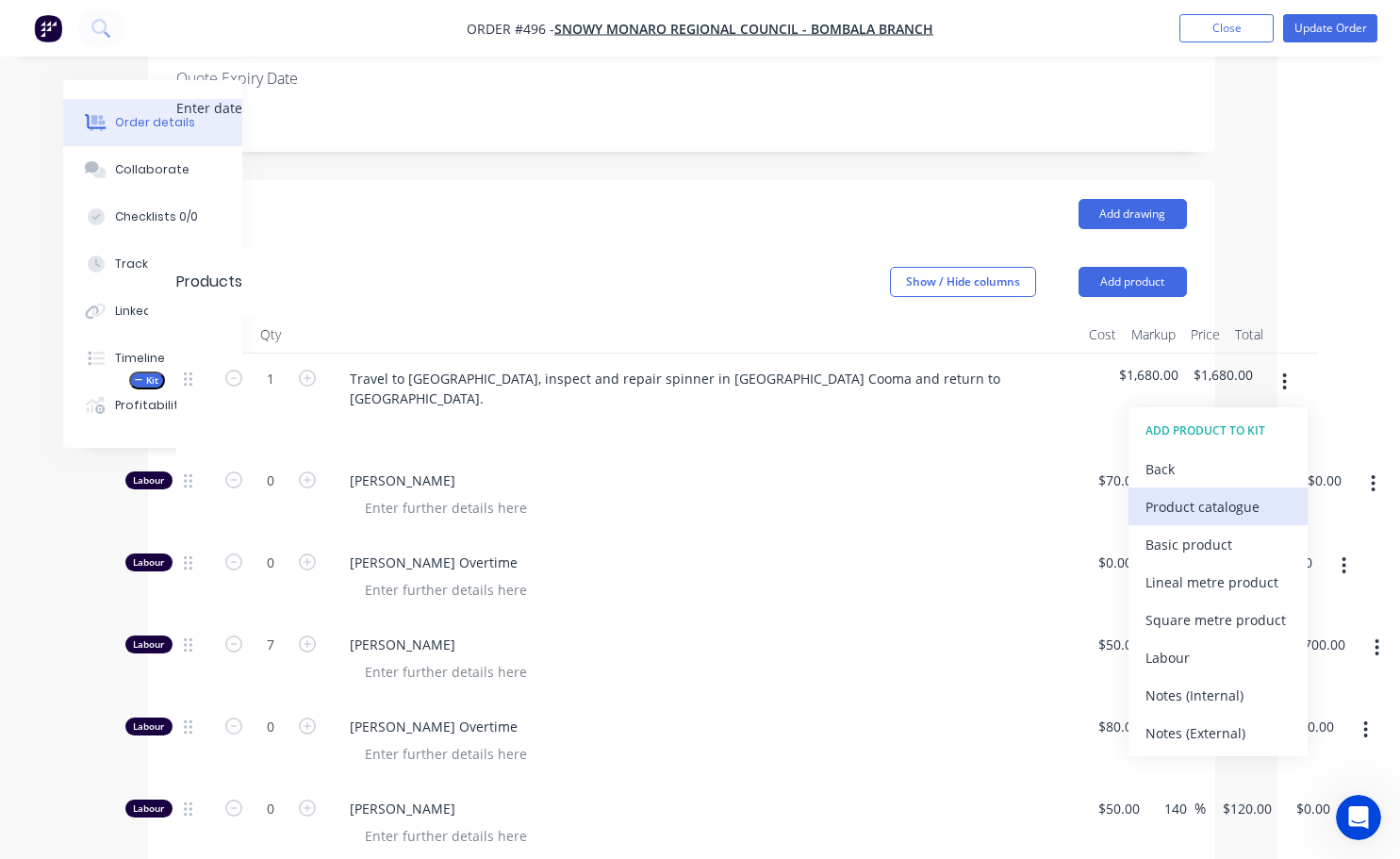
click at [1174, 493] on div "Product catalogue" at bounding box center [1218, 507] width 145 height 27
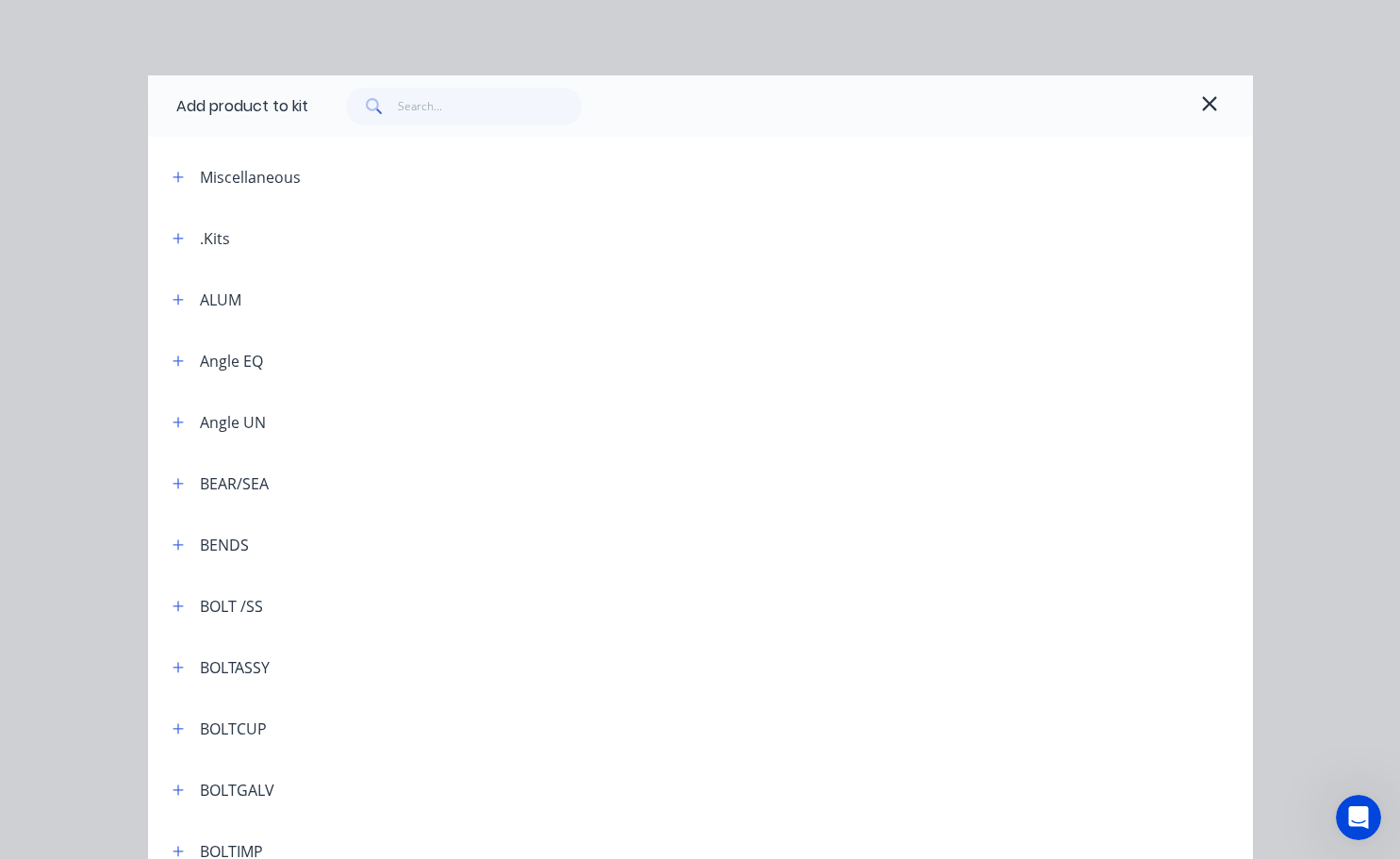
scroll to position [608, 115]
drag, startPoint x: 167, startPoint y: 178, endPoint x: 196, endPoint y: 179, distance: 29.0
click at [173, 178] on icon "button" at bounding box center [178, 177] width 12 height 14
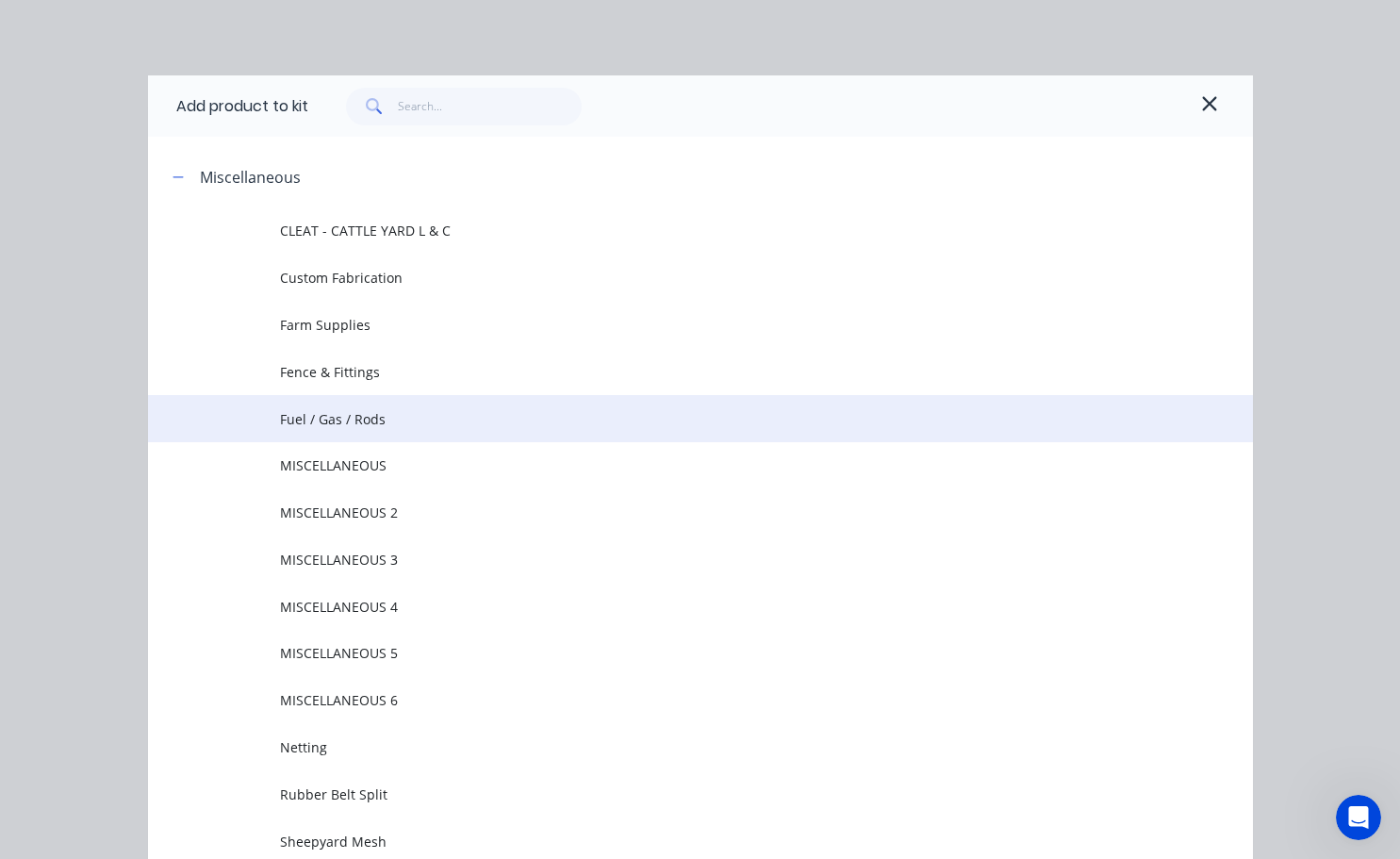
click at [377, 417] on span "Fuel / Gas / Rods" at bounding box center [669, 419] width 778 height 20
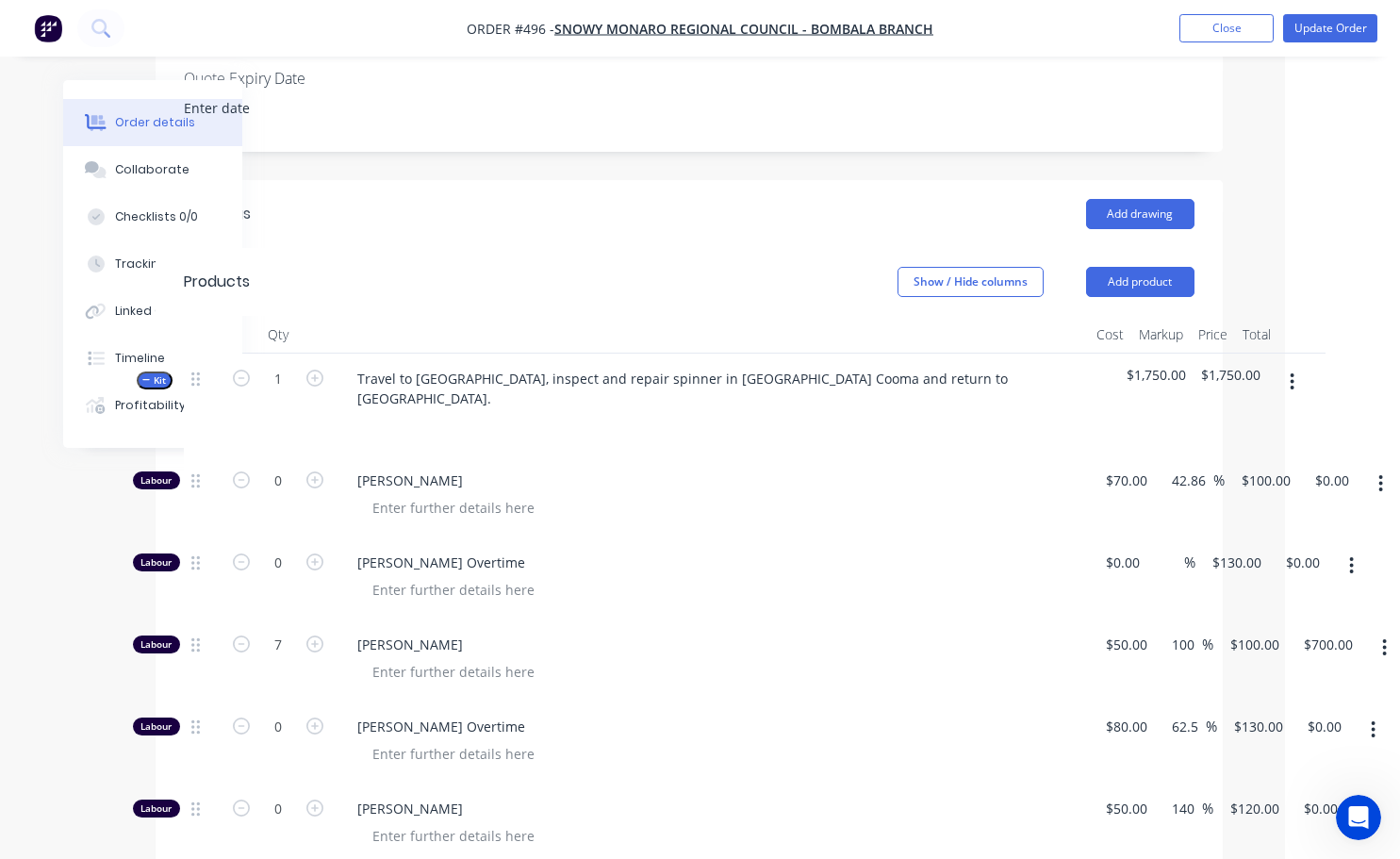
click at [1288, 365] on button "button" at bounding box center [1291, 381] width 44 height 34
click at [1198, 417] on div "Add product to kit" at bounding box center [1225, 431] width 145 height 27
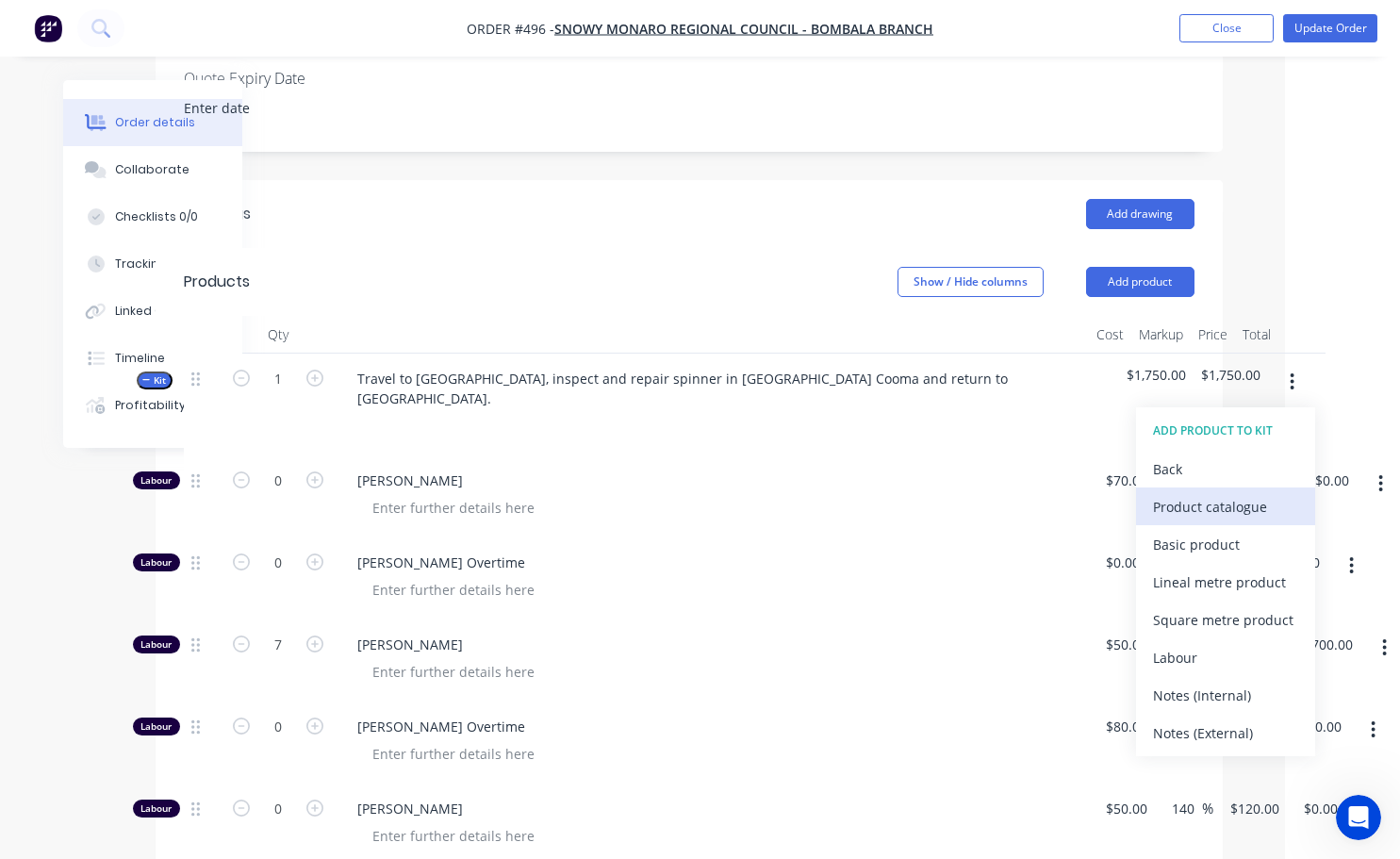
click at [1194, 493] on div "Product catalogue" at bounding box center [1225, 507] width 145 height 27
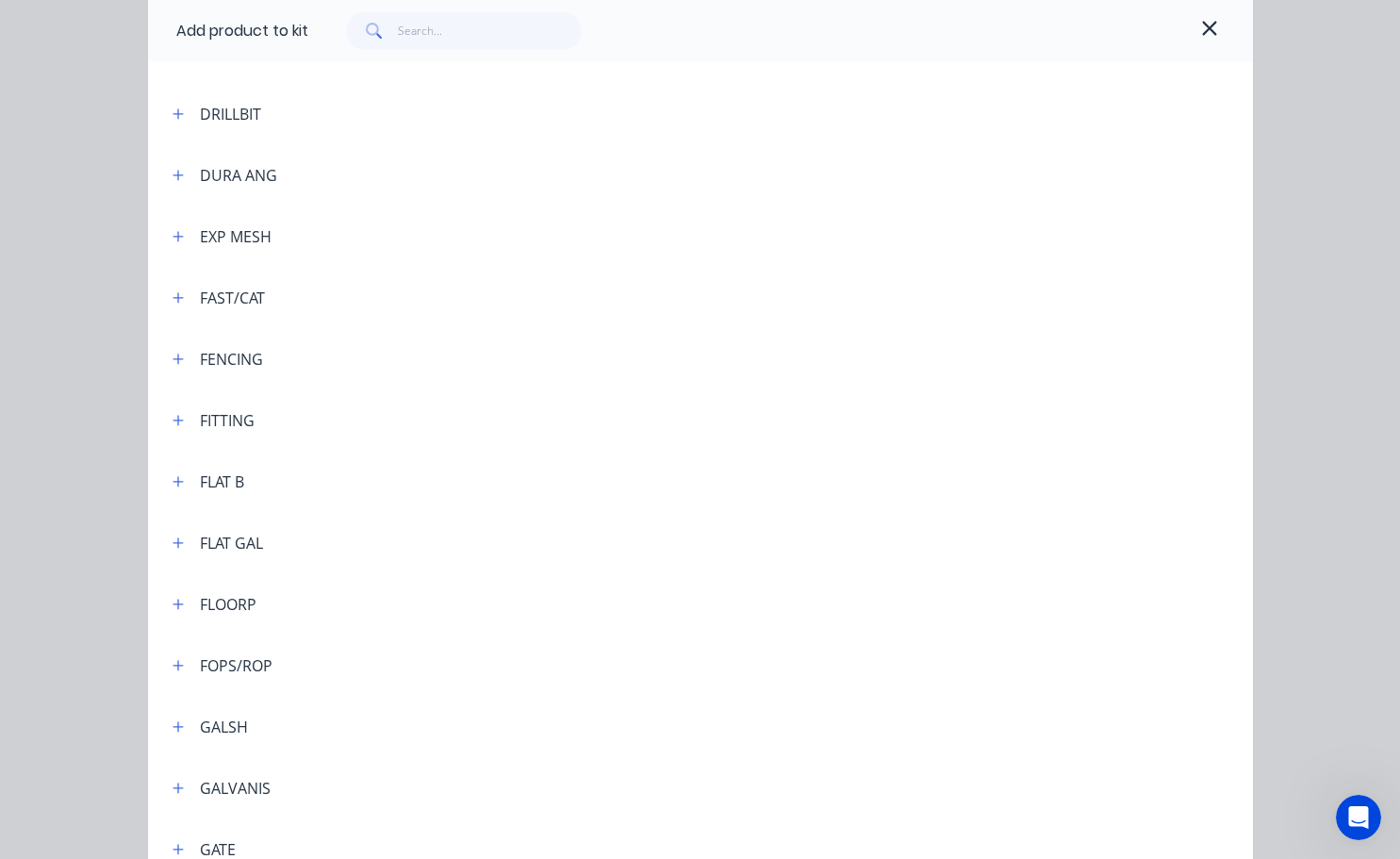
scroll to position [2450, 0]
click at [174, 484] on icon "button" at bounding box center [177, 483] width 11 height 11
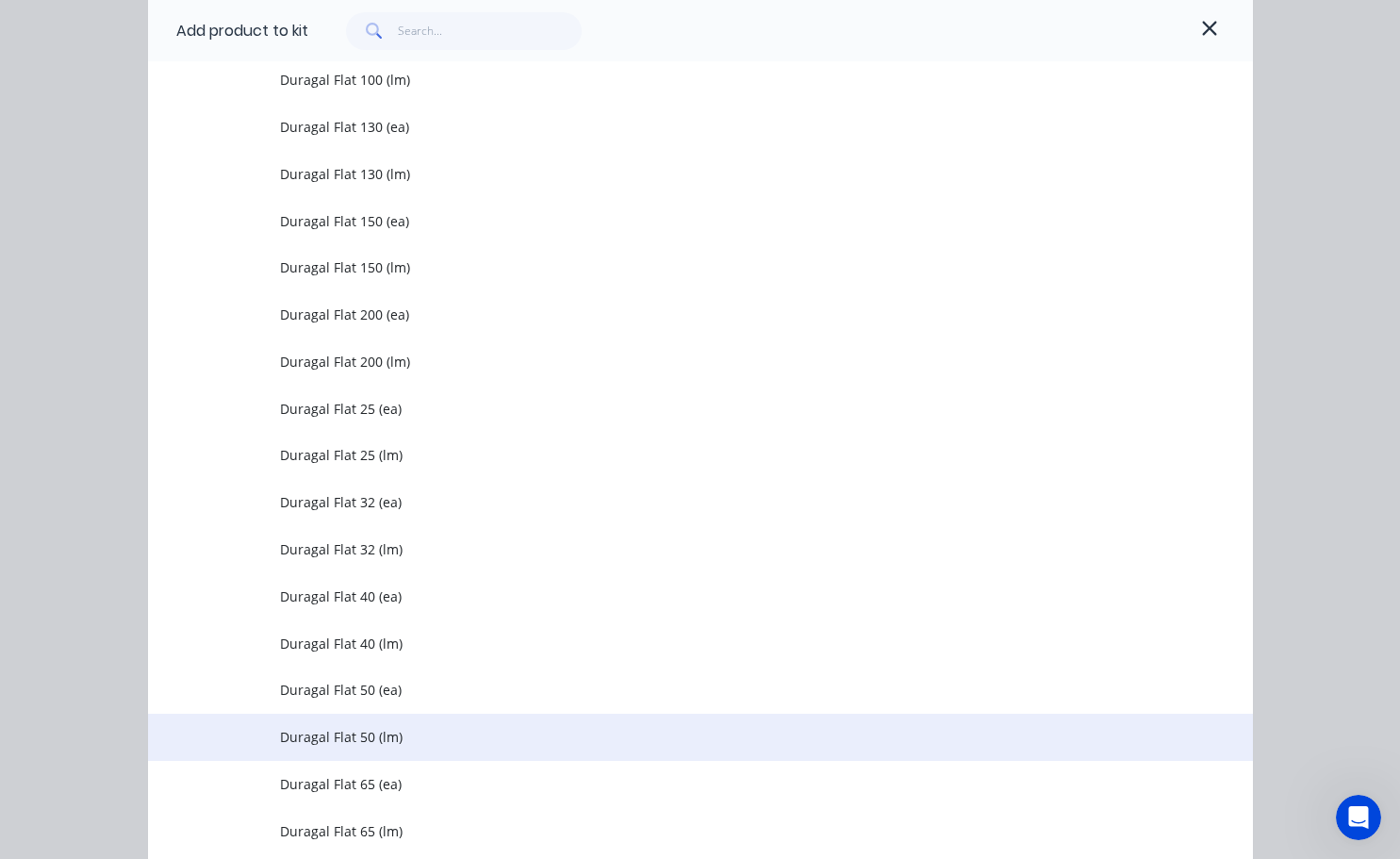
scroll to position [3016, 0]
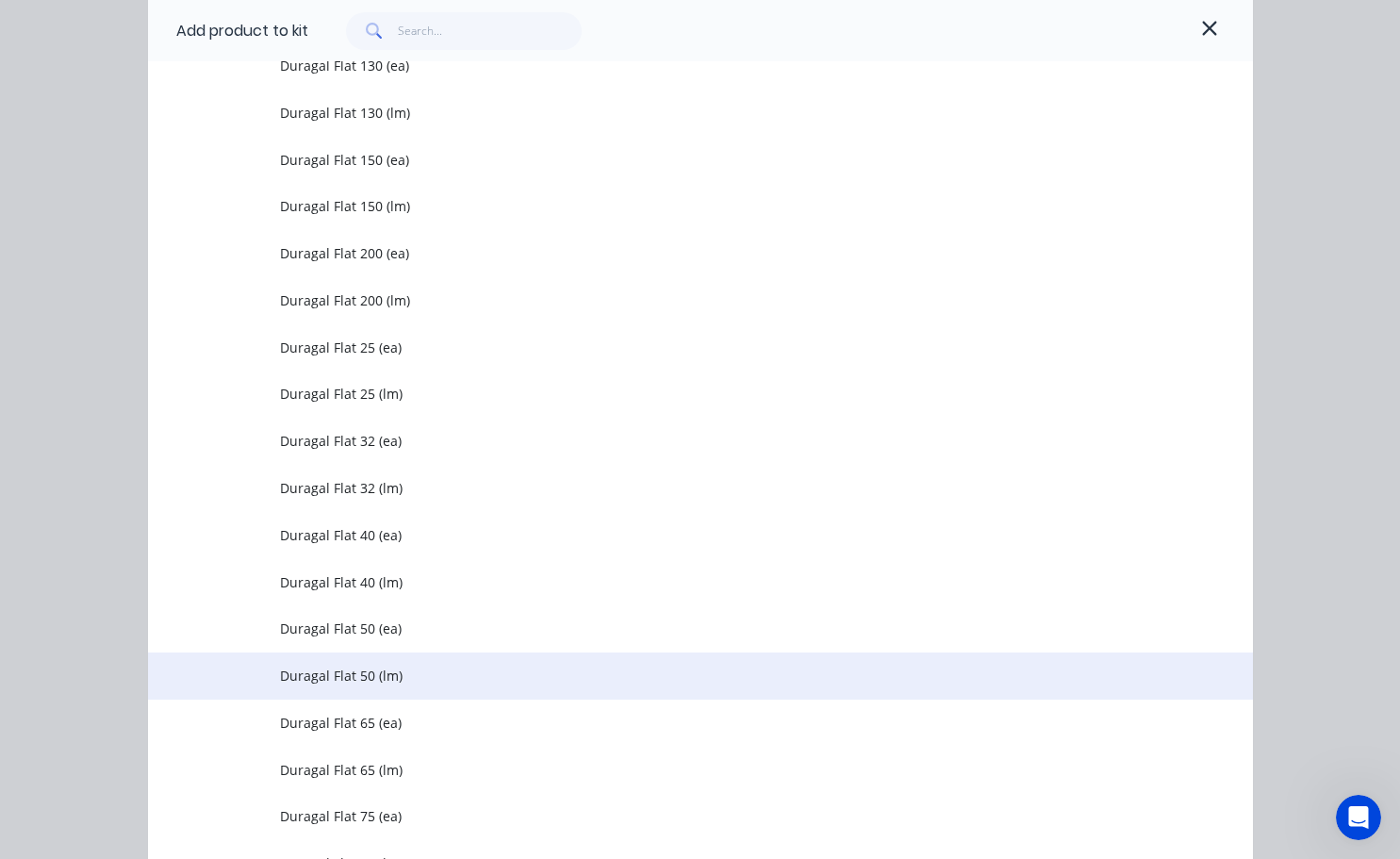
click at [383, 680] on span "Duragal Flat 50 (lm)" at bounding box center [669, 675] width 778 height 20
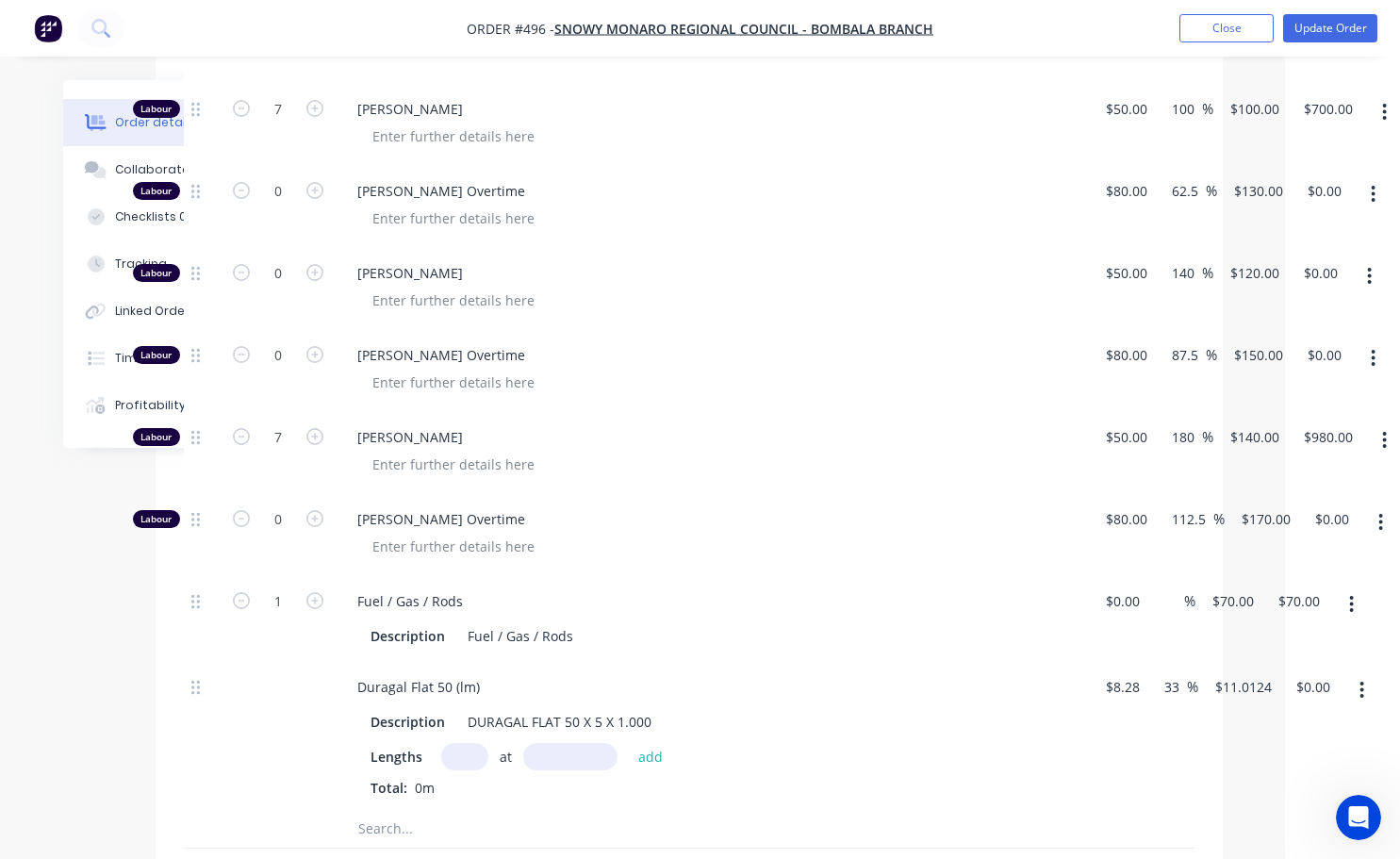
scroll to position [1457, 115]
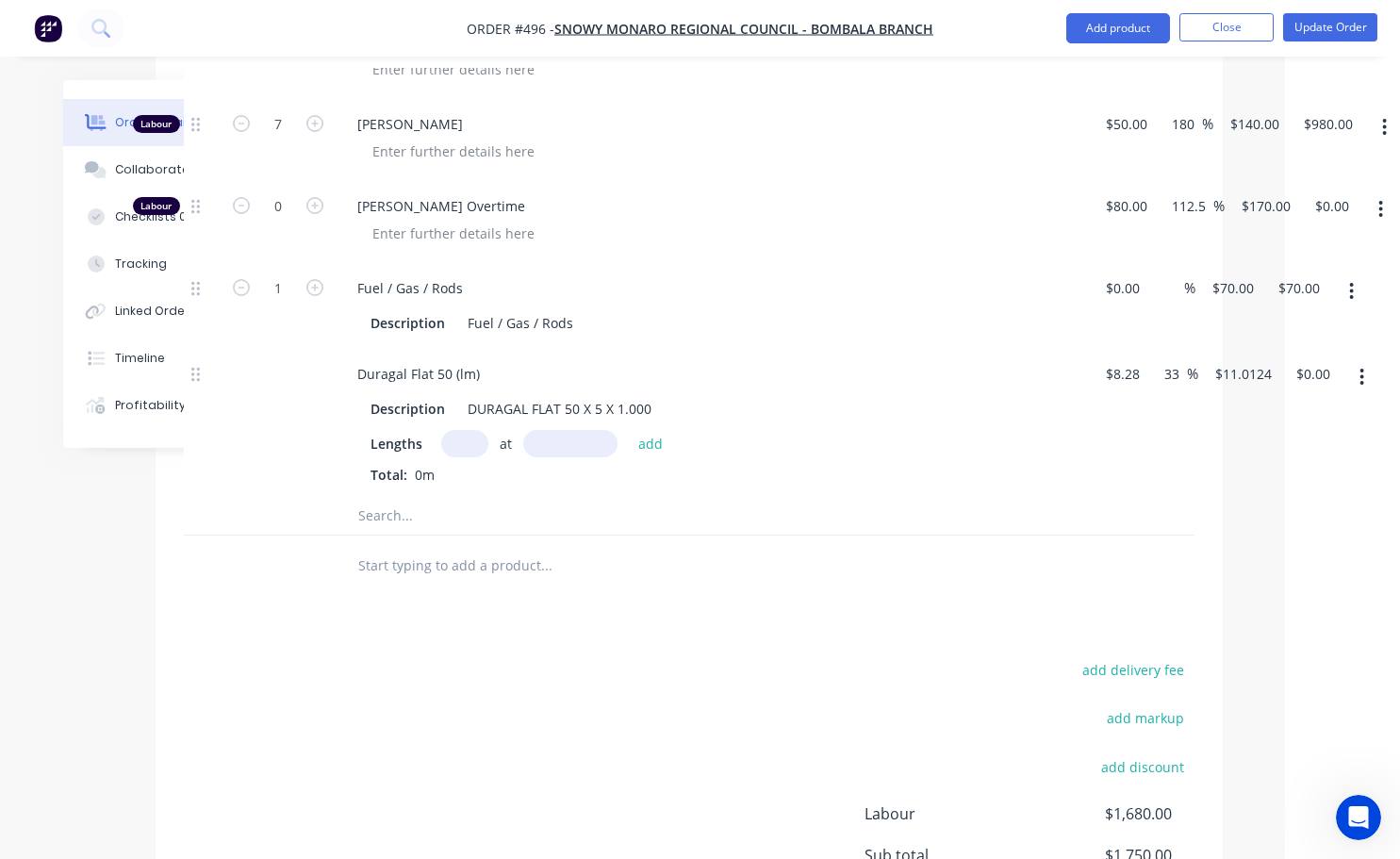
click at [461, 430] on input "text" at bounding box center [464, 444] width 47 height 27
type input "1"
click at [551, 430] on input "text" at bounding box center [570, 444] width 95 height 27
type input "2000mm"
click at [653, 430] on button "add" at bounding box center [650, 443] width 44 height 25
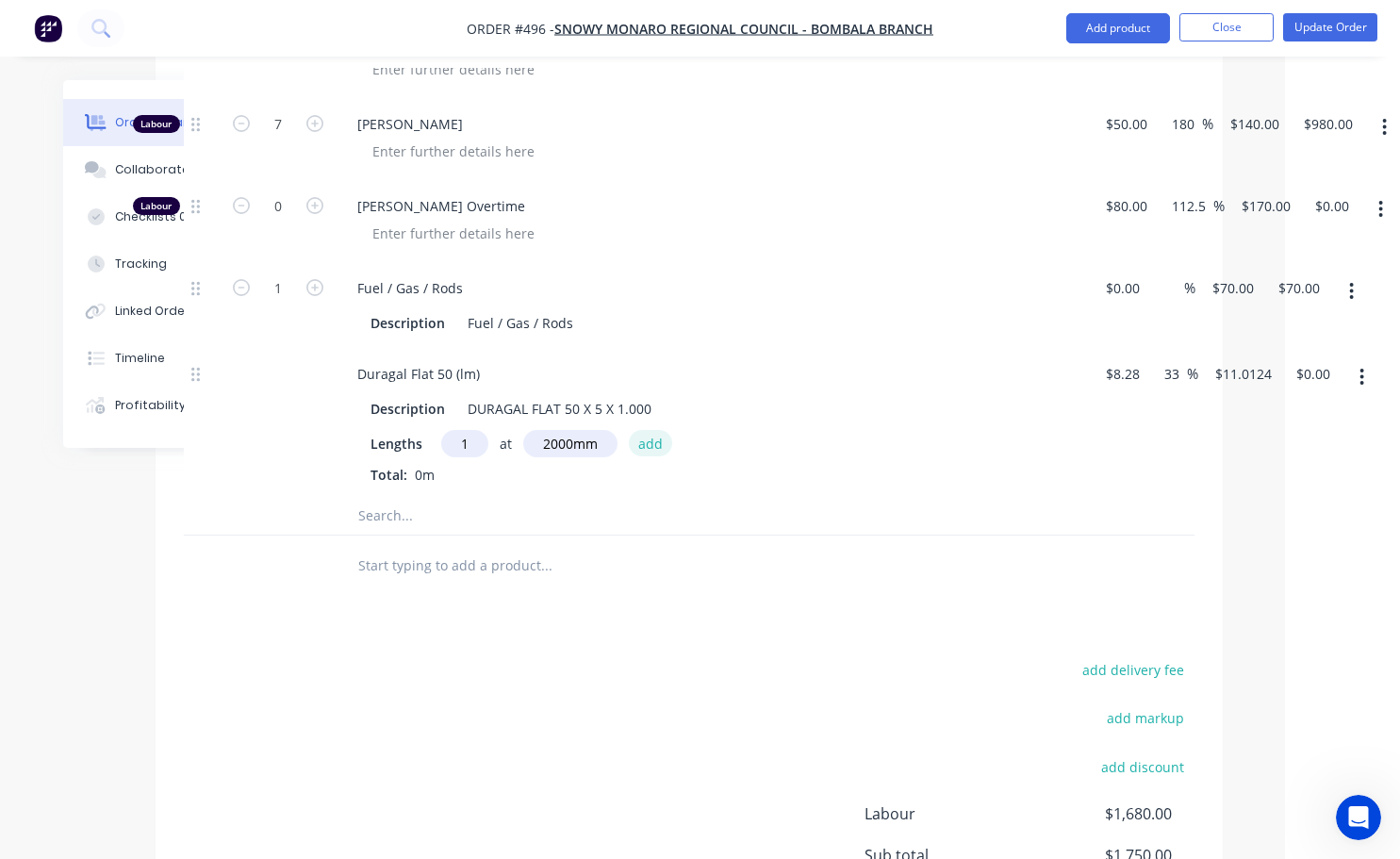
type input "$22.02"
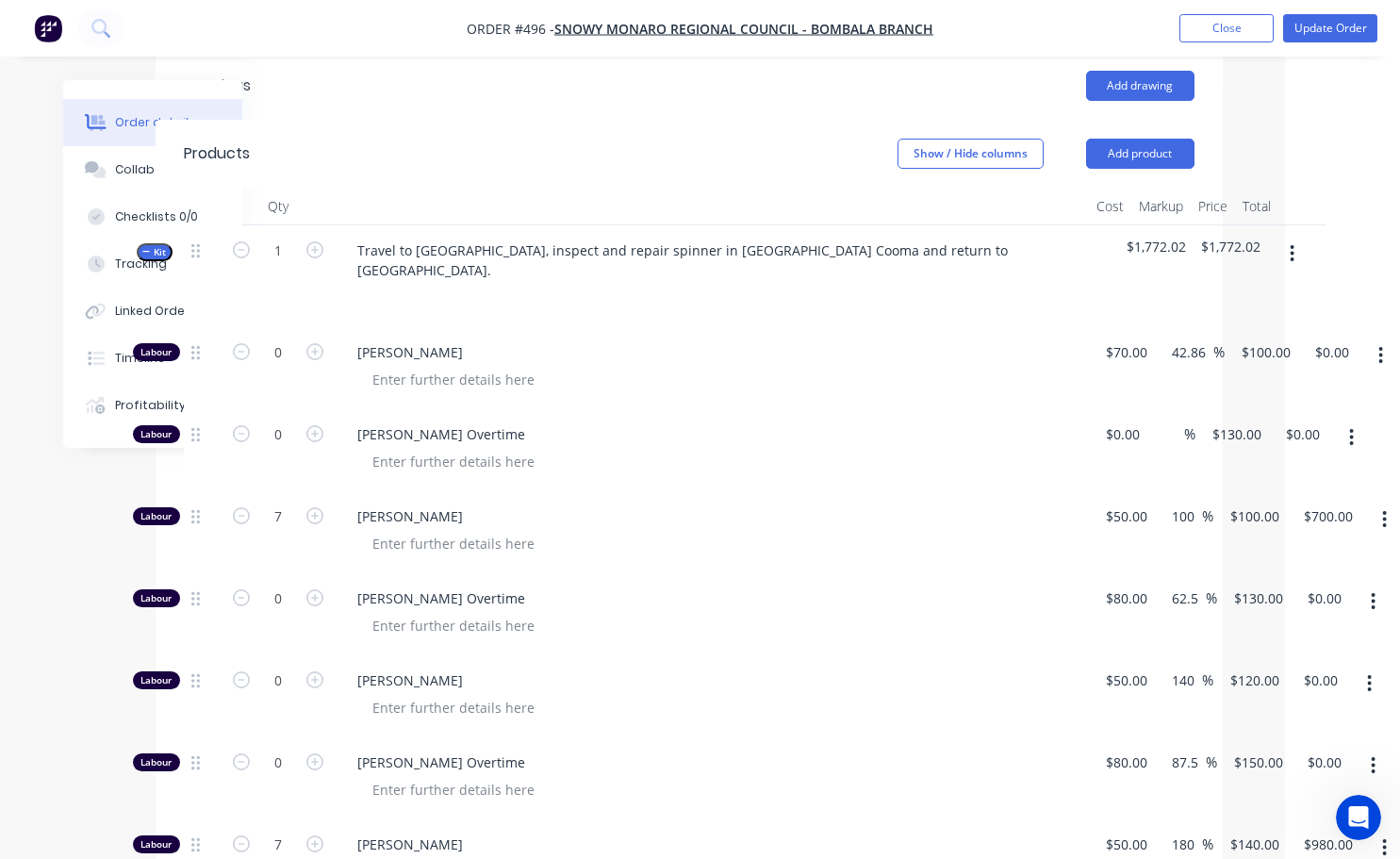
scroll to position [702, 115]
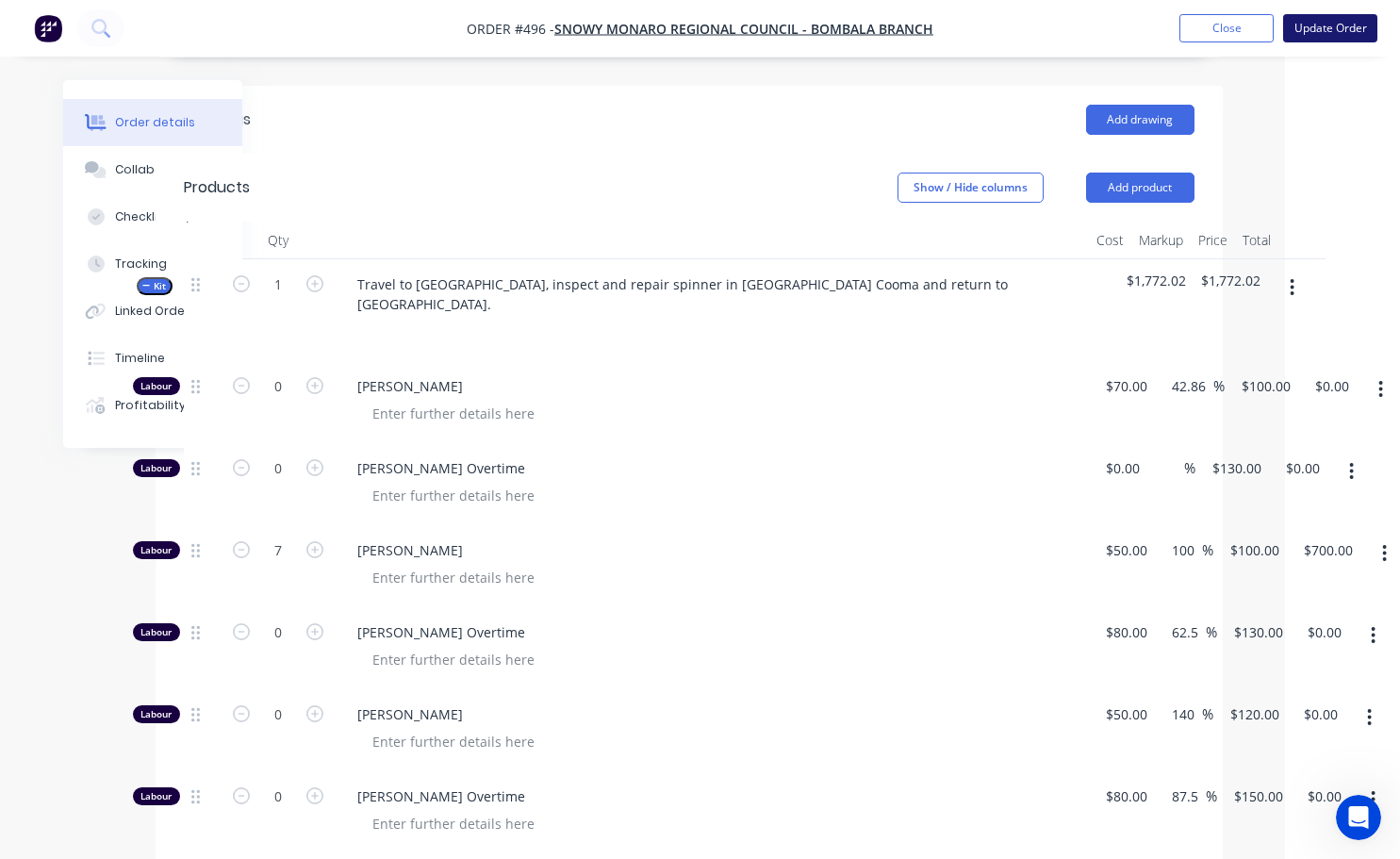
click at [1334, 35] on button "Update Order" at bounding box center [1330, 28] width 95 height 28
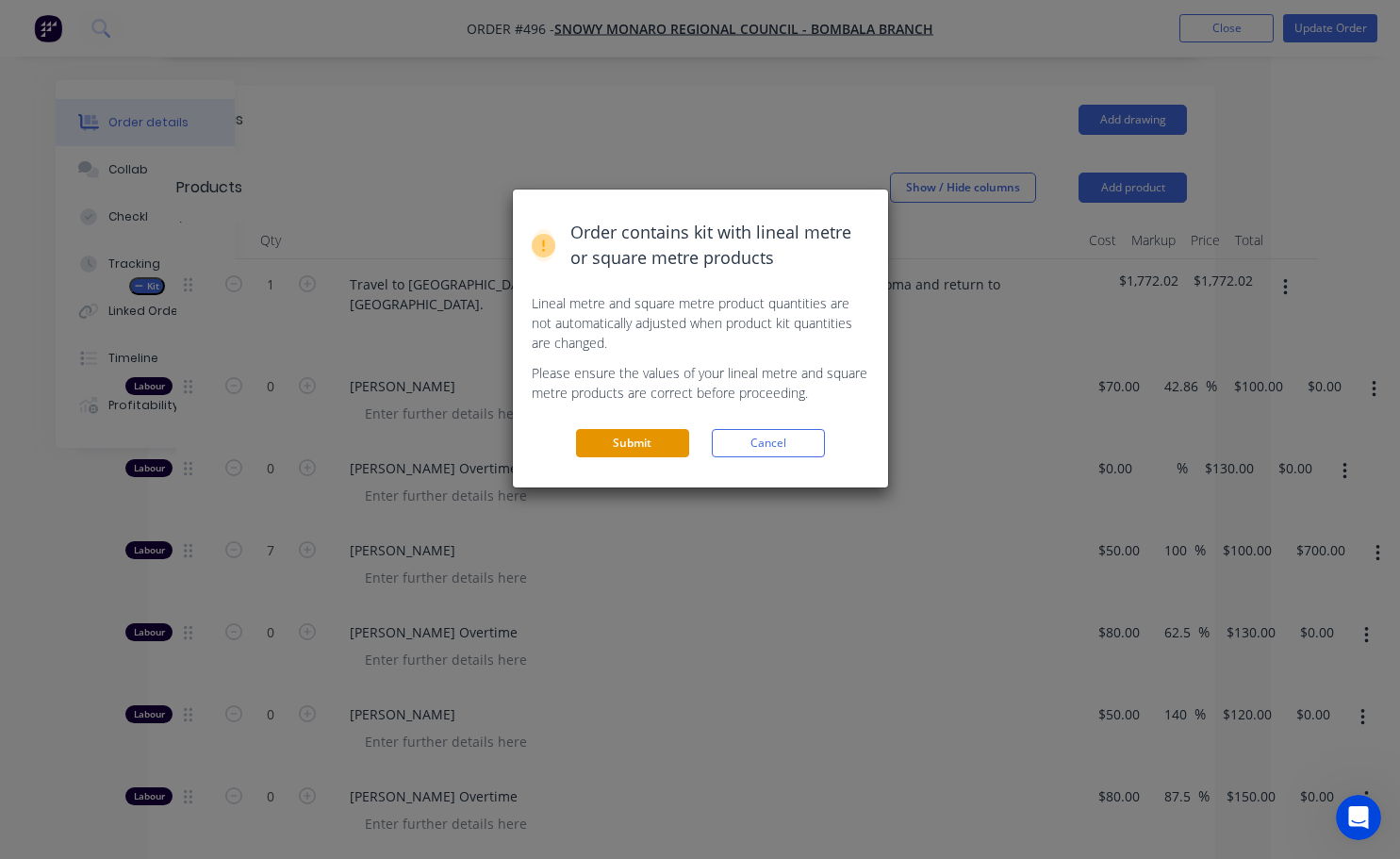
click at [648, 449] on button "Submit" at bounding box center [633, 443] width 113 height 28
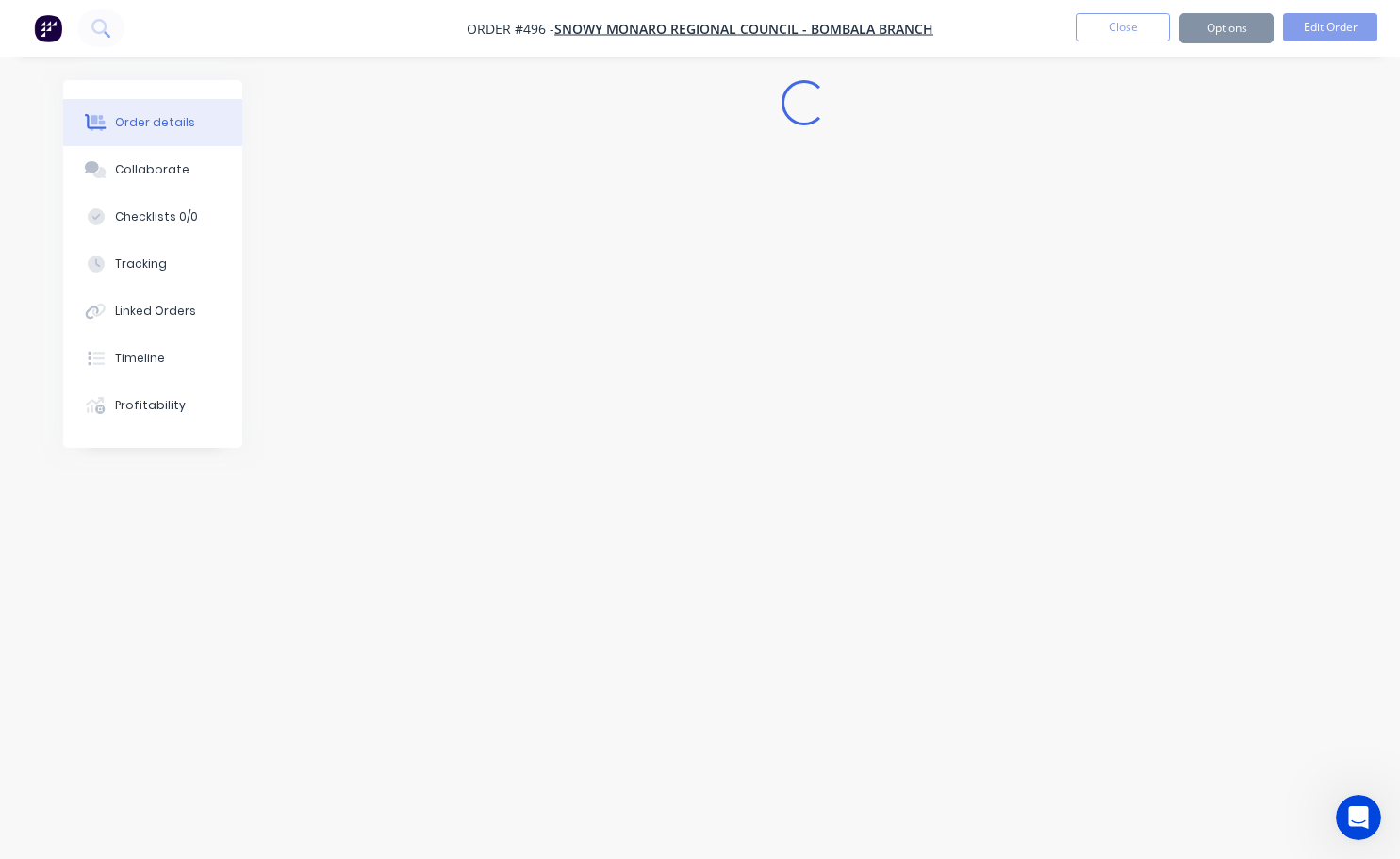
scroll to position [0, 0]
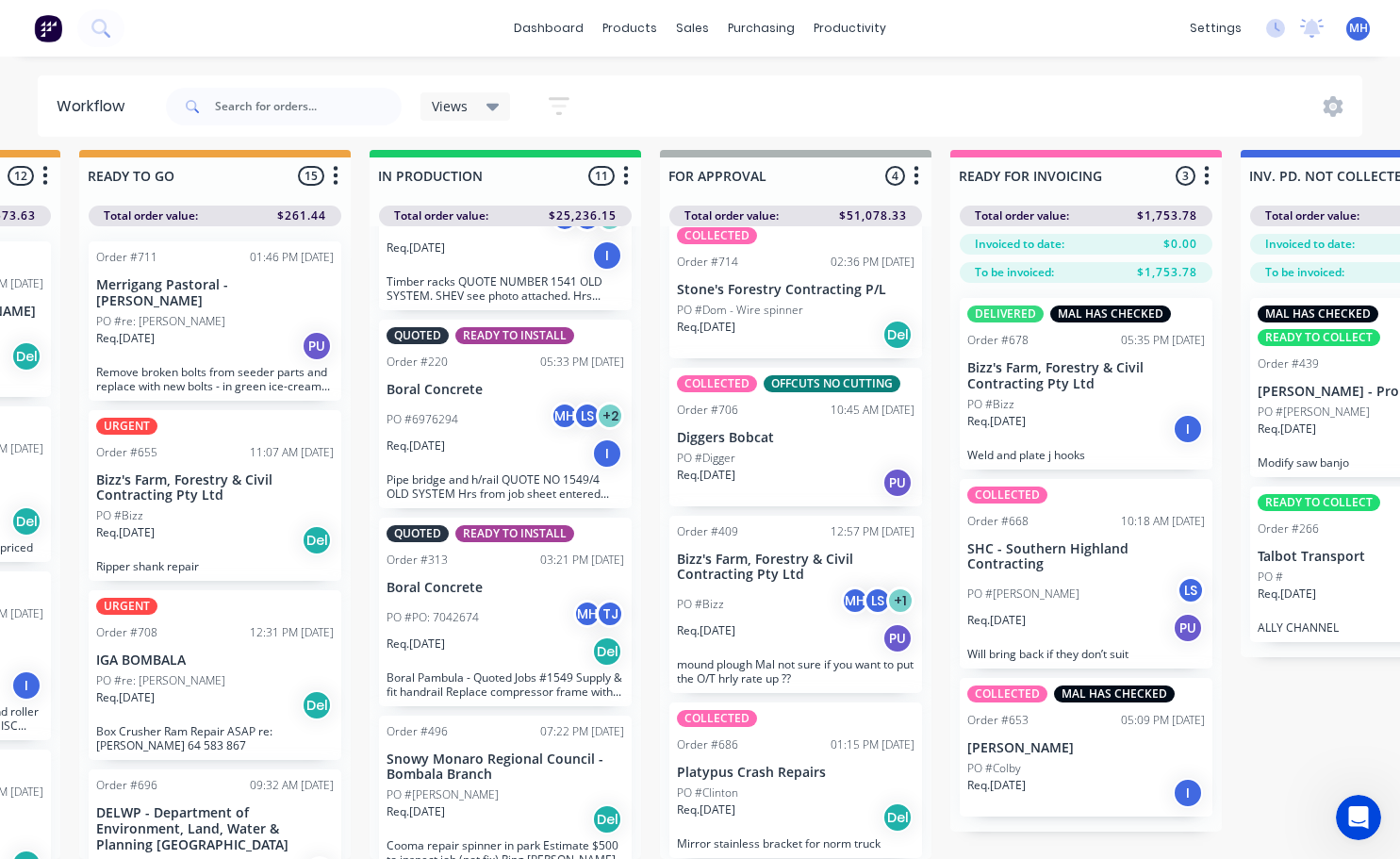
scroll to position [1346, 0]
click at [520, 786] on div "PO #[PERSON_NAME]" at bounding box center [505, 794] width 238 height 17
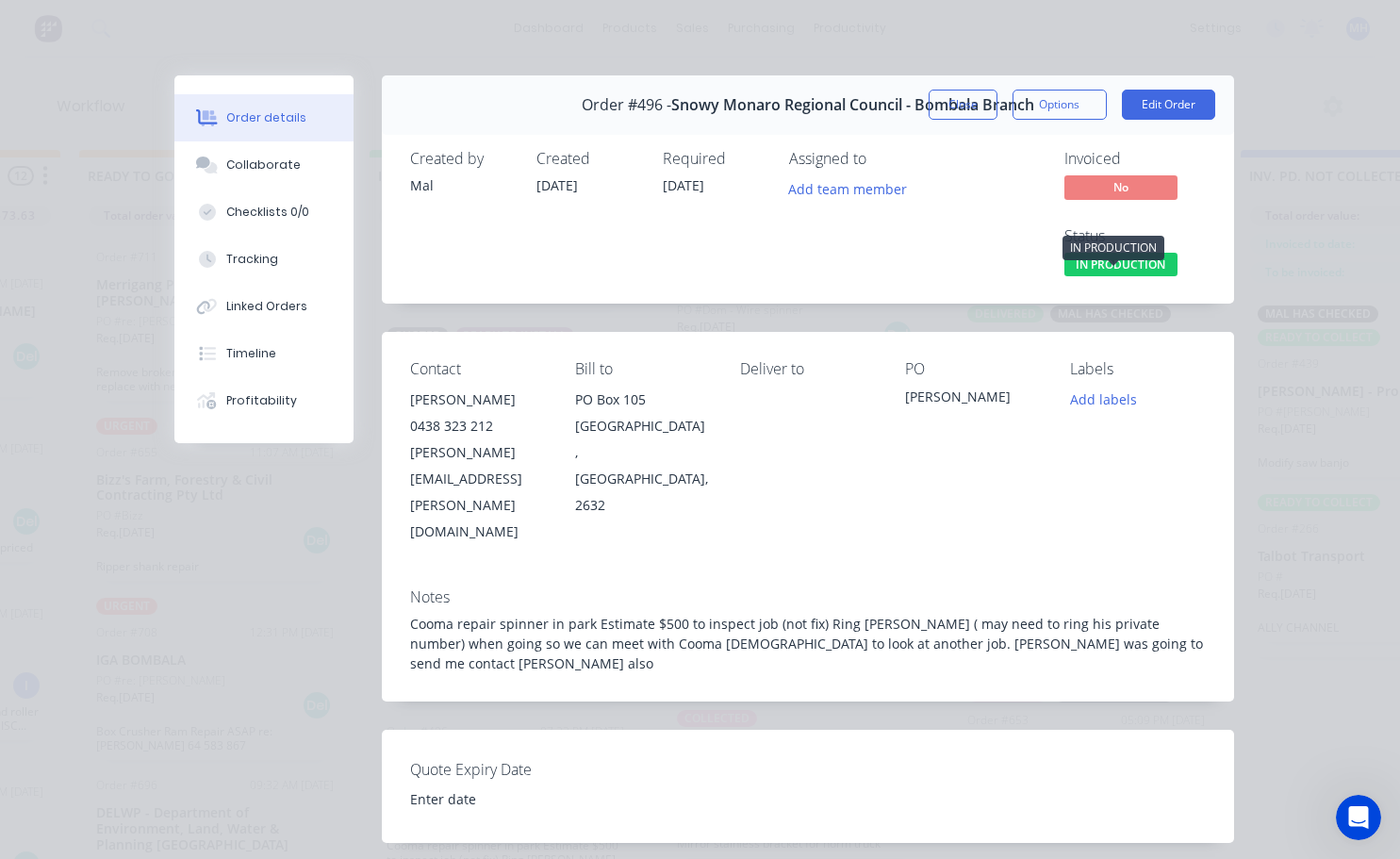
click at [1107, 266] on span "IN PRODUCTION" at bounding box center [1120, 264] width 113 height 23
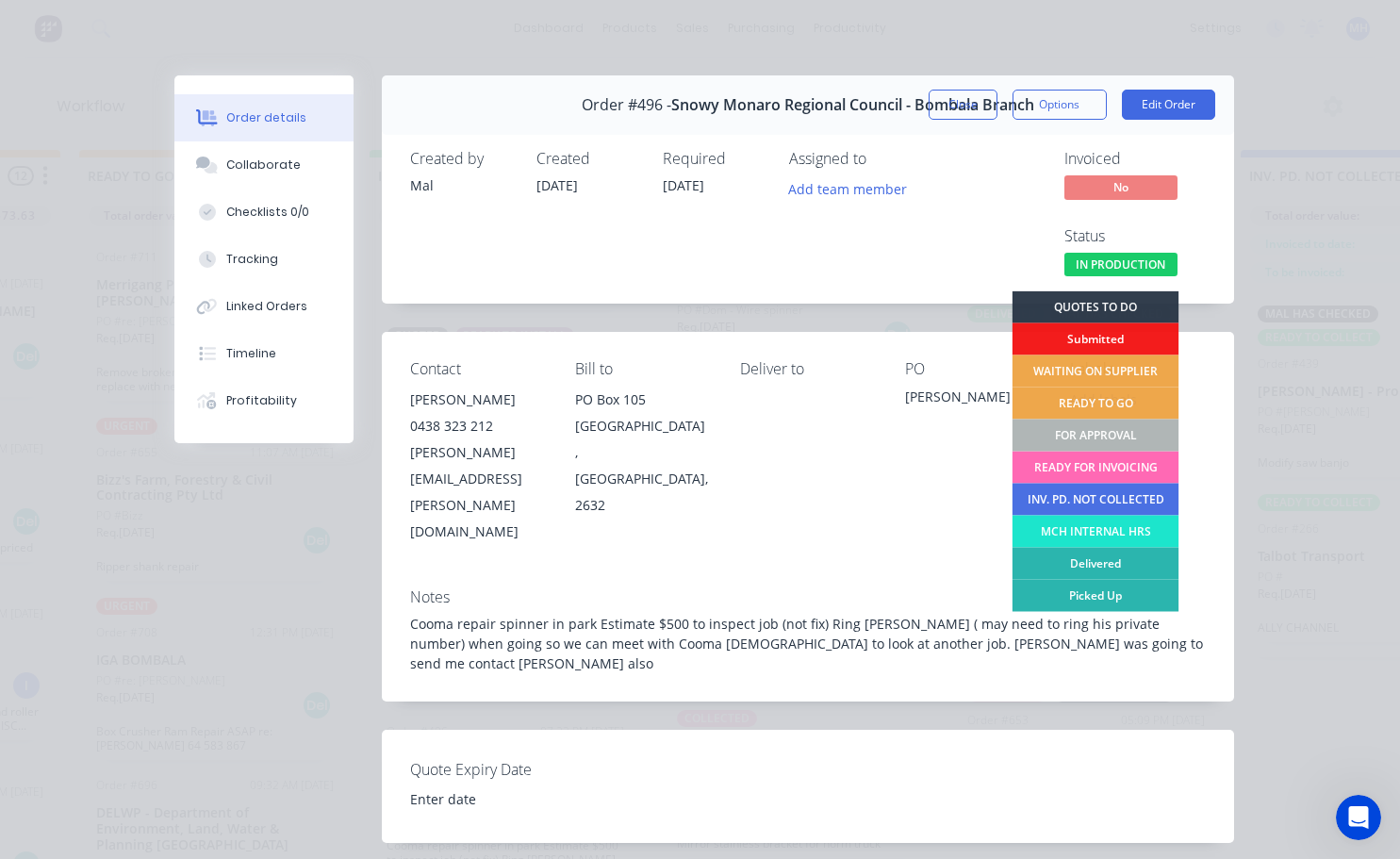
click at [1092, 464] on div "READY FOR INVOICING" at bounding box center [1094, 467] width 167 height 32
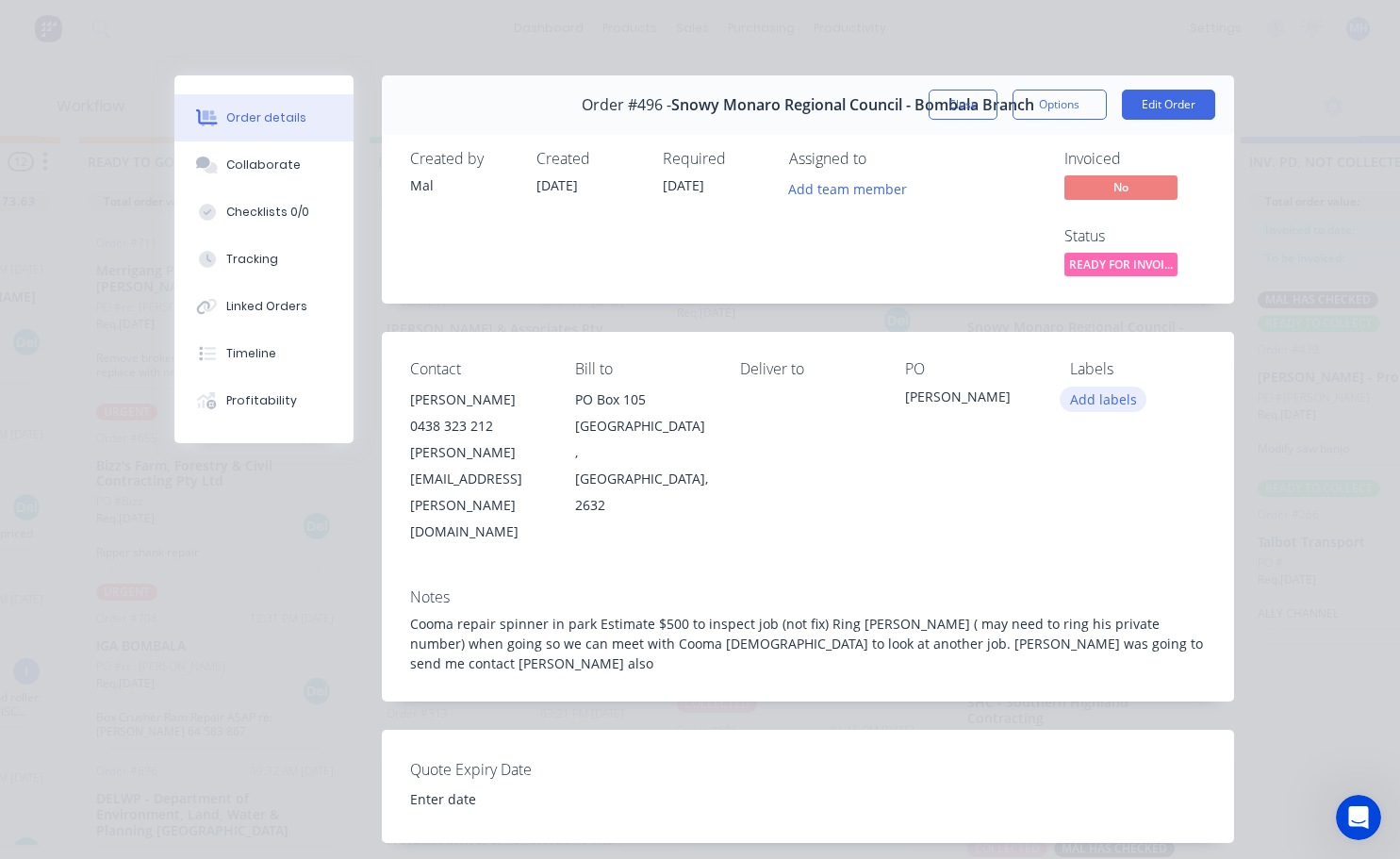
click at [1132, 407] on button "Add labels" at bounding box center [1103, 399] width 87 height 25
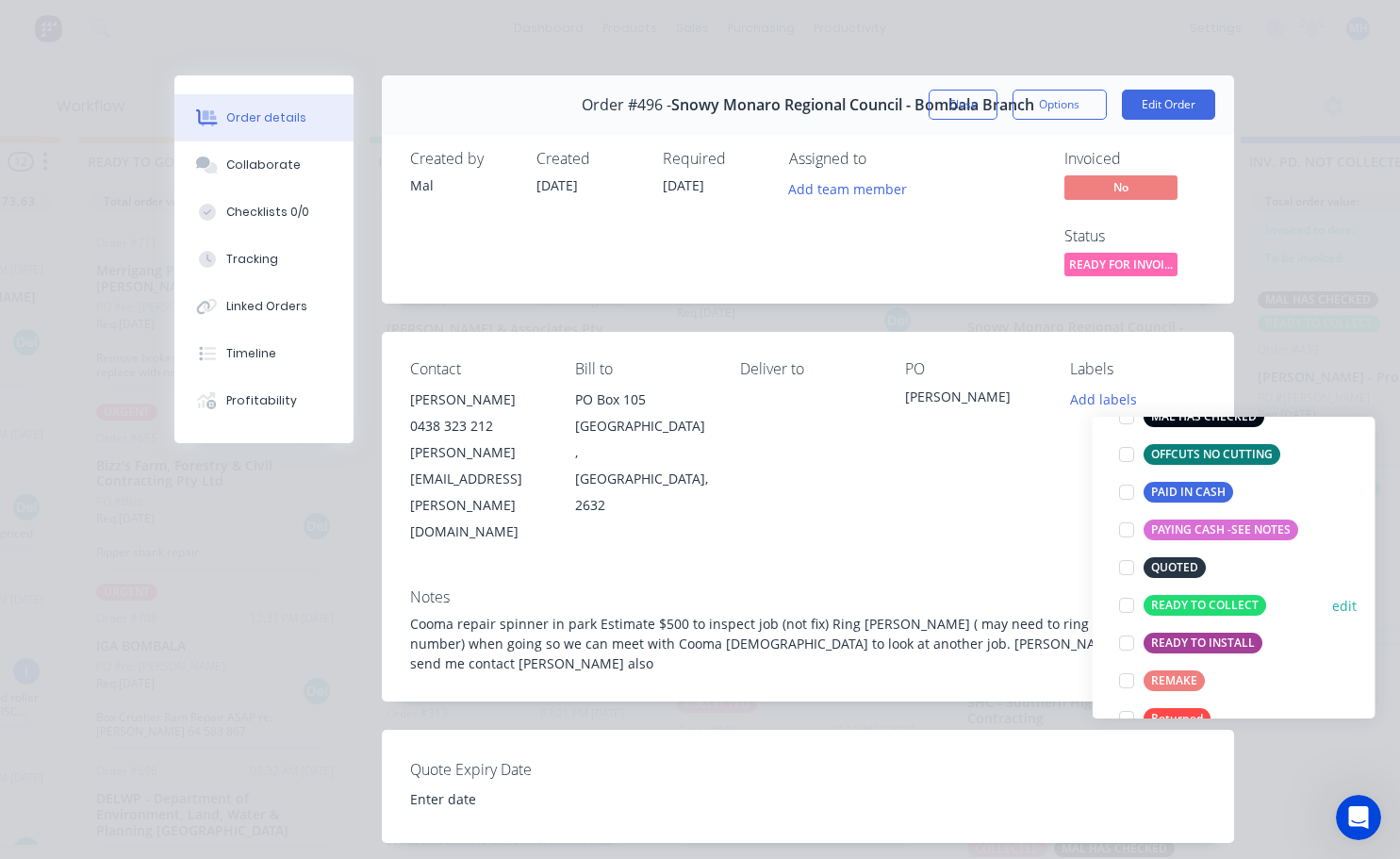
scroll to position [188, 0]
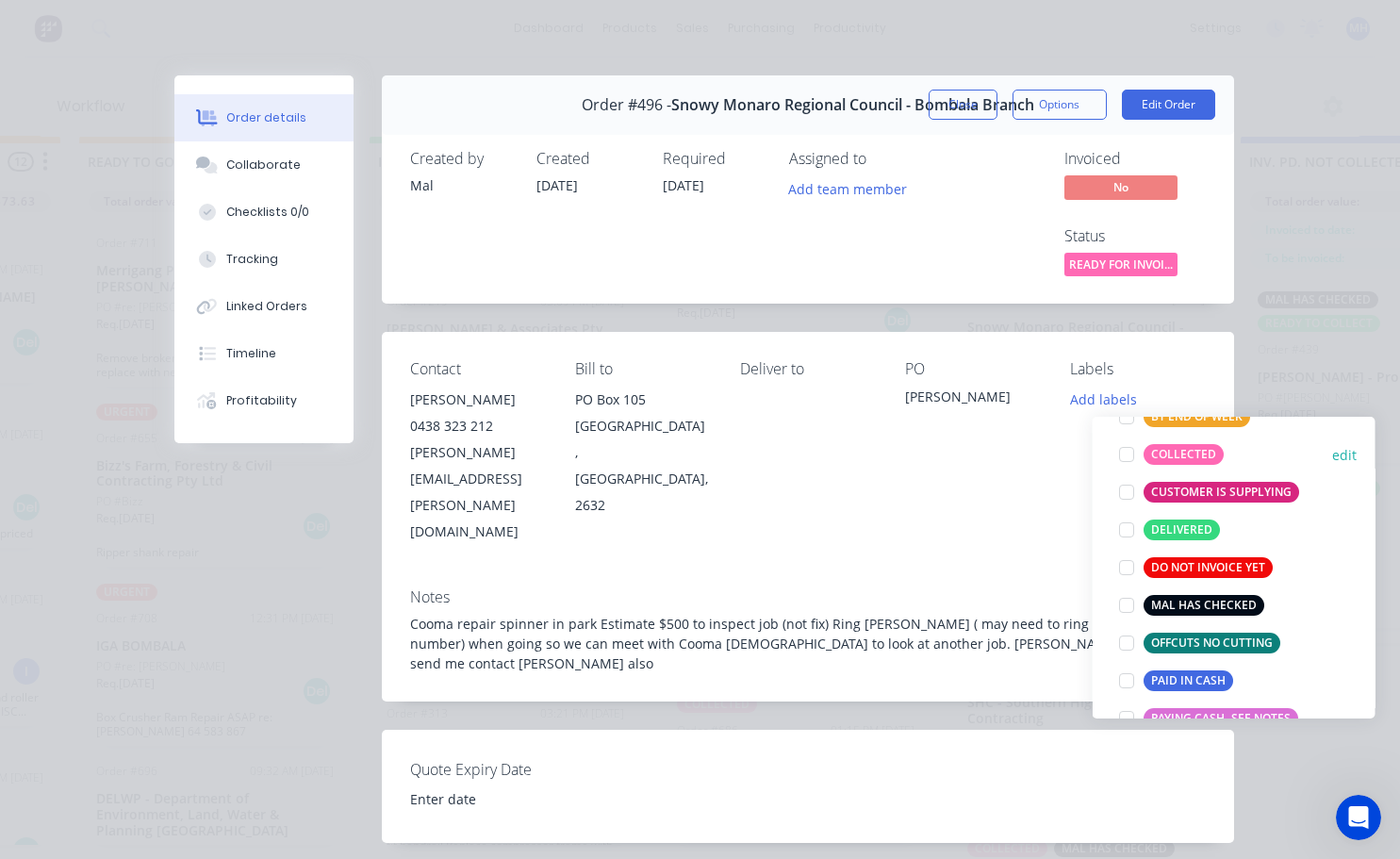
click at [1127, 456] on div at bounding box center [1126, 454] width 38 height 38
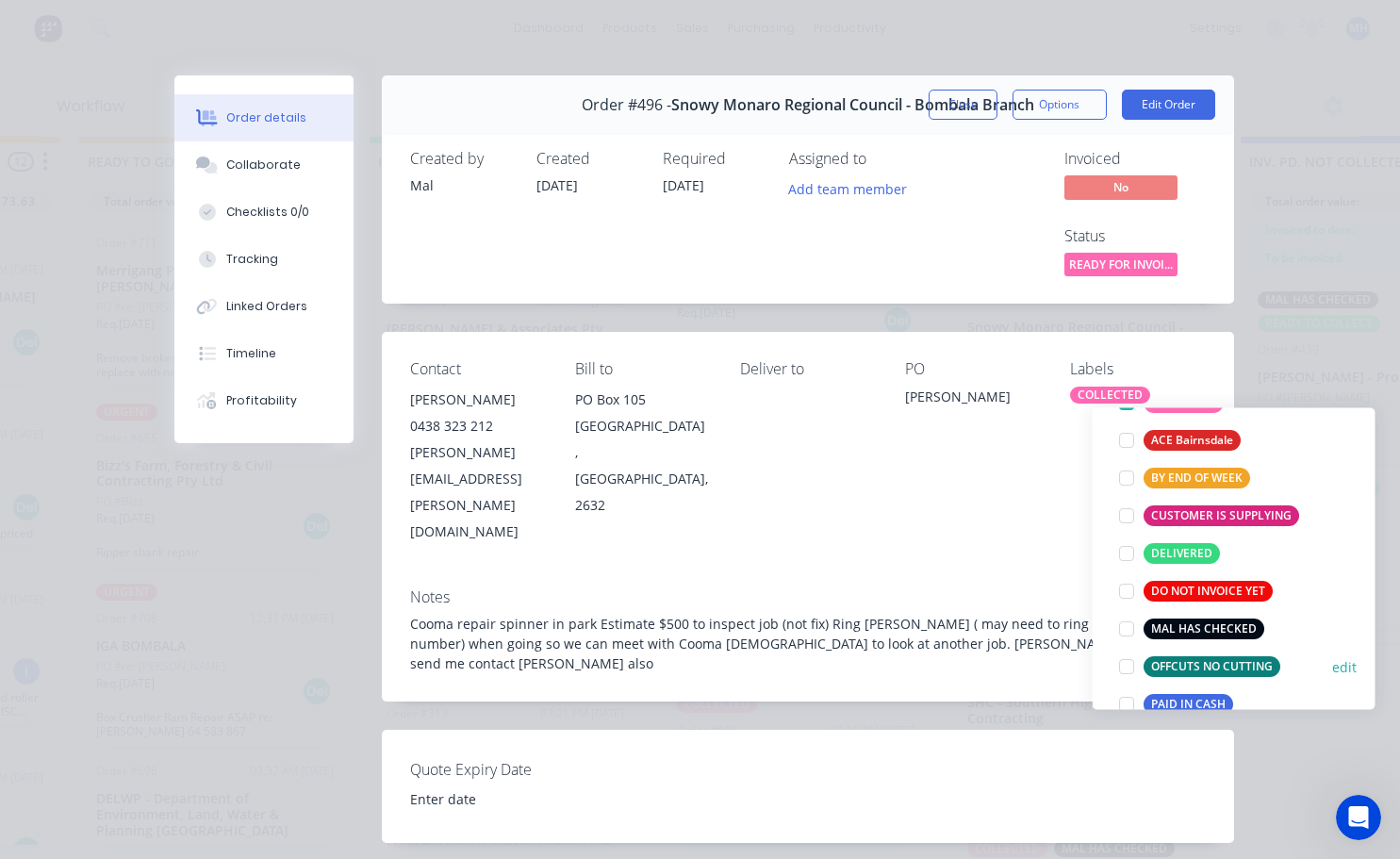
scroll to position [208, 0]
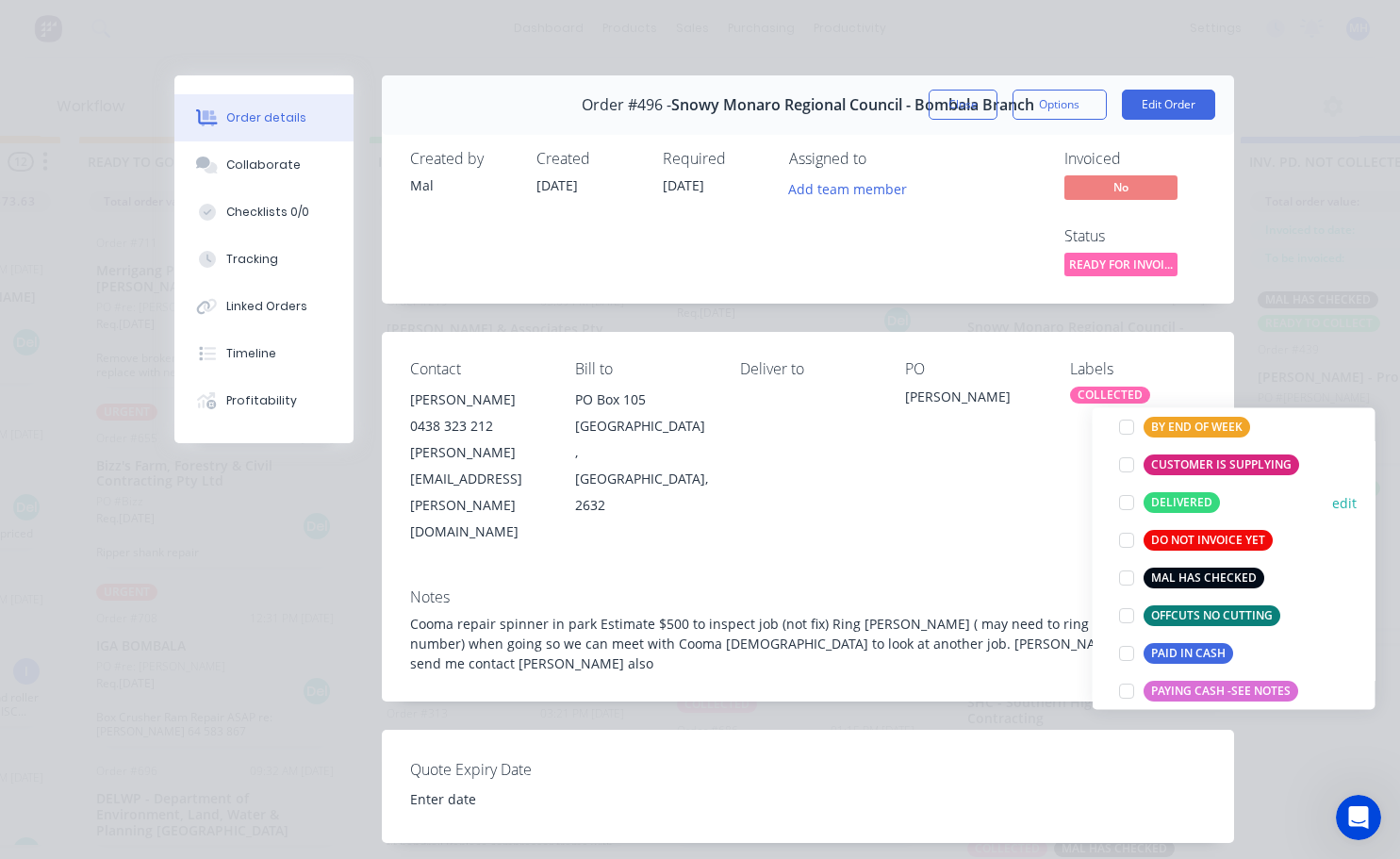
click at [1126, 504] on div at bounding box center [1126, 502] width 38 height 38
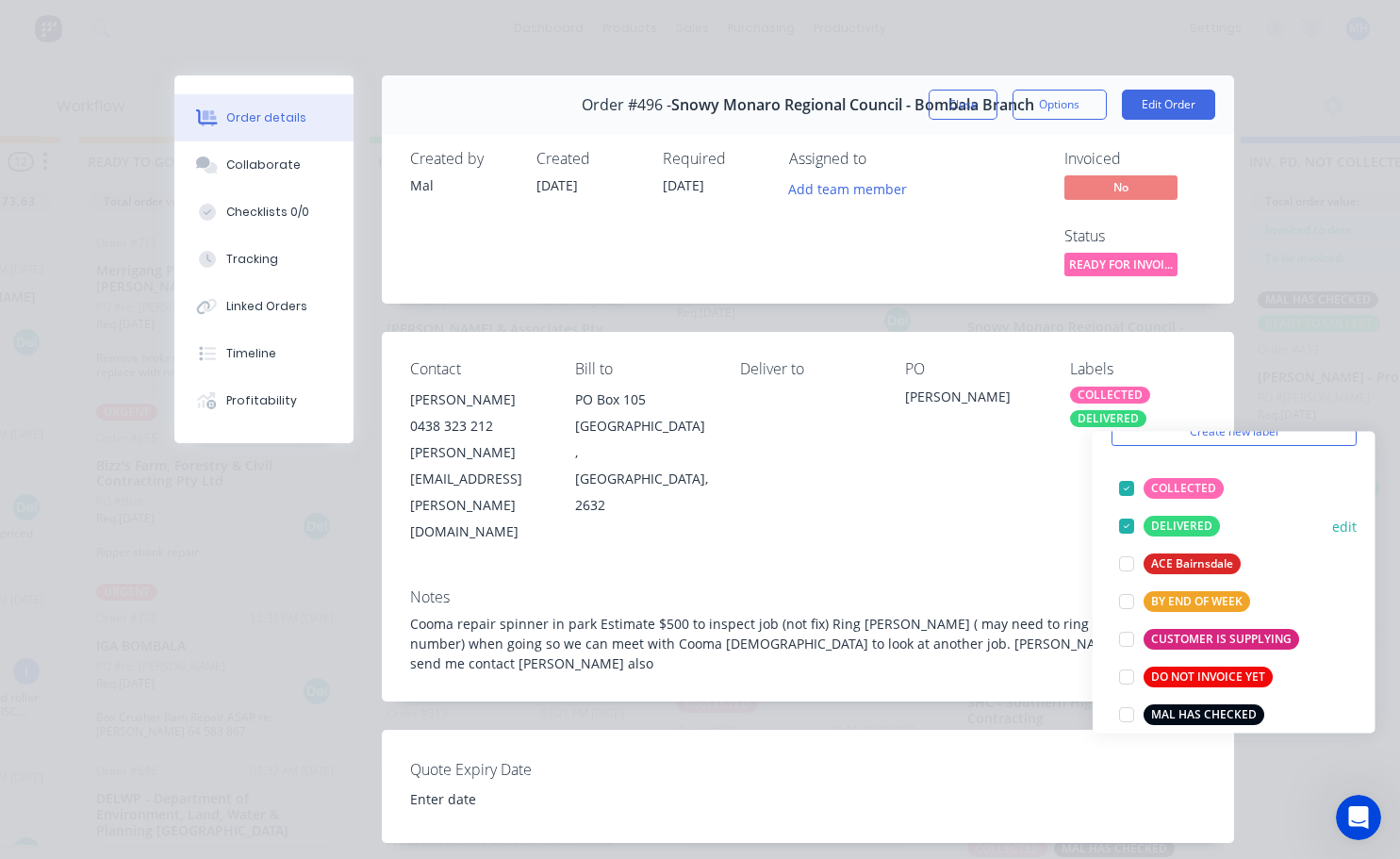
click at [1125, 527] on div at bounding box center [1126, 526] width 38 height 38
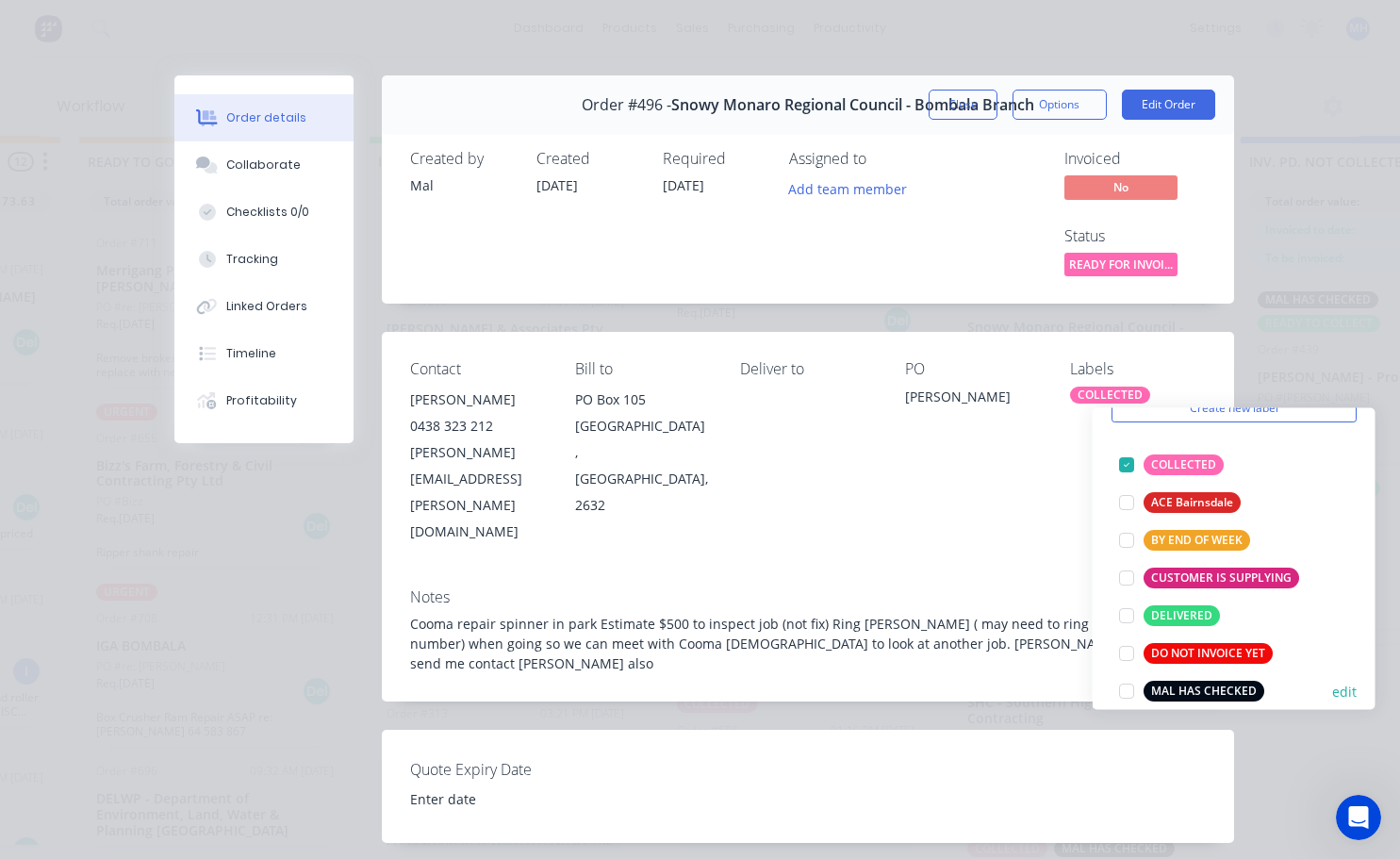
click at [1124, 692] on div at bounding box center [1126, 690] width 38 height 38
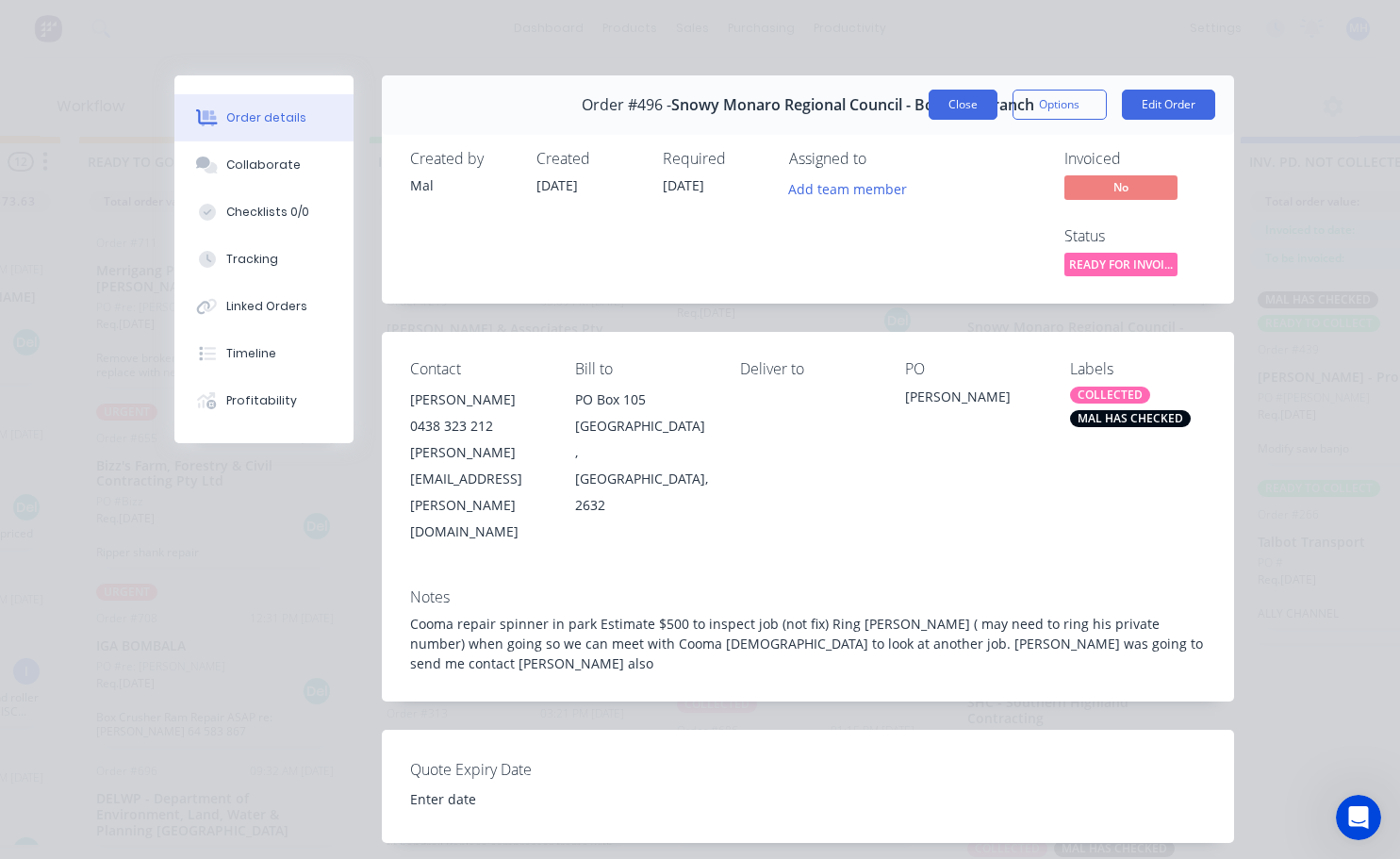
click at [959, 108] on button "Close" at bounding box center [962, 104] width 69 height 30
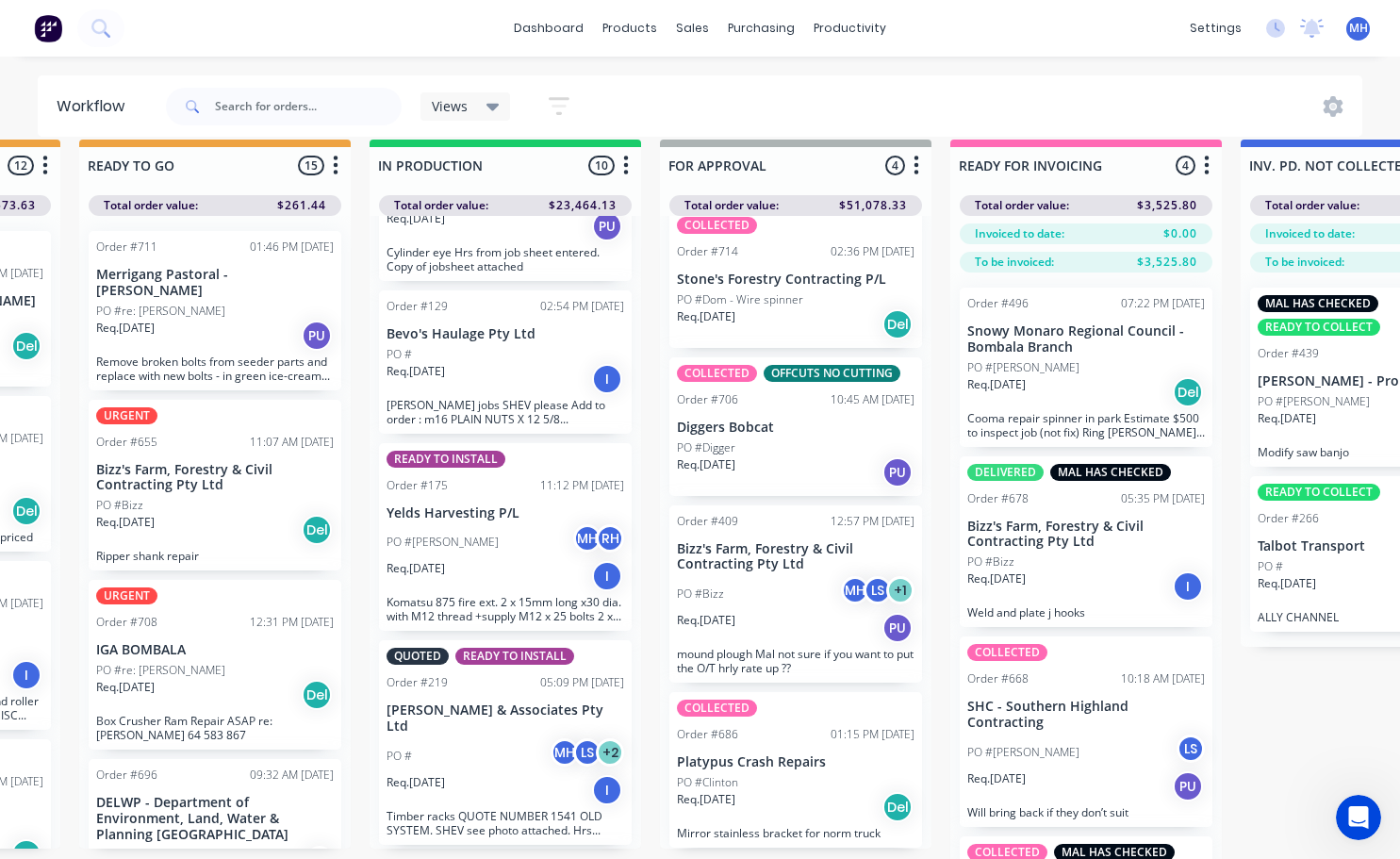
scroll to position [0, 833]
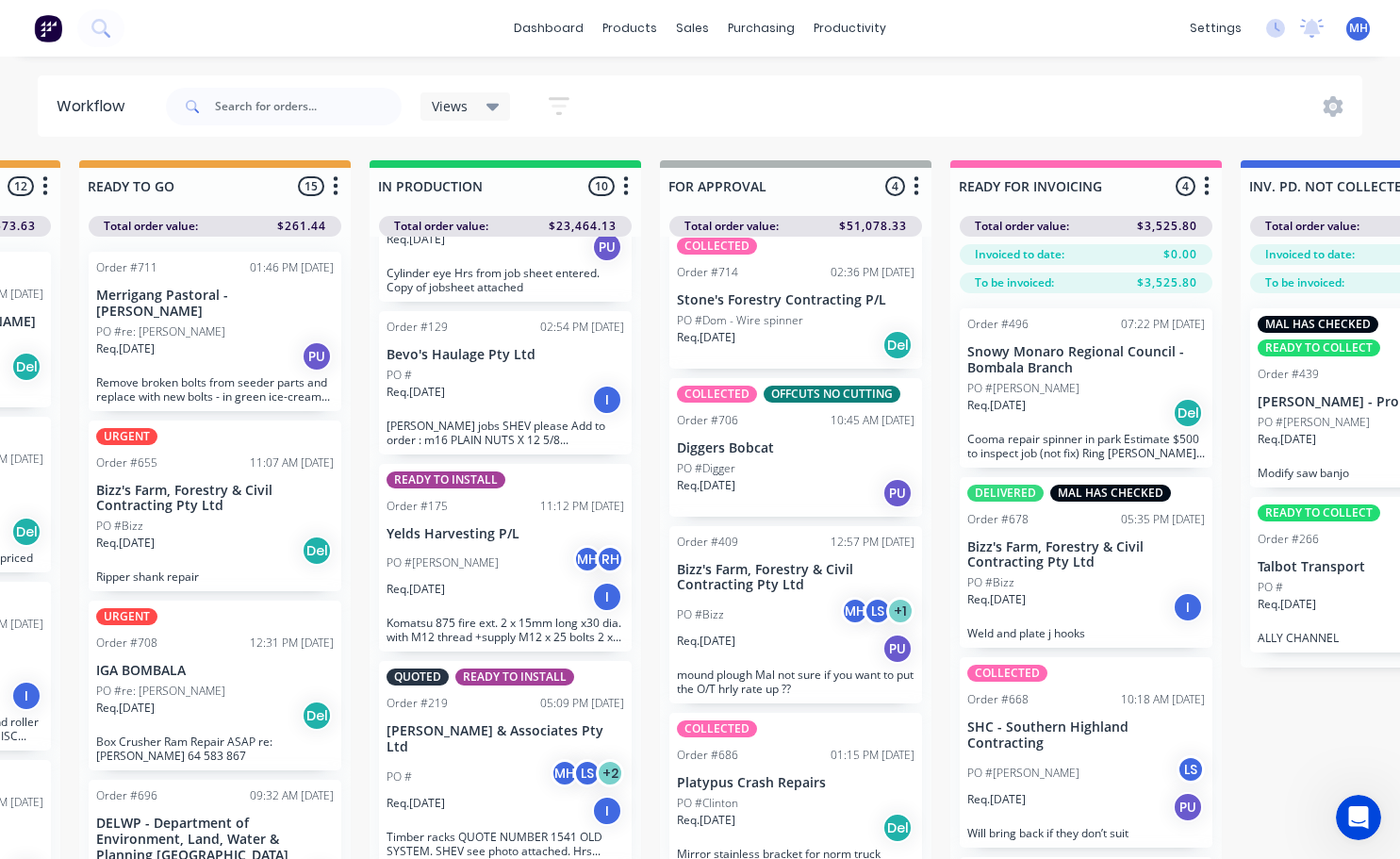
click at [1096, 409] on div "Req. [DATE] Del" at bounding box center [1086, 412] width 238 height 32
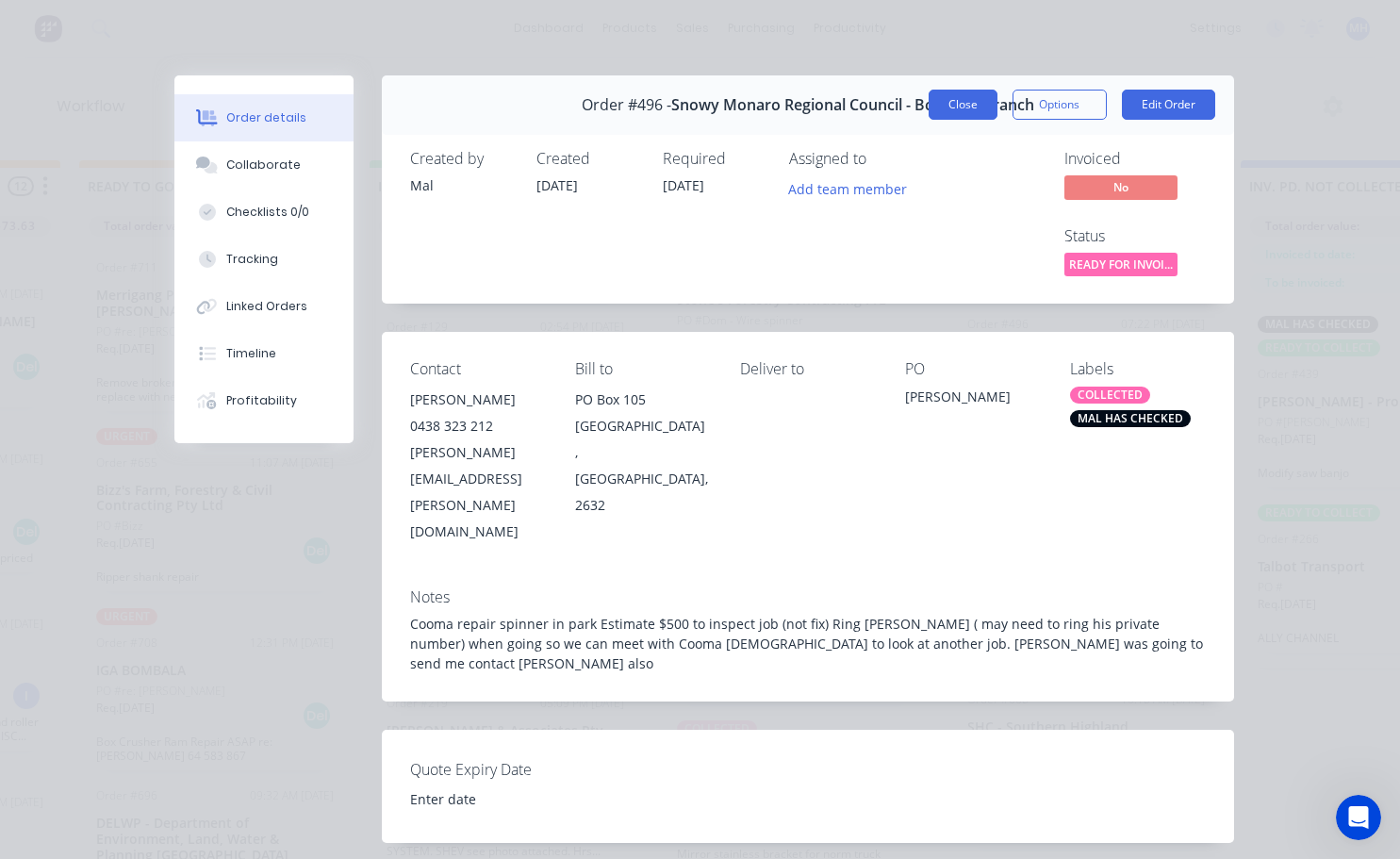
click at [971, 96] on button "Close" at bounding box center [962, 104] width 69 height 30
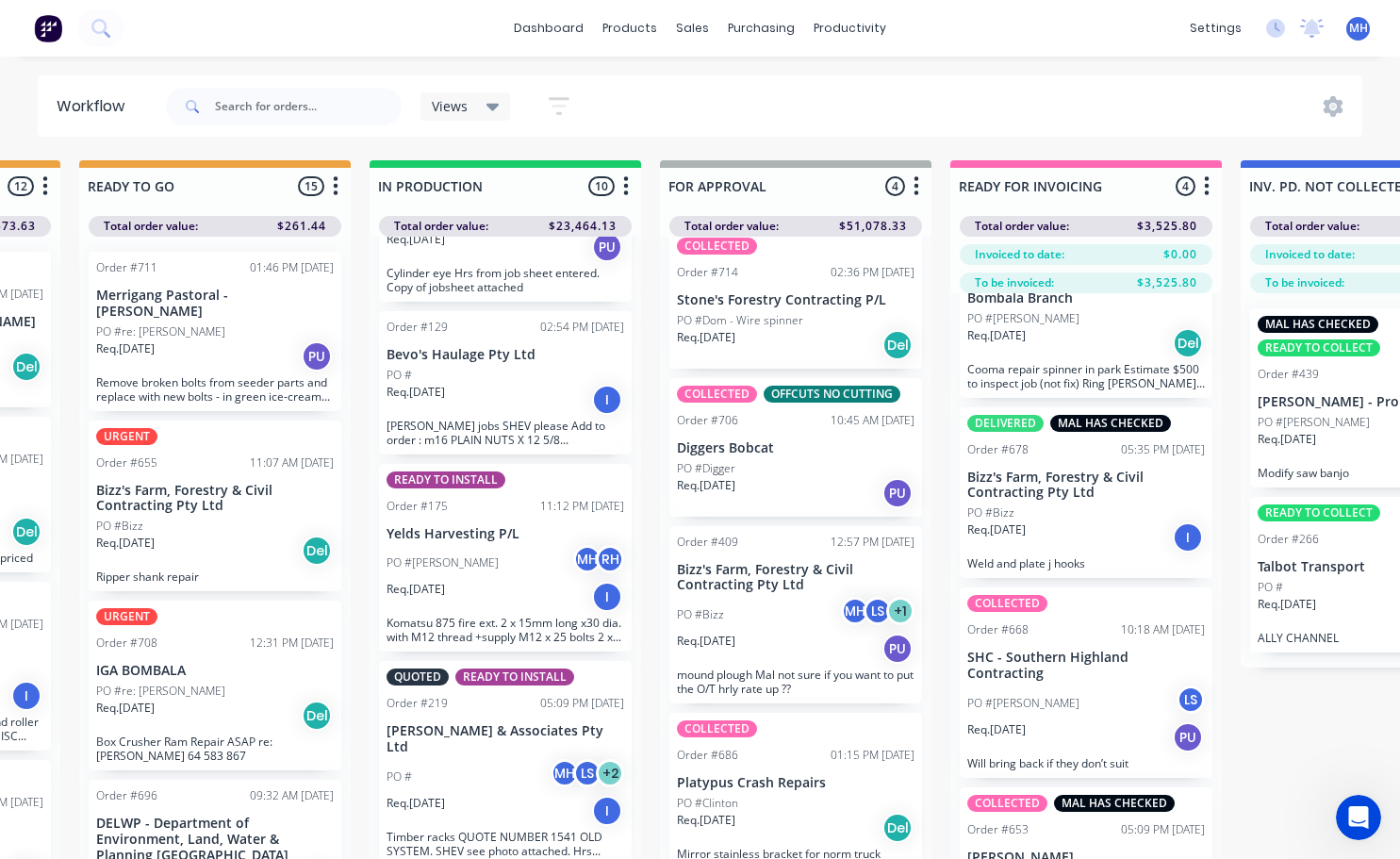
scroll to position [0, 0]
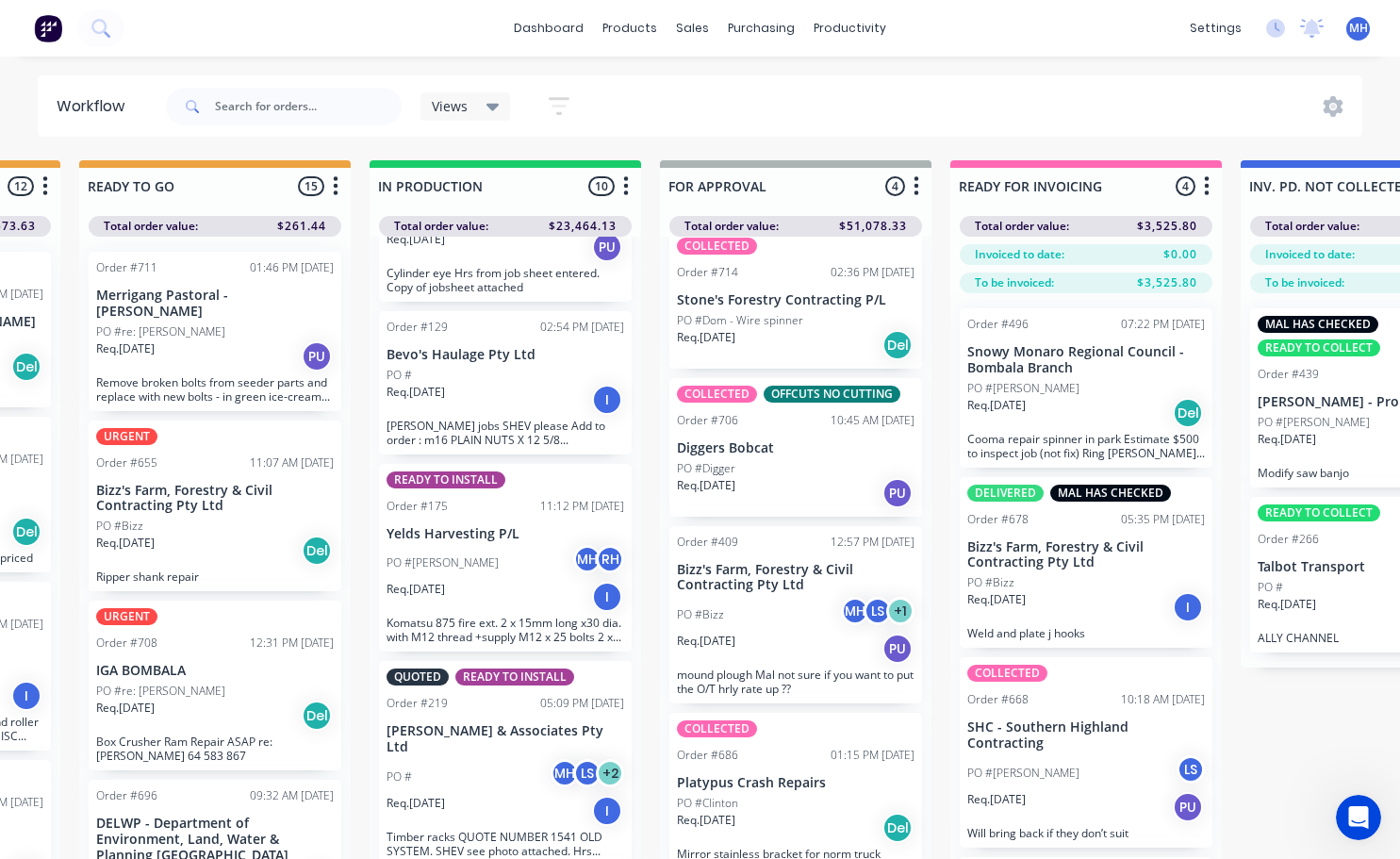
click at [1069, 395] on div "PO #[PERSON_NAME]" at bounding box center [1086, 388] width 238 height 17
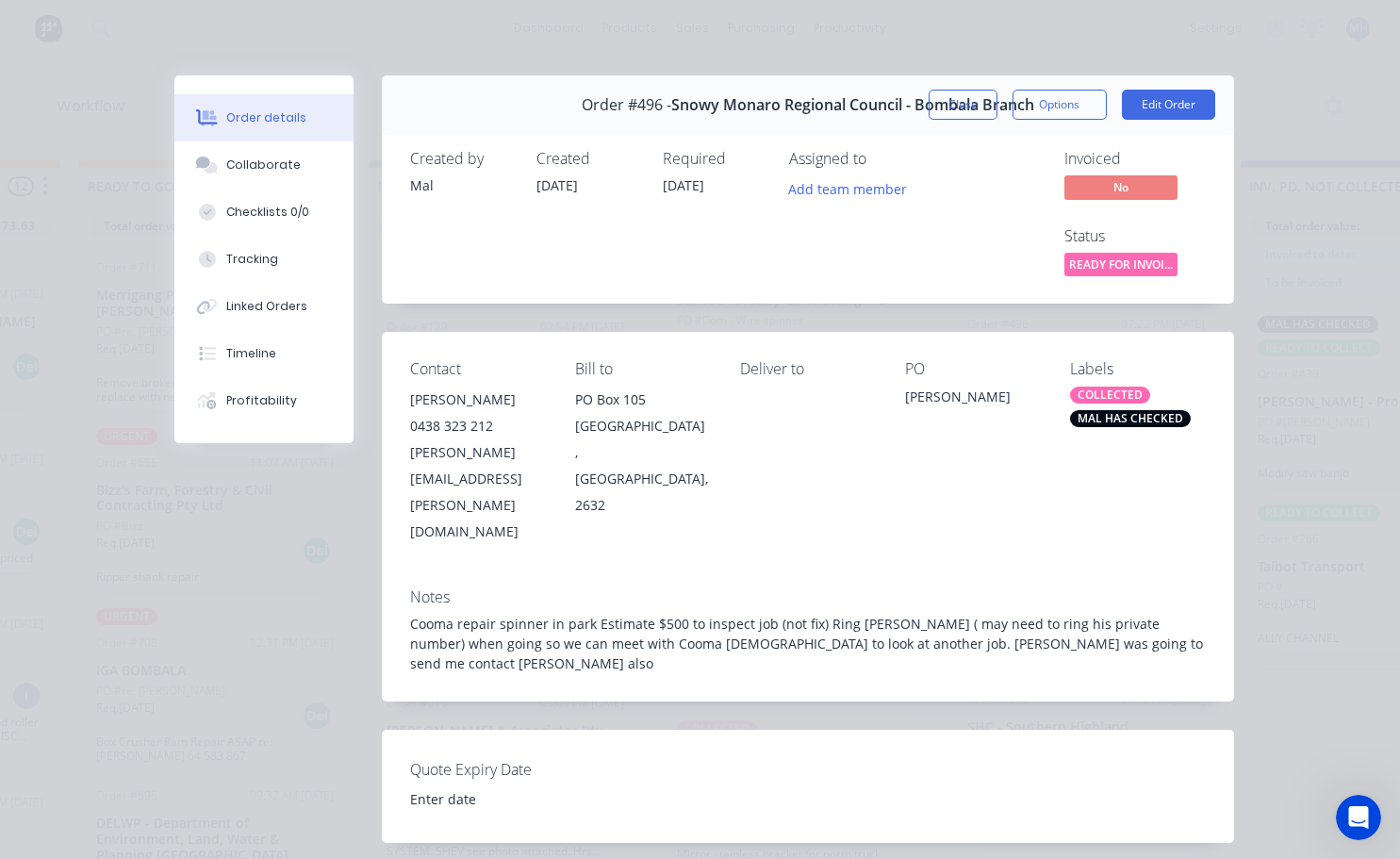
click at [1142, 427] on div "MAL HAS CHECKED" at bounding box center [1130, 418] width 121 height 17
click at [1001, 468] on div "PO [PERSON_NAME]" at bounding box center [972, 451] width 135 height 184
click at [982, 103] on button "Close" at bounding box center [962, 104] width 69 height 30
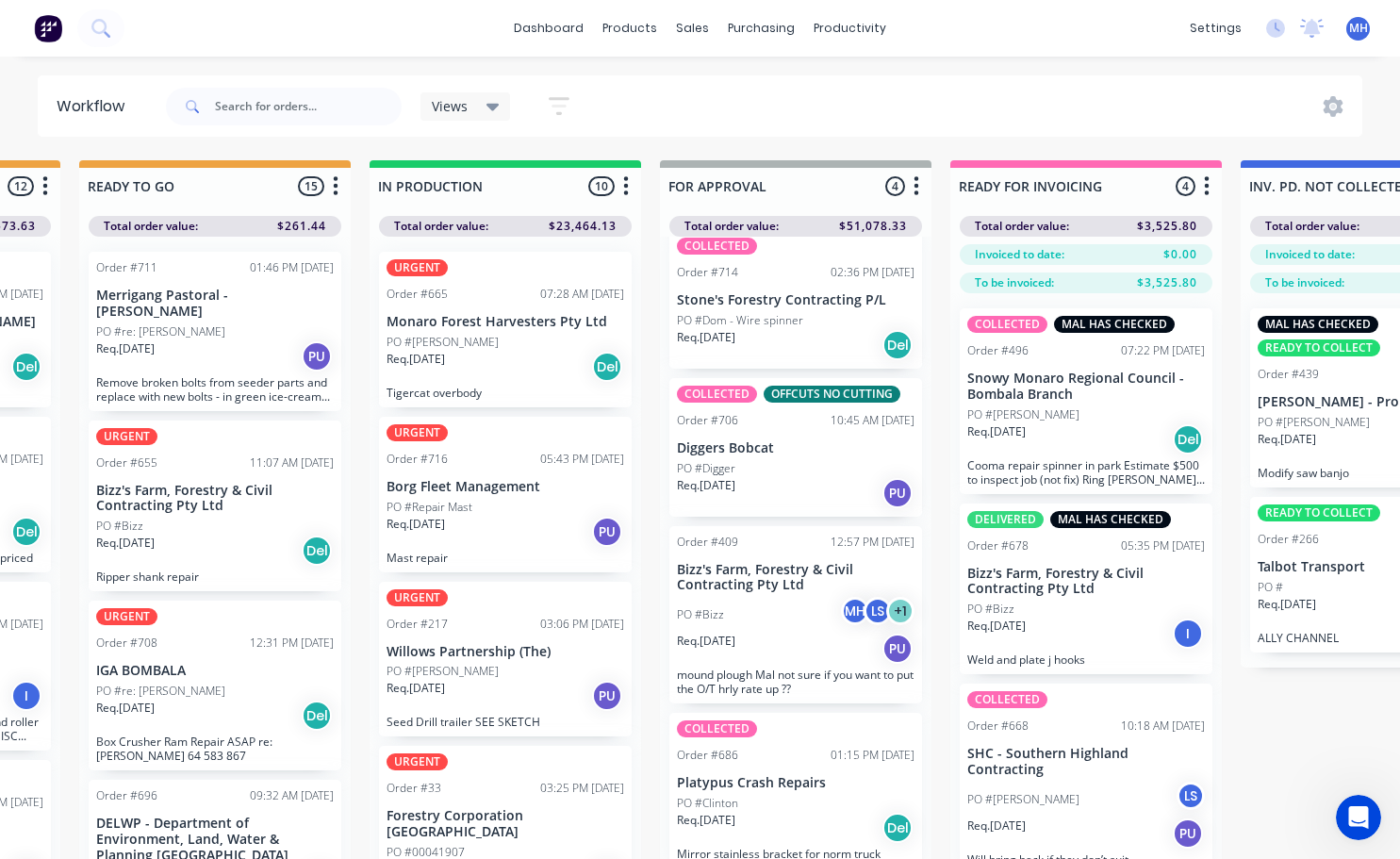
click at [505, 692] on div "Req. [DATE] PU" at bounding box center [505, 695] width 238 height 32
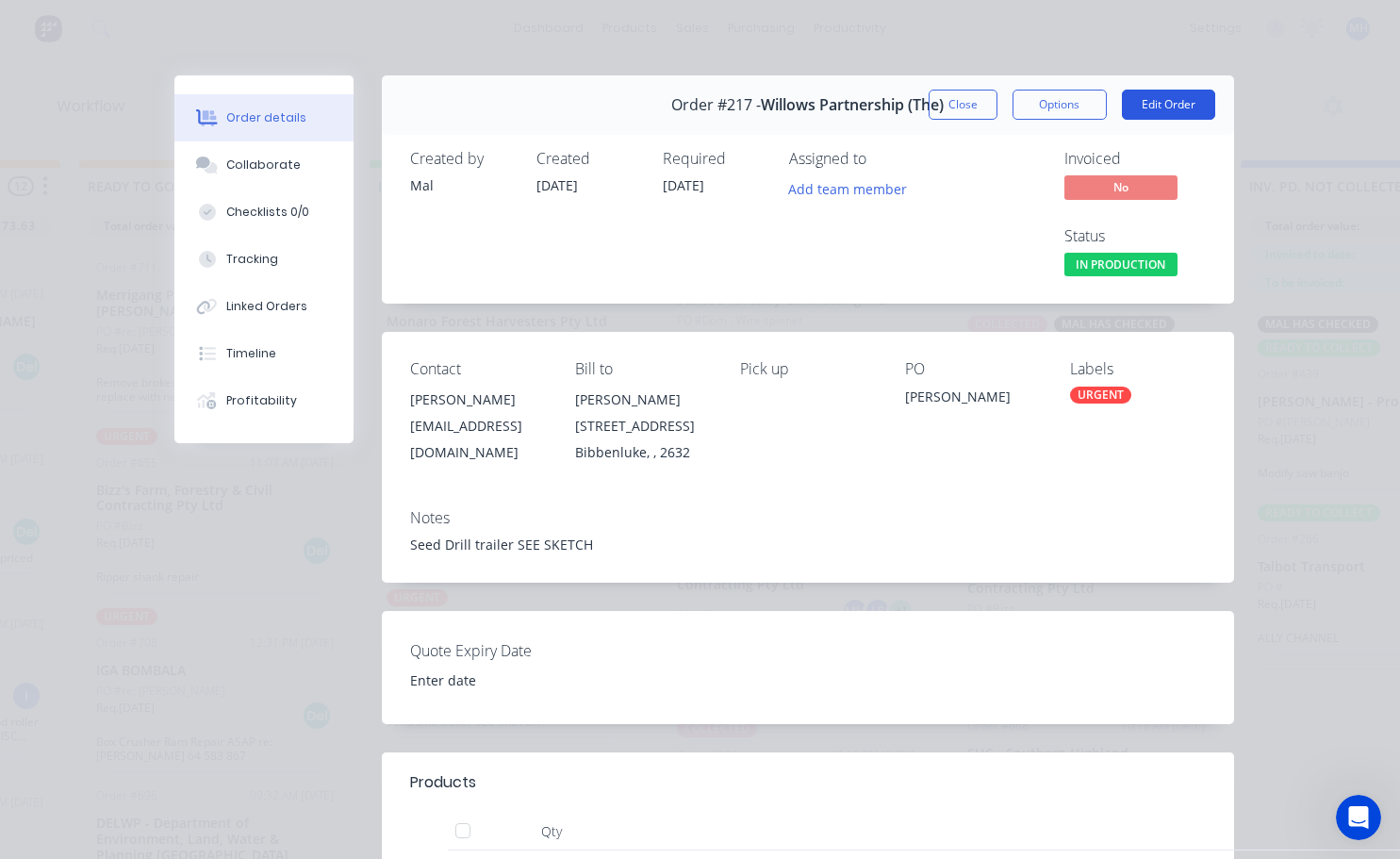
click at [1152, 108] on button "Edit Order" at bounding box center [1168, 104] width 94 height 30
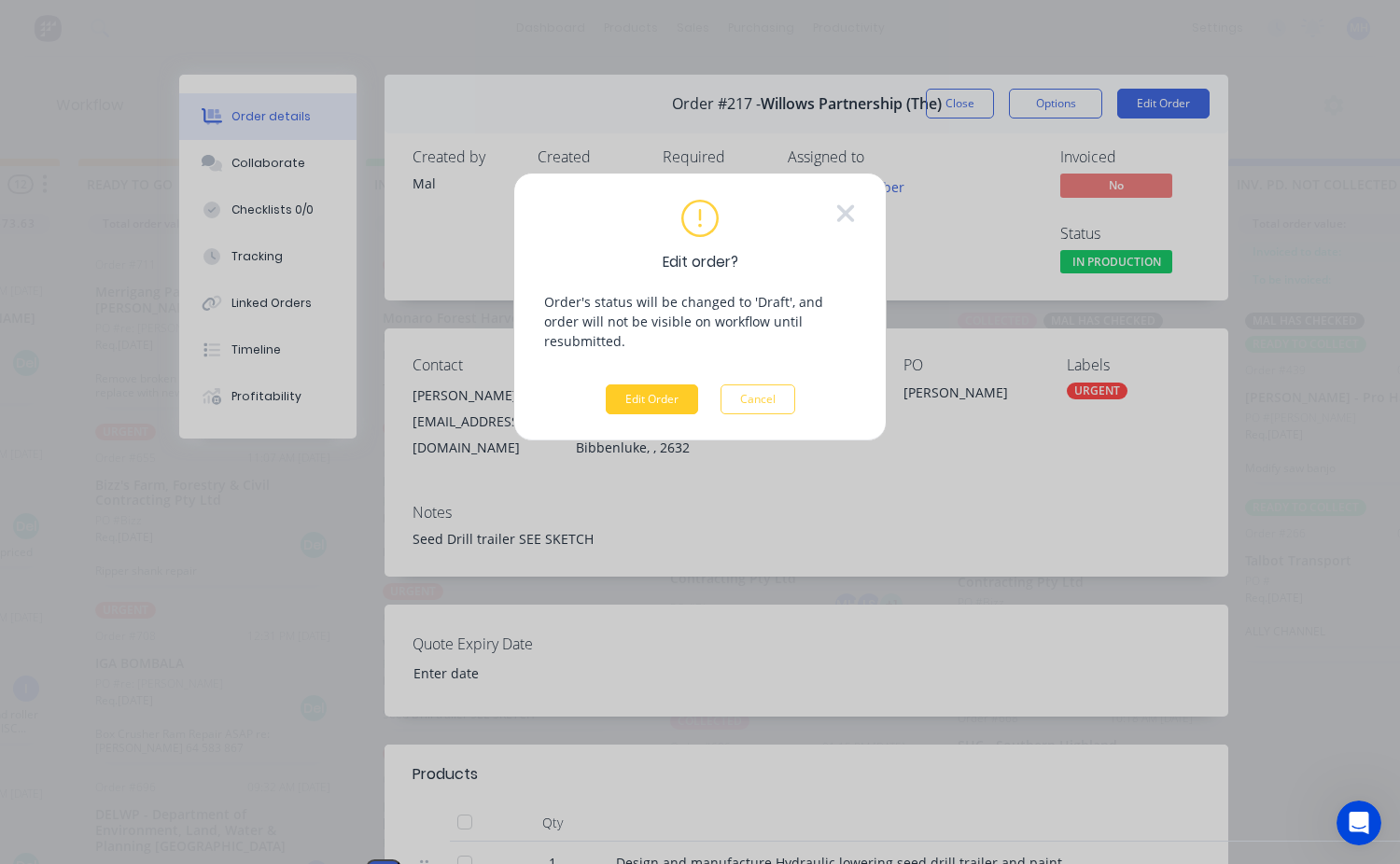
click at [654, 384] on button "Edit Order" at bounding box center [652, 399] width 93 height 30
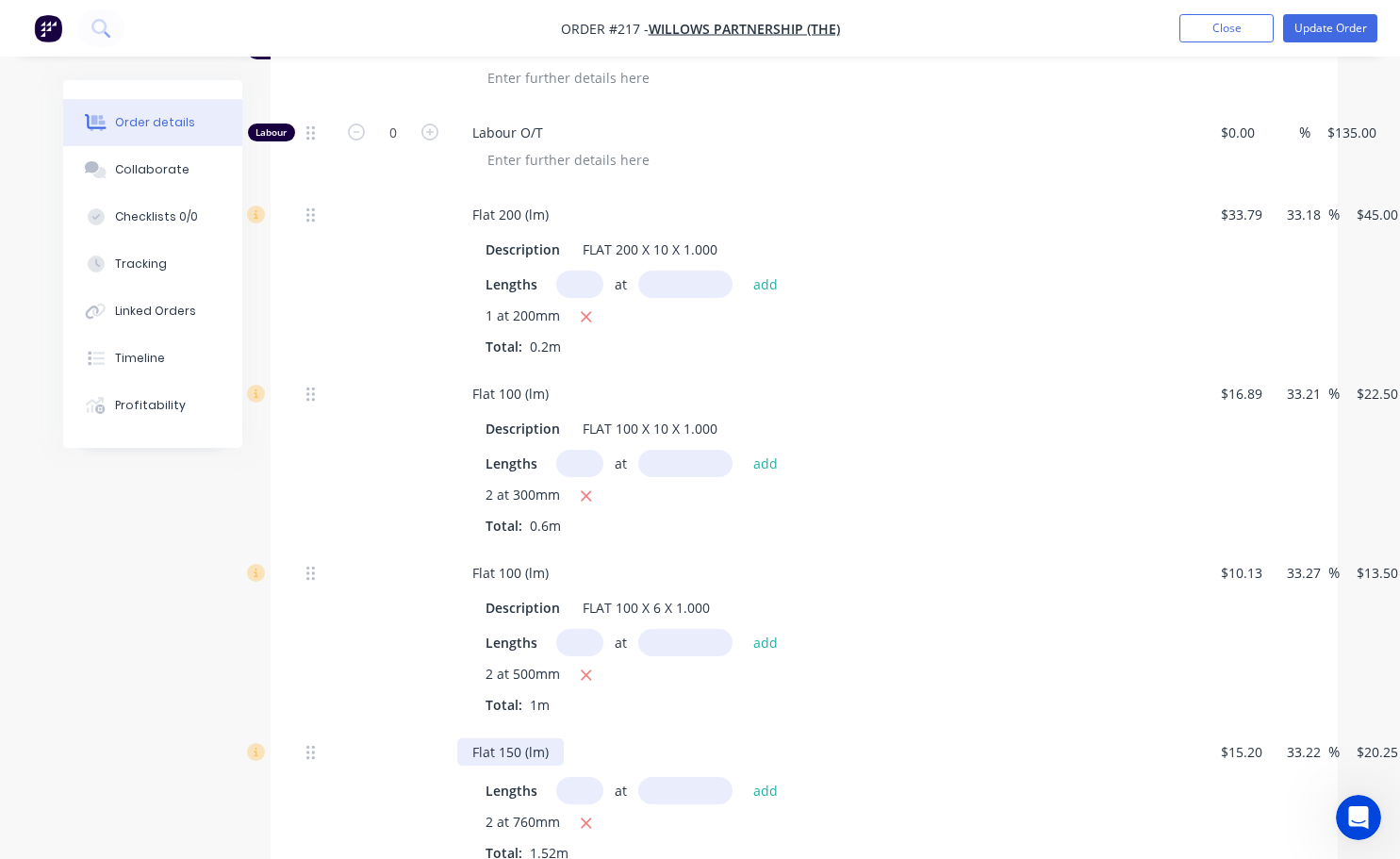
scroll to position [471, 0]
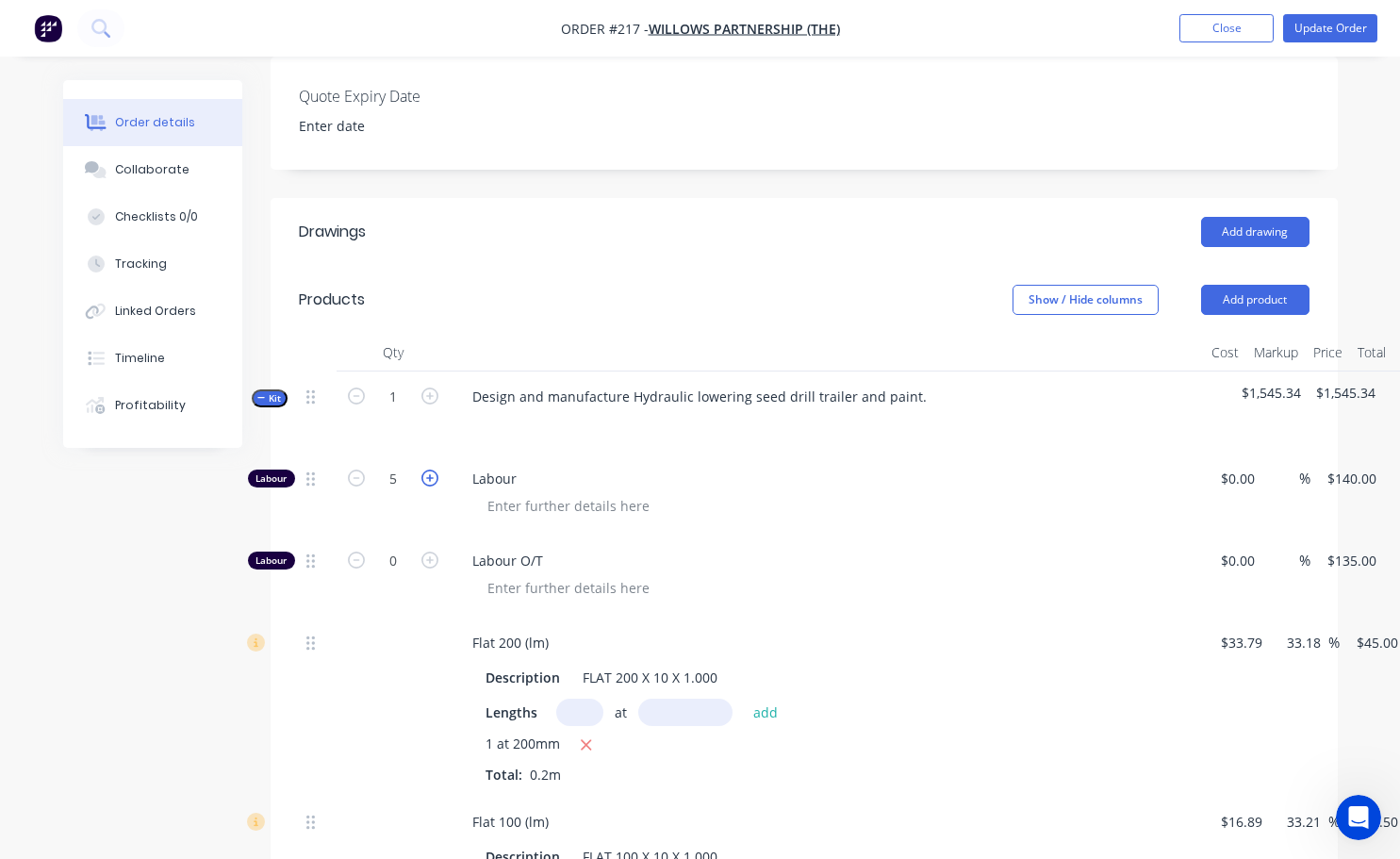
click at [427, 480] on icon "button" at bounding box center [429, 477] width 17 height 17
type input "6"
type input "$840.00"
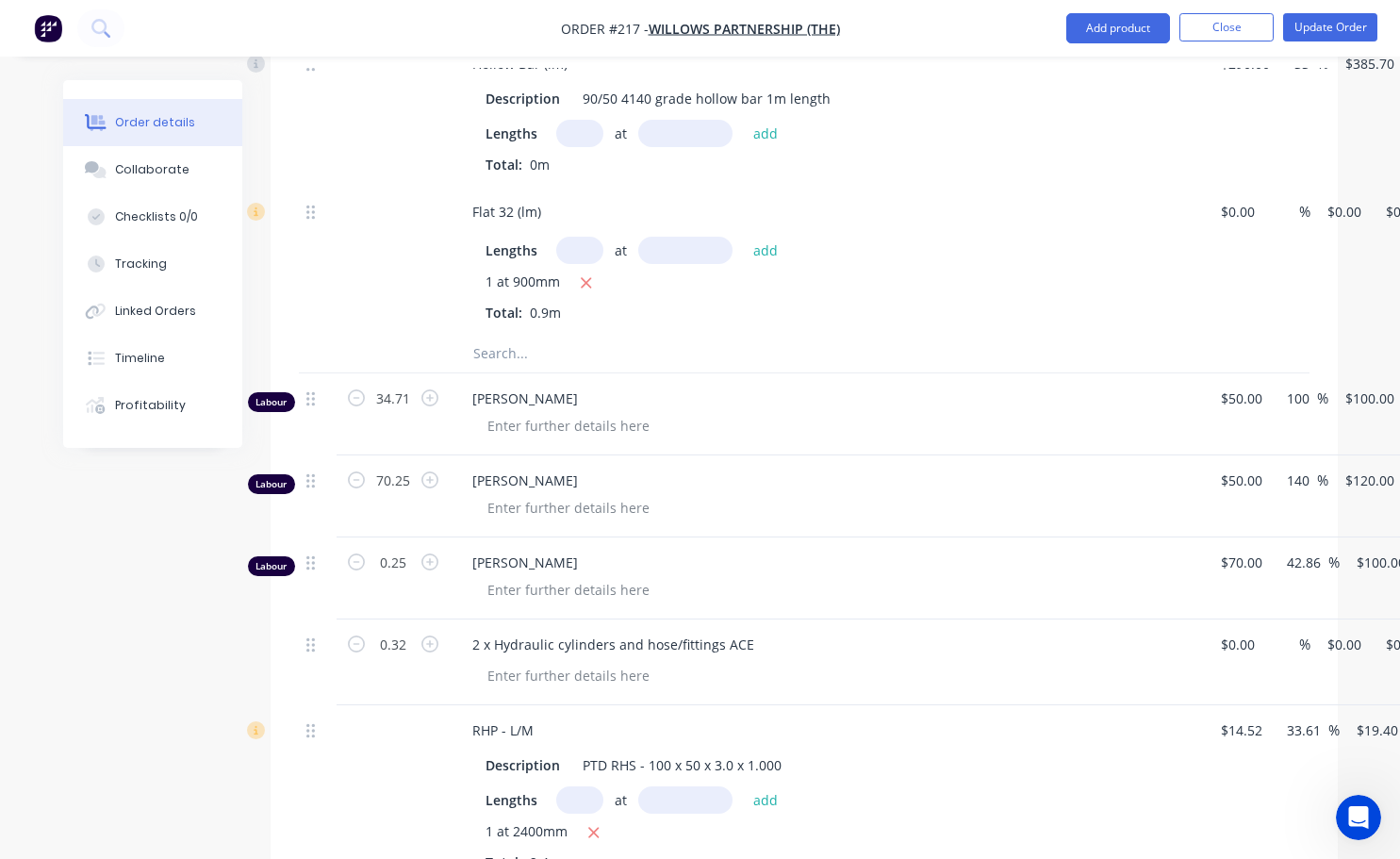
scroll to position [2922, 0]
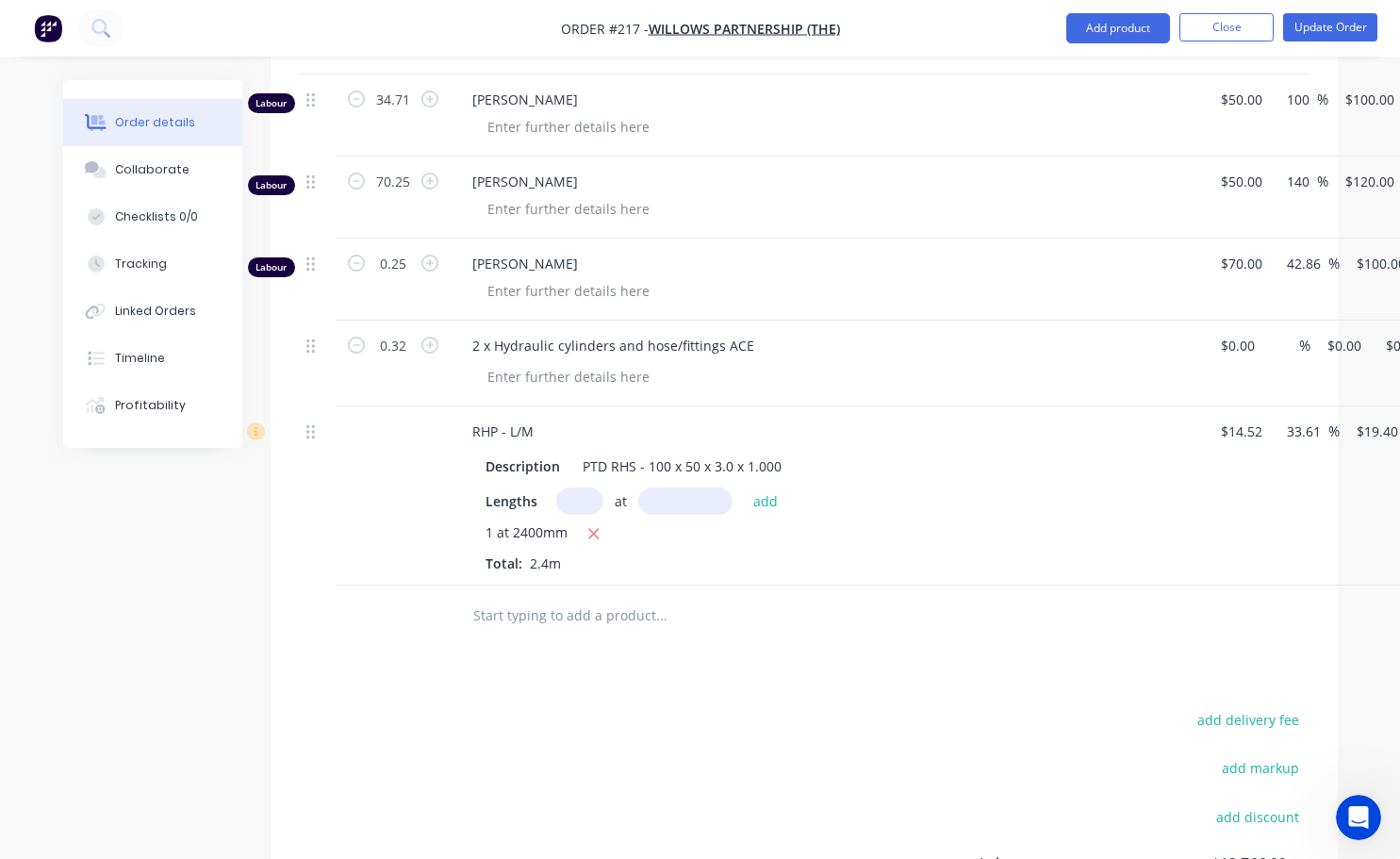
click at [140, 269] on div "Tracking" at bounding box center [140, 263] width 52 height 17
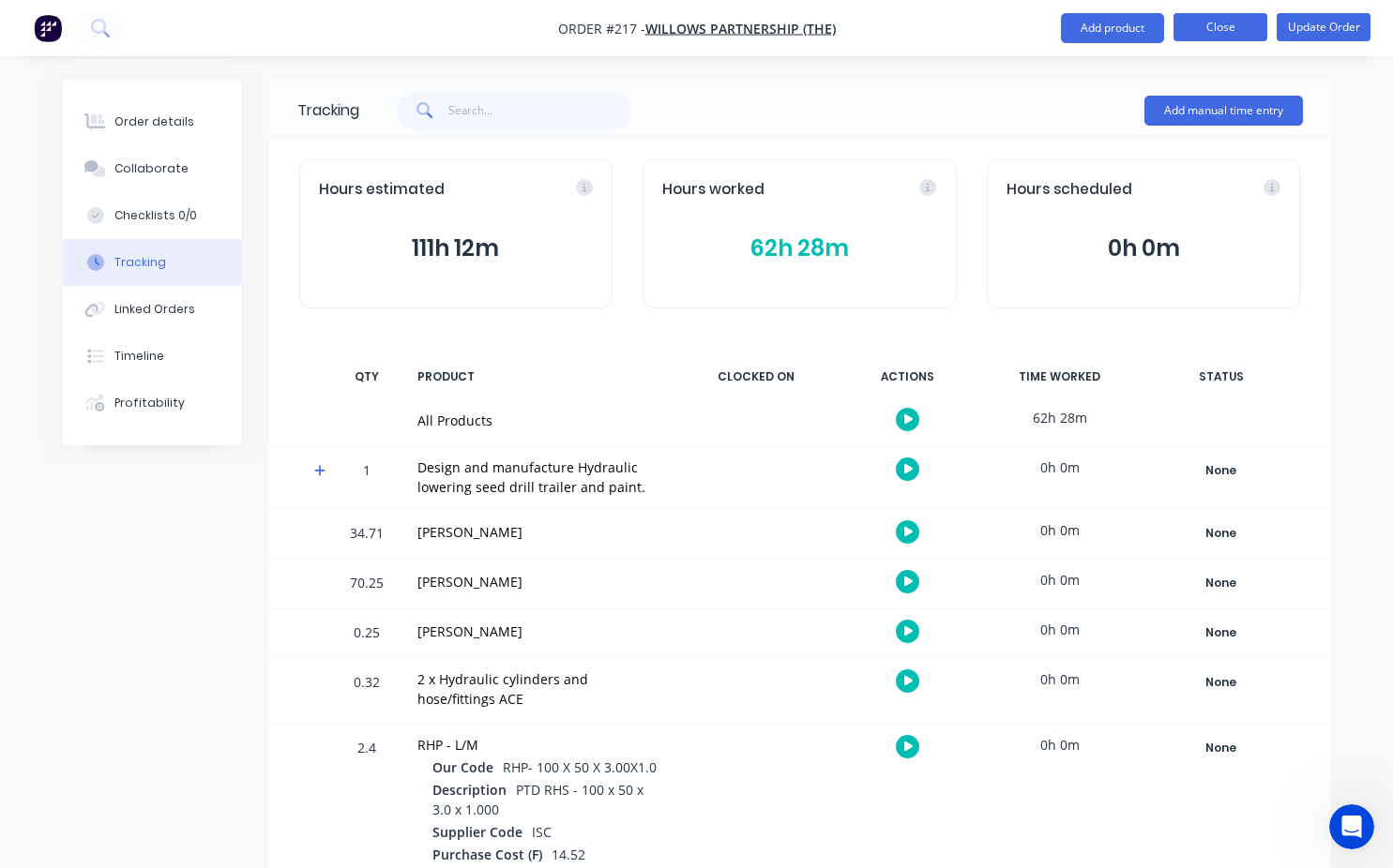
click at [1247, 22] on button "Close" at bounding box center [1219, 27] width 94 height 28
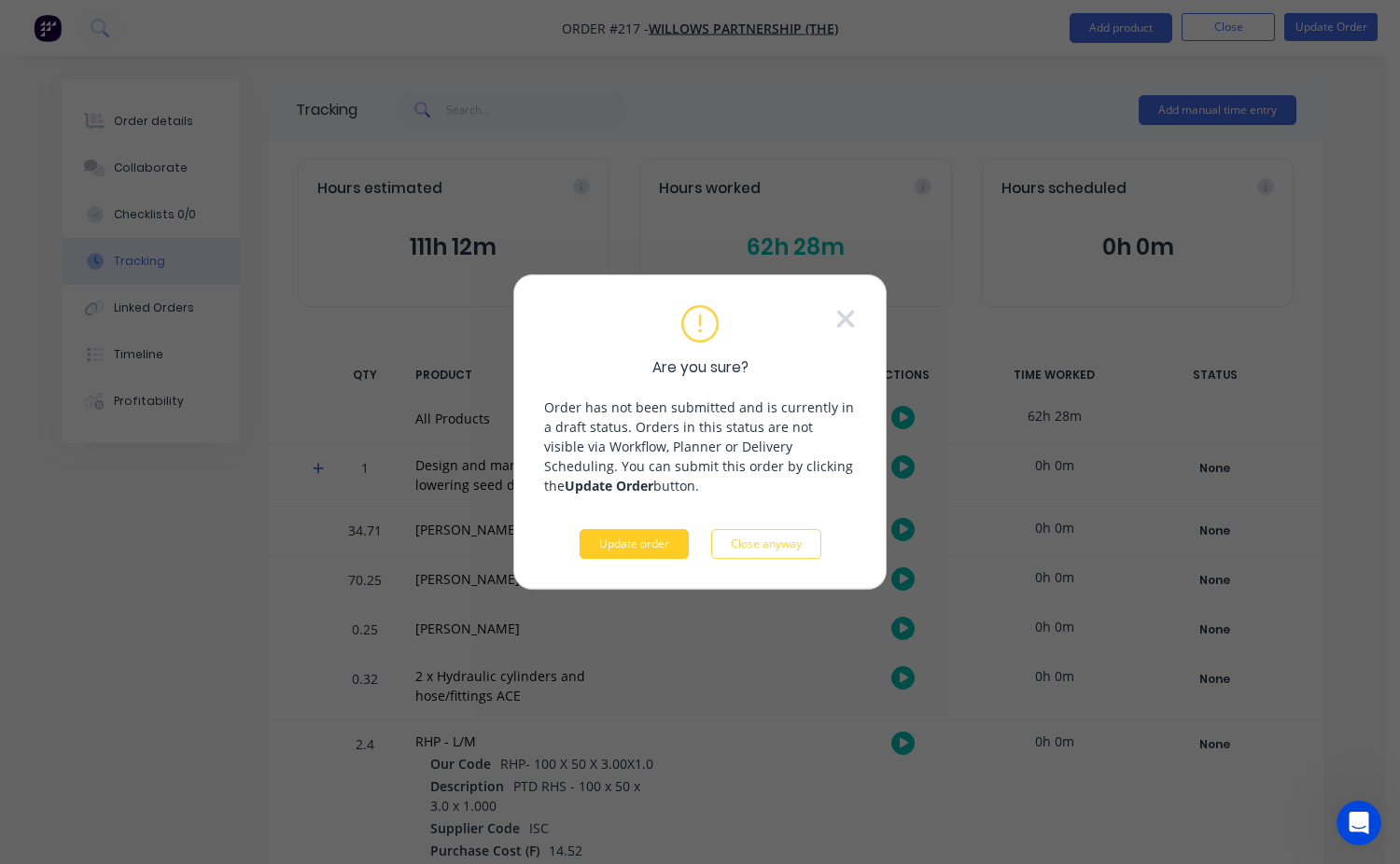
click at [647, 551] on button "Update order" at bounding box center [633, 543] width 109 height 30
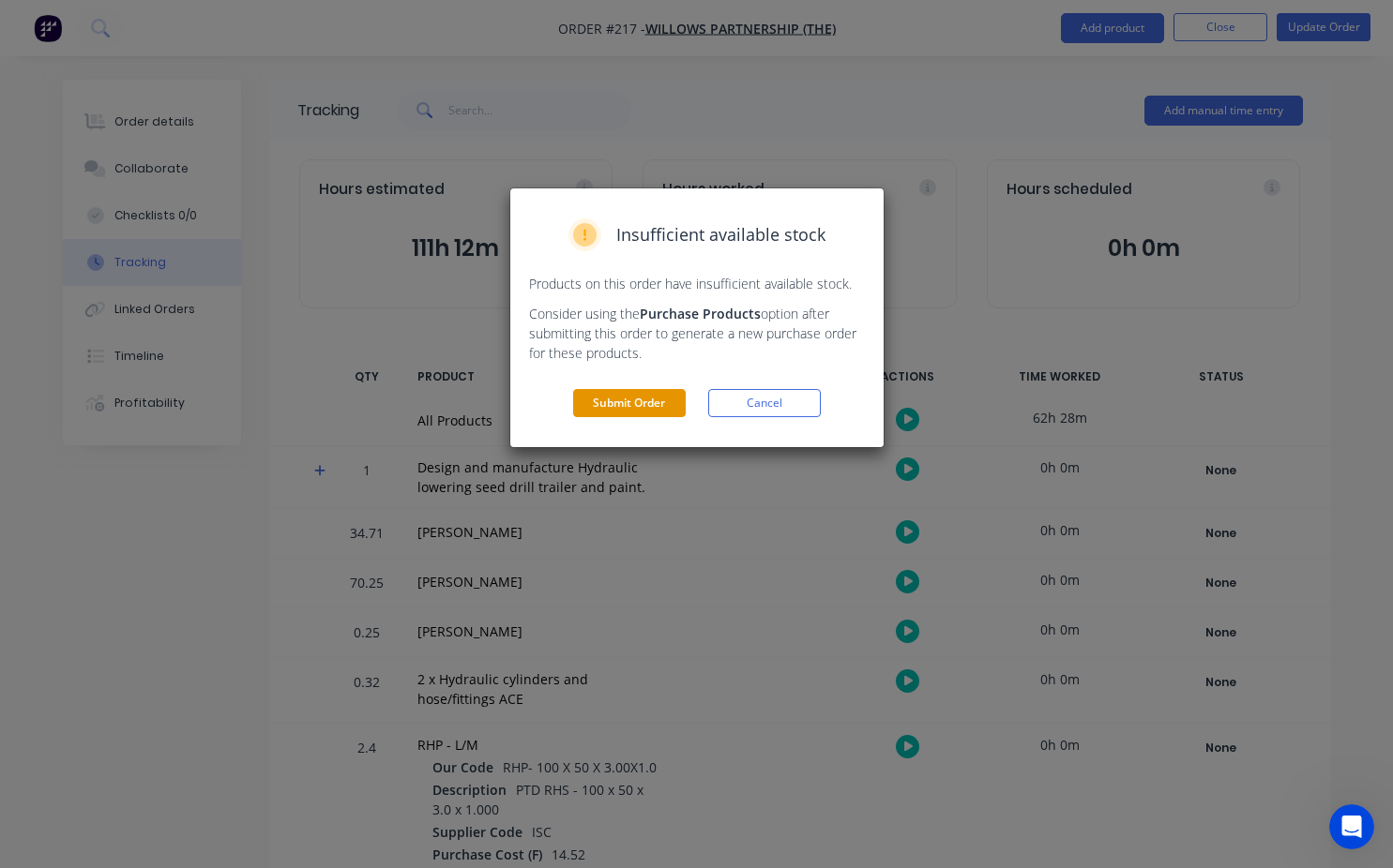
click at [647, 409] on button "Submit Order" at bounding box center [630, 402] width 113 height 28
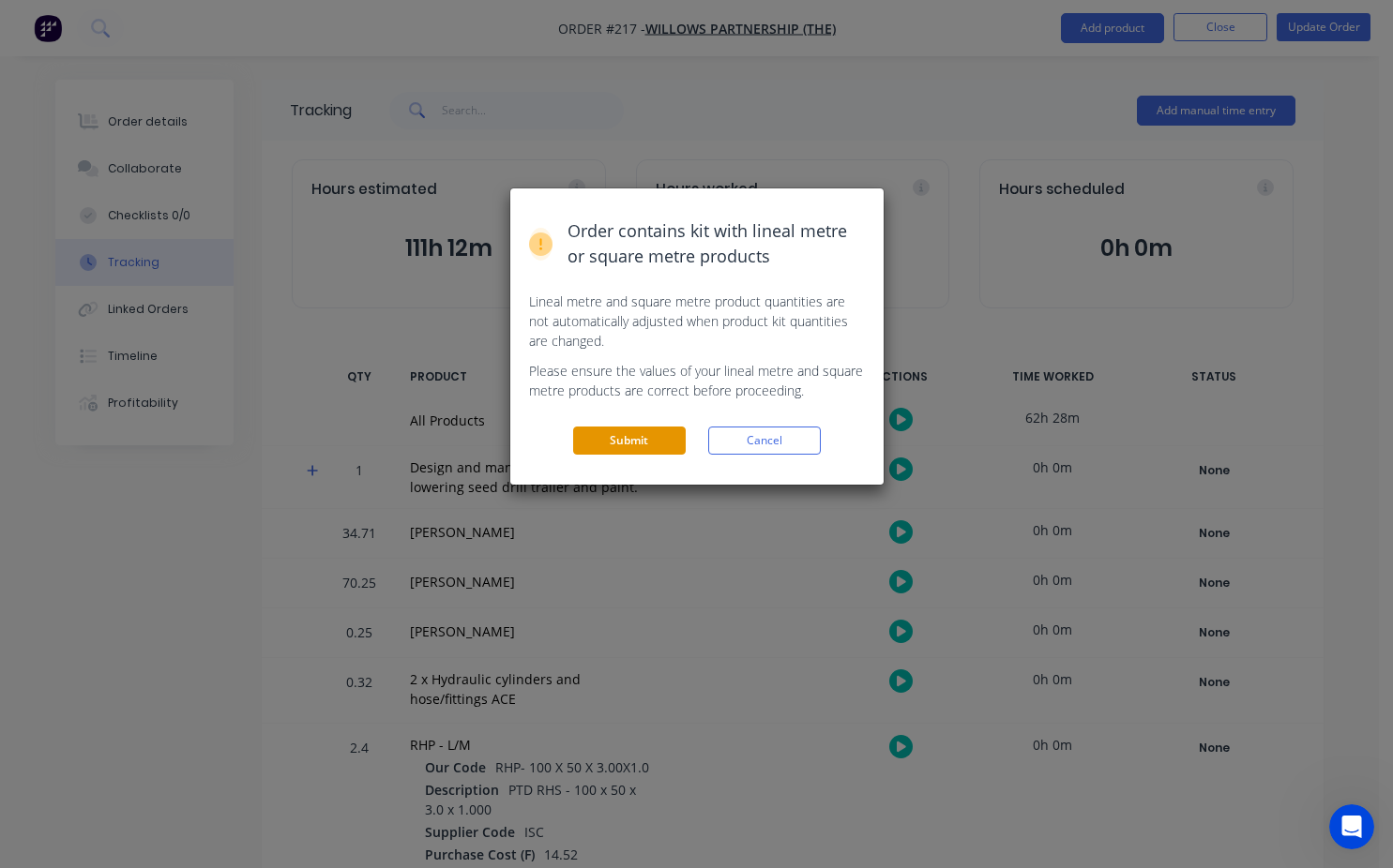
click at [656, 430] on button "Submit" at bounding box center [630, 440] width 113 height 28
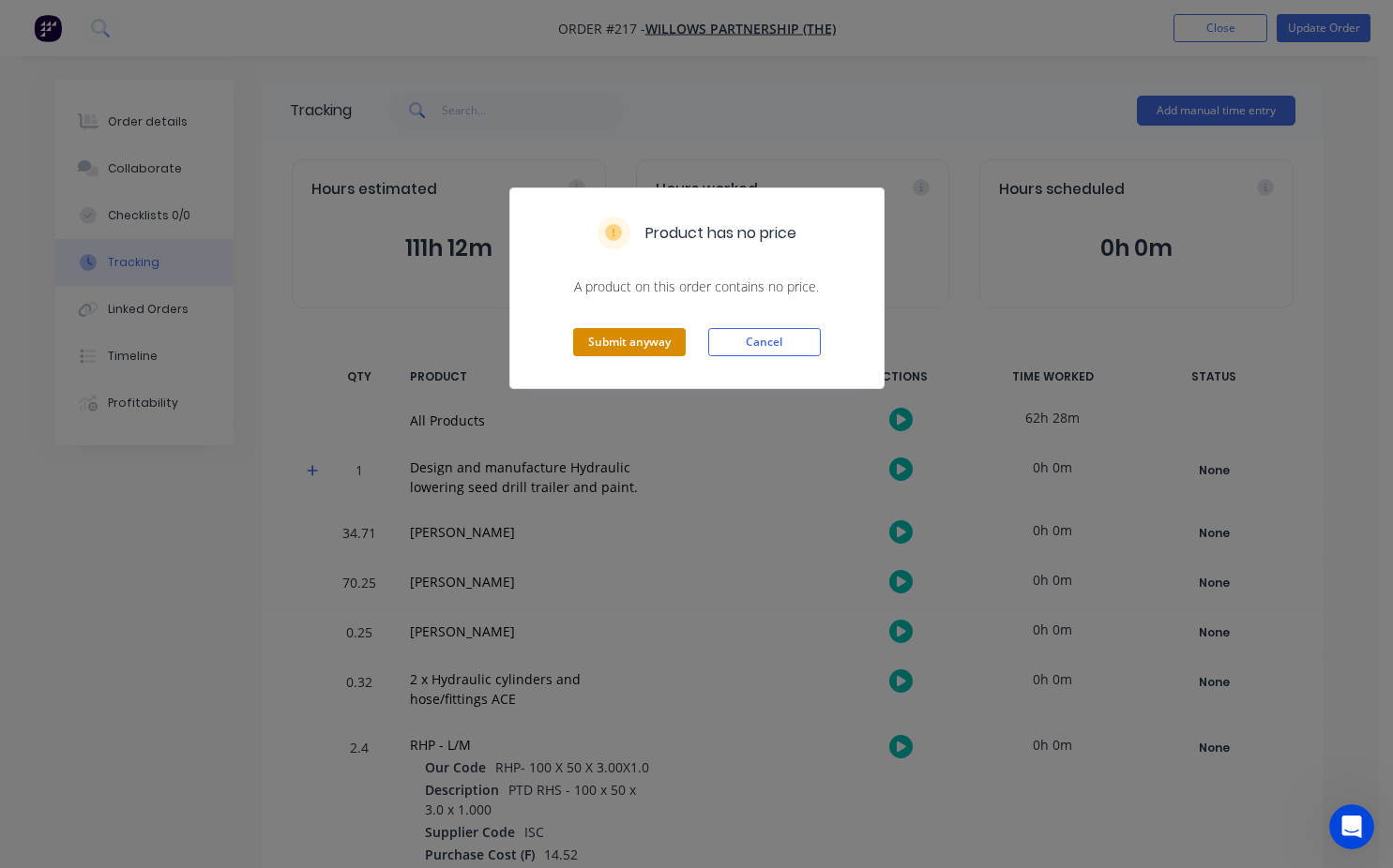
click at [648, 351] on button "Submit anyway" at bounding box center [630, 341] width 113 height 28
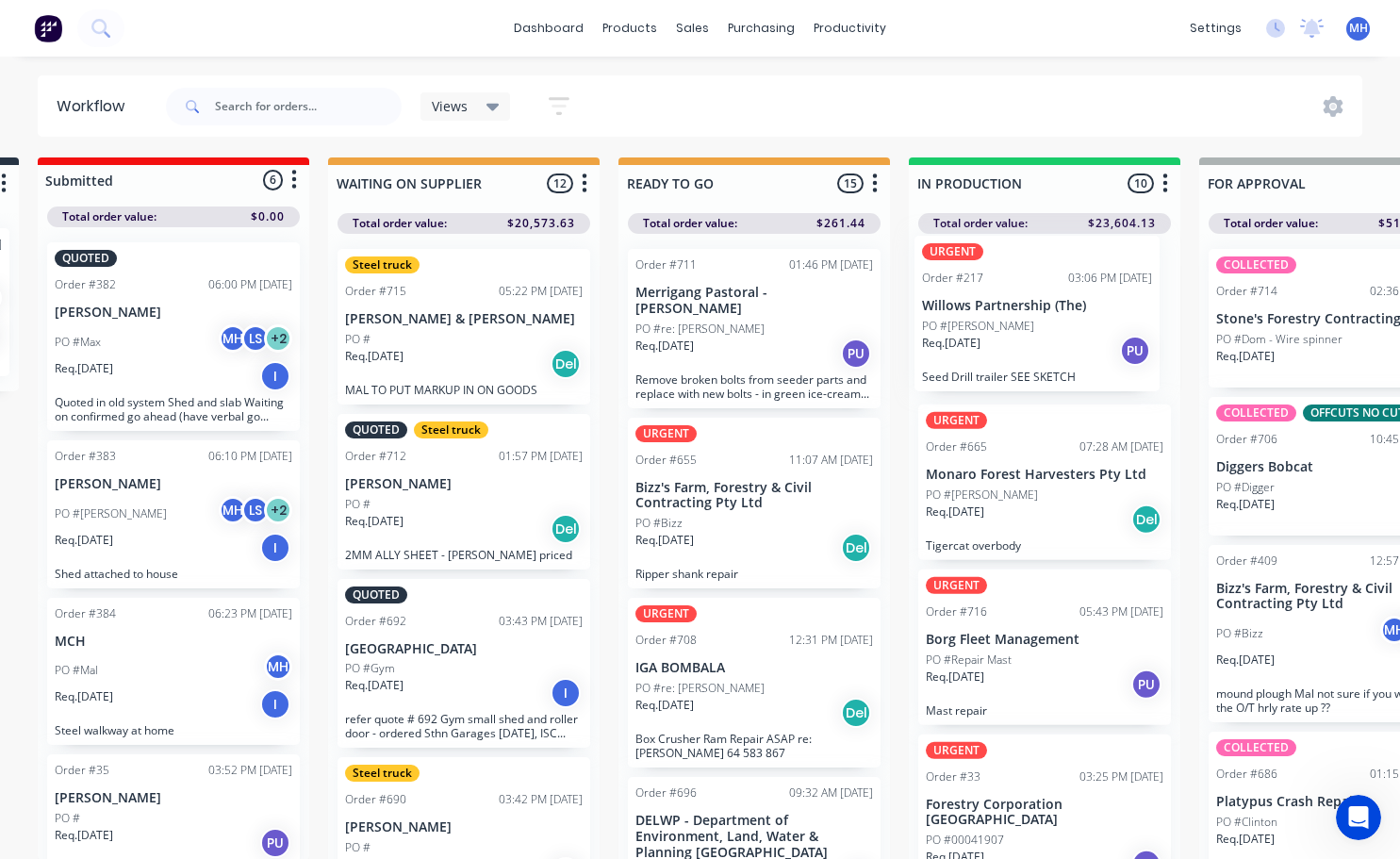
drag, startPoint x: 1283, startPoint y: 806, endPoint x: 981, endPoint y: 321, distance: 571.3
click at [981, 321] on div "URGENT Order #665 07:28 AM [DATE] Monaro Forest Harvesters Pty Ltd PO #[PERSON_…" at bounding box center [1044, 550] width 271 height 633
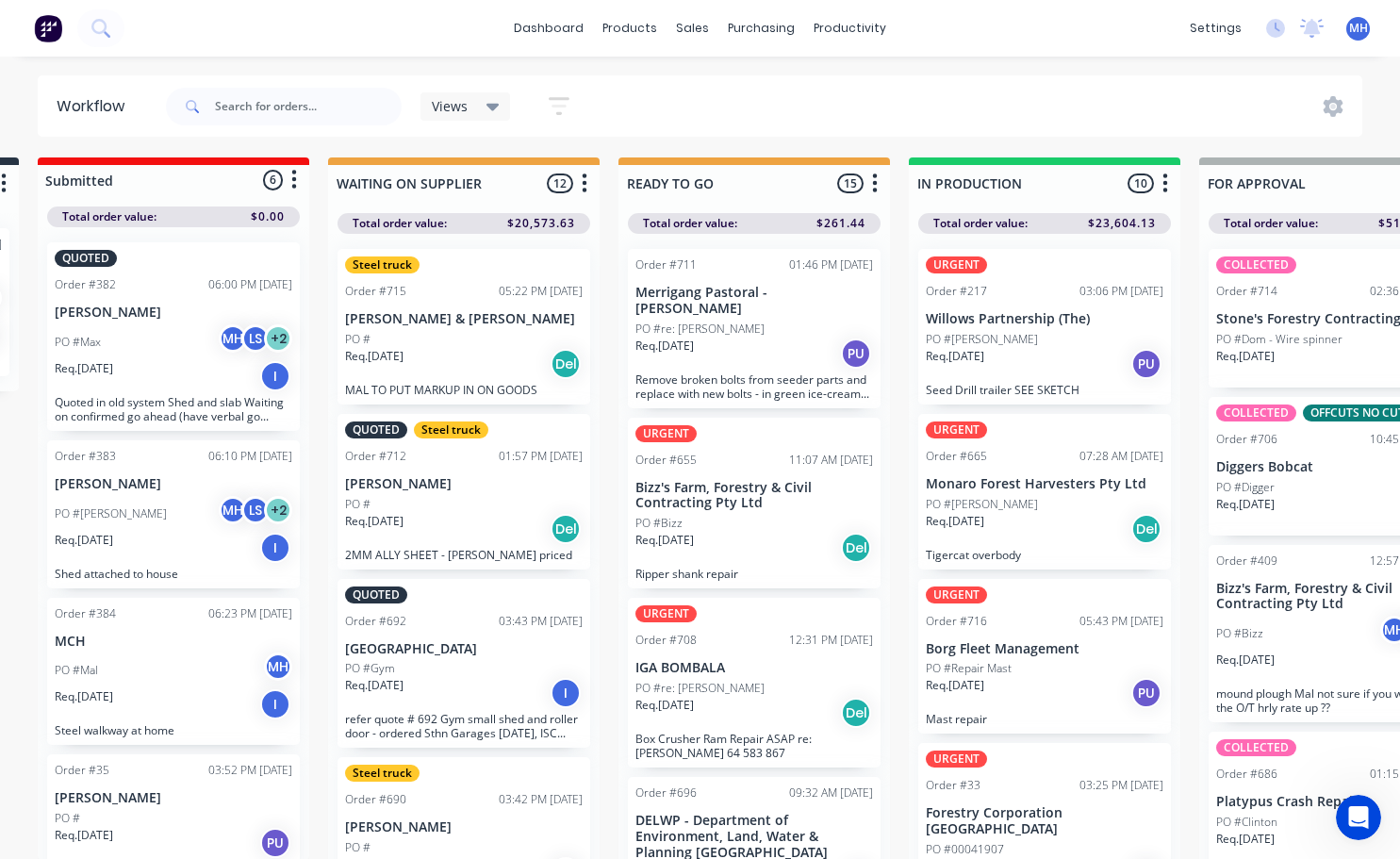
click at [611, 796] on div "QUOTES TO DO 1 Status colour #273444 hex #273444 Save Cancel Notifications Emai…" at bounding box center [1264, 539] width 3143 height 765
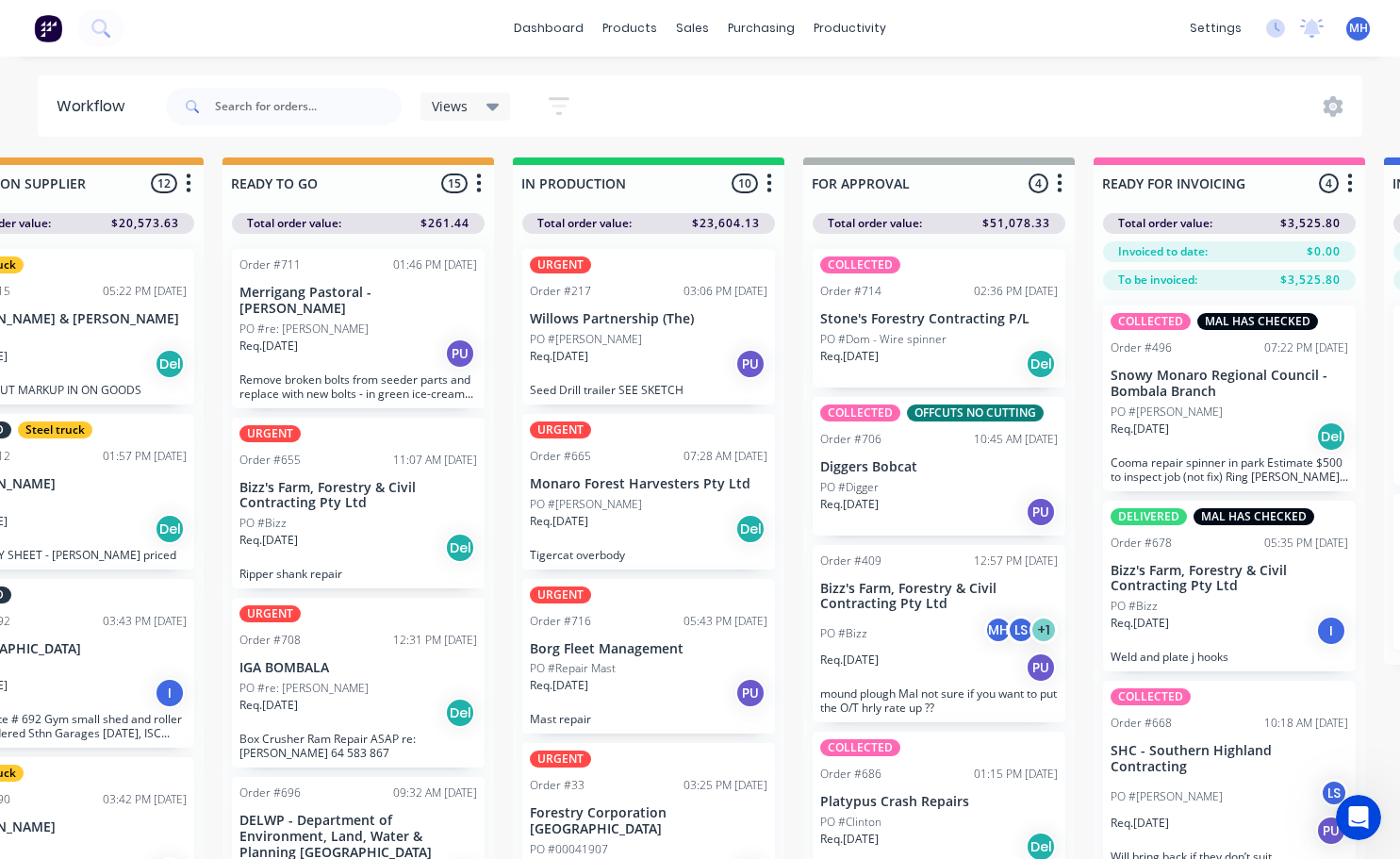
scroll to position [3, 671]
